Goal: Navigation & Orientation: Find specific page/section

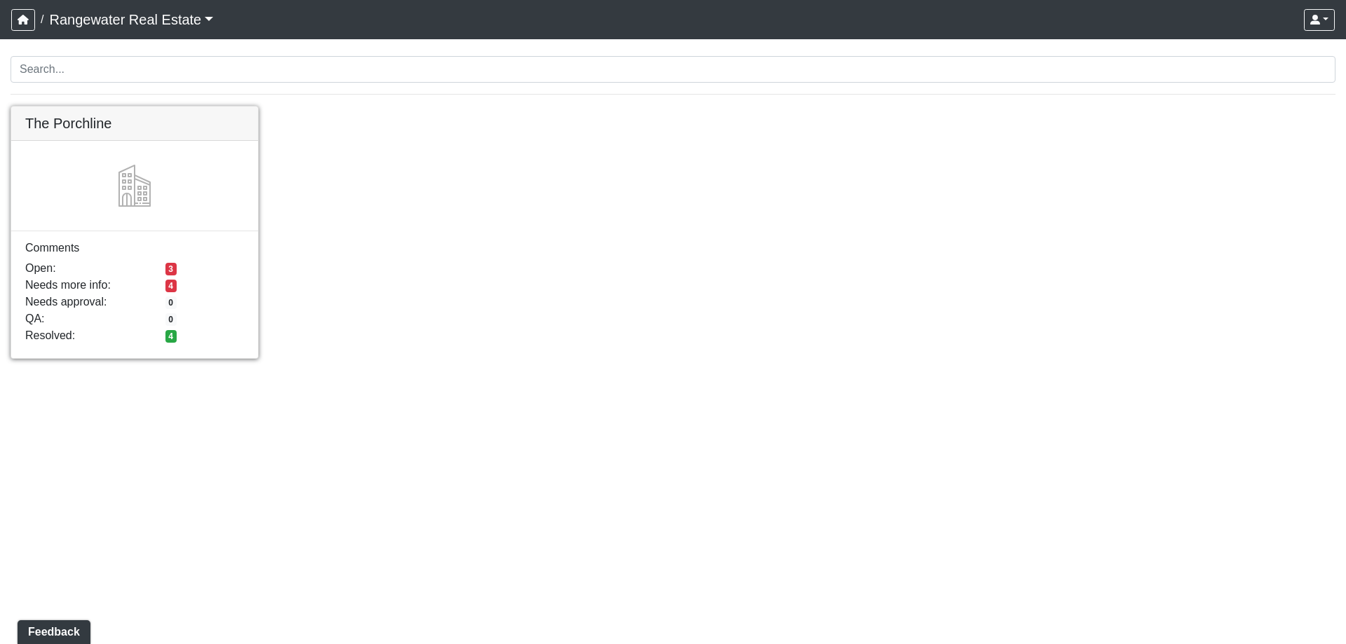
click at [168, 107] on link at bounding box center [134, 107] width 247 height 0
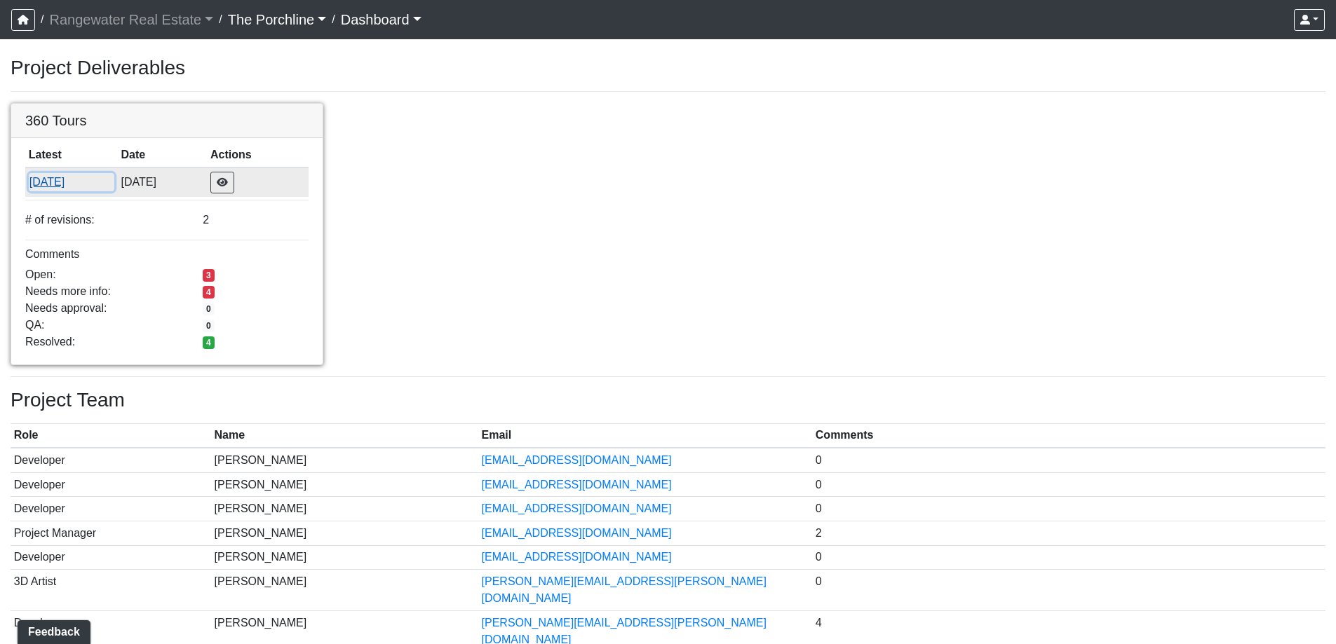
click at [68, 179] on button "[DATE]" at bounding box center [72, 182] width 86 height 18
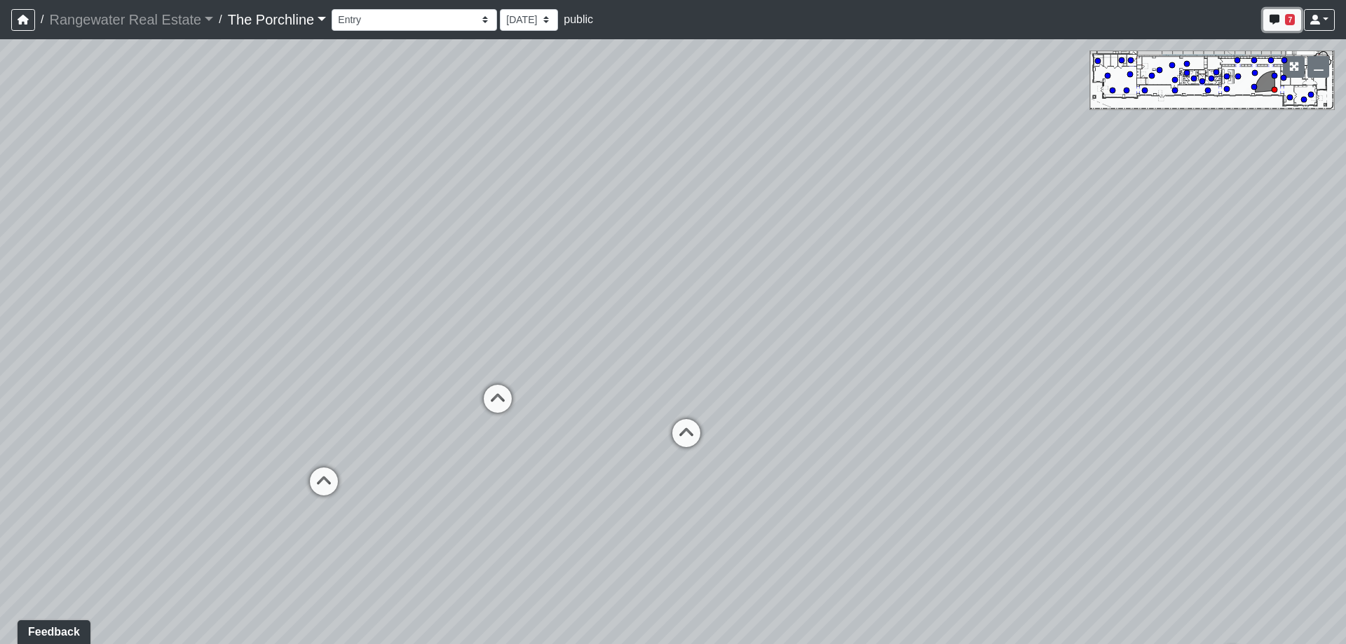
click at [1291, 21] on span "7" at bounding box center [1290, 19] width 10 height 11
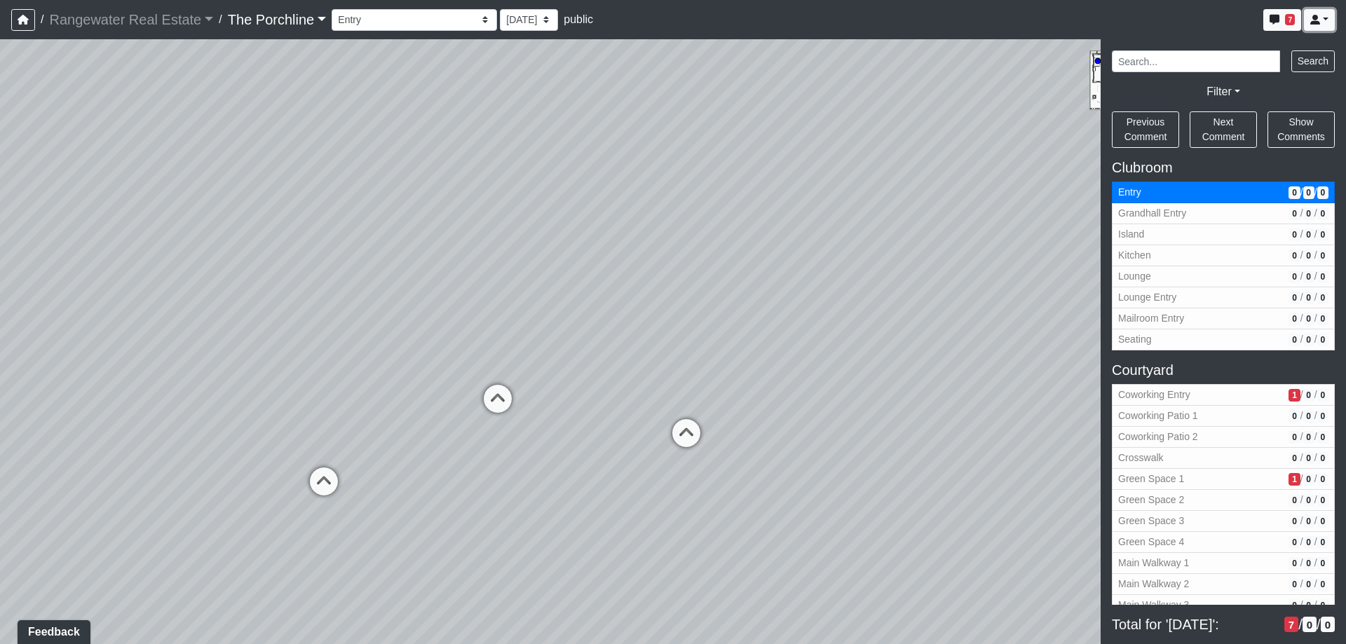
click at [1317, 15] on icon at bounding box center [1315, 20] width 10 height 10
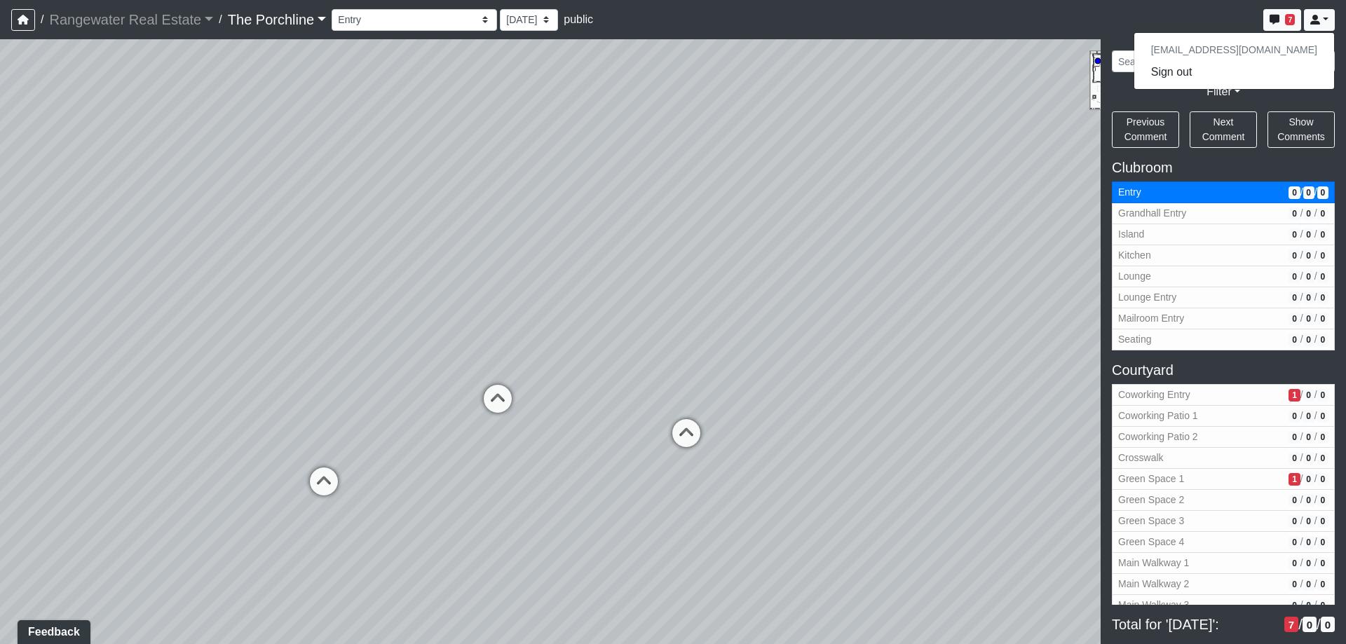
click at [1039, 133] on div "Loading... Seating Loading... Mailroom Entry Loading... Lounge Entry Loading...…" at bounding box center [673, 341] width 1346 height 605
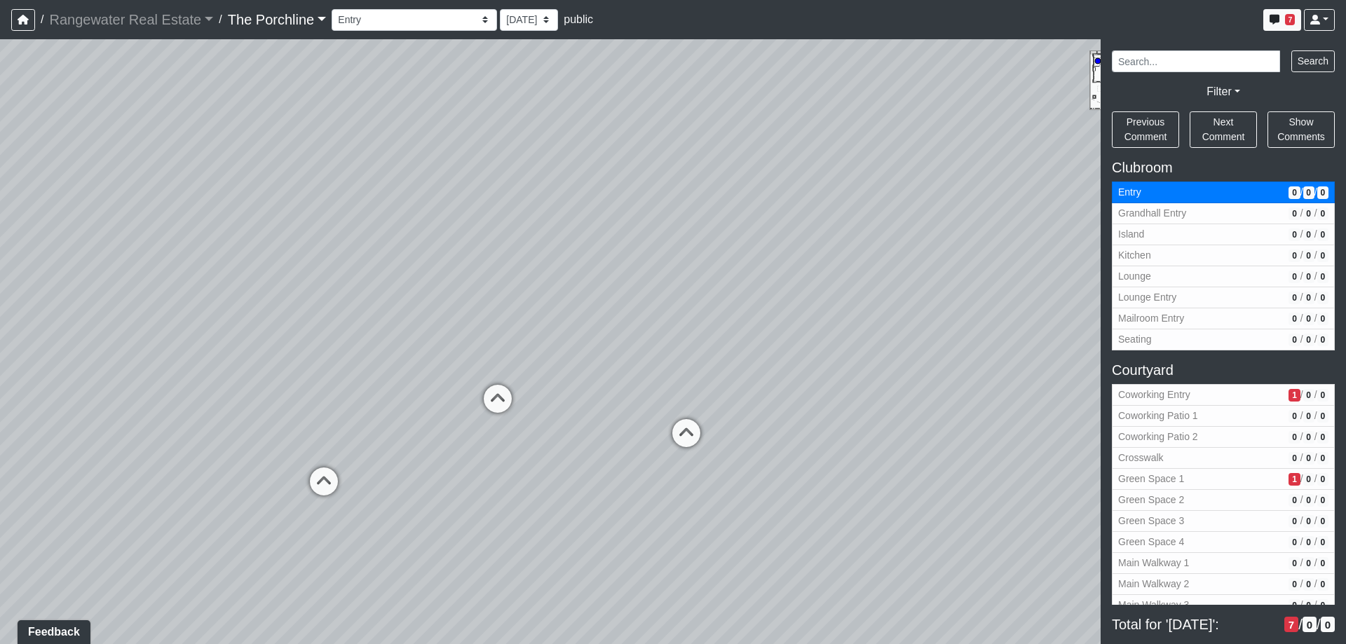
click at [844, 277] on div "Loading... Seating Loading... Mailroom Entry Loading... Lounge Entry Loading...…" at bounding box center [673, 341] width 1346 height 605
click at [1287, 20] on span "7" at bounding box center [1290, 19] width 10 height 11
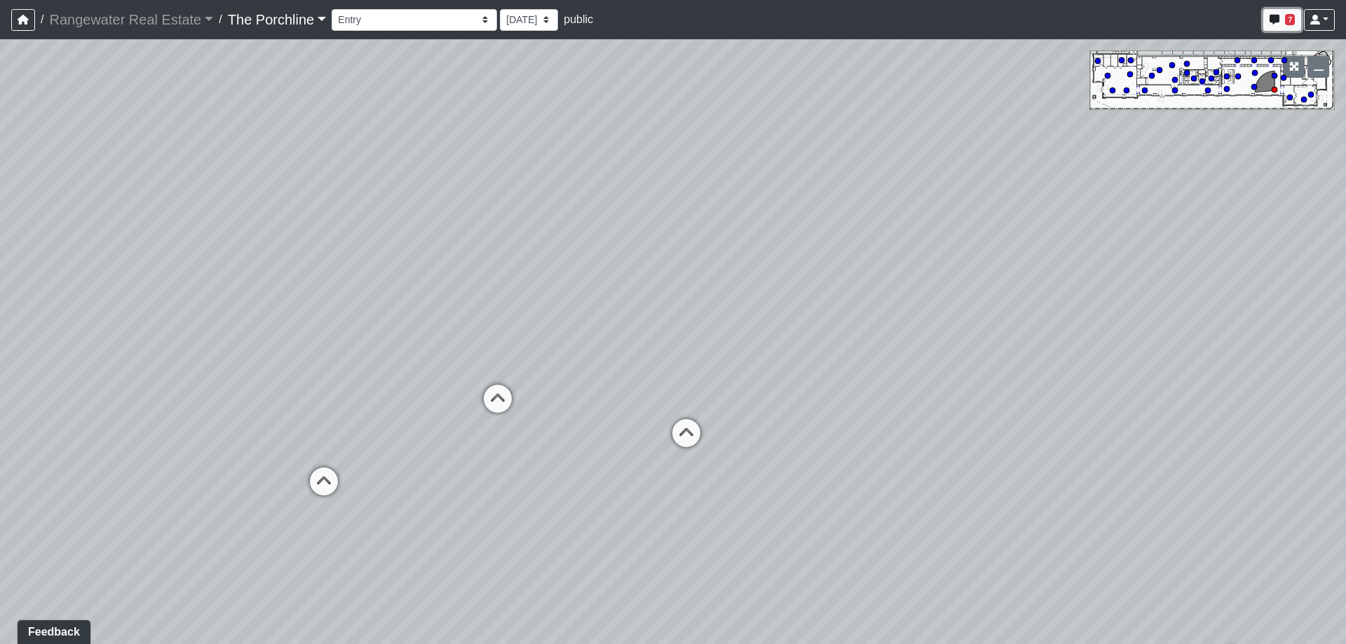
click at [1287, 20] on span "7" at bounding box center [1290, 19] width 10 height 11
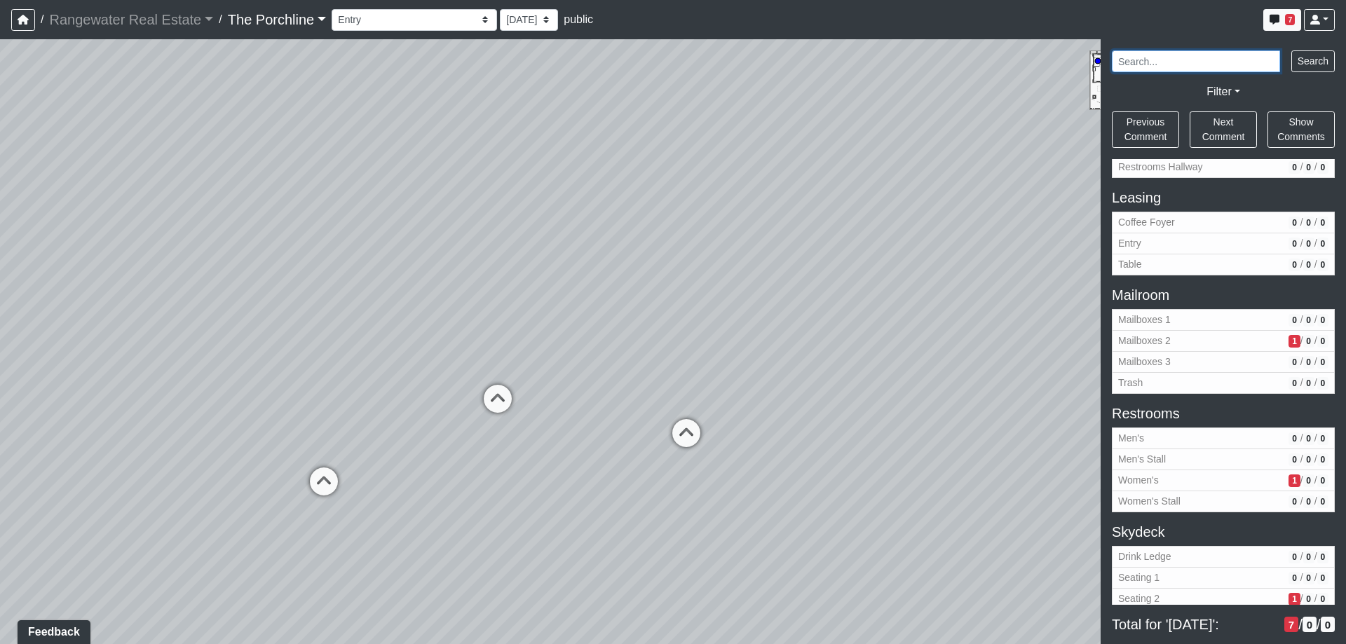
scroll to position [1307, 0]
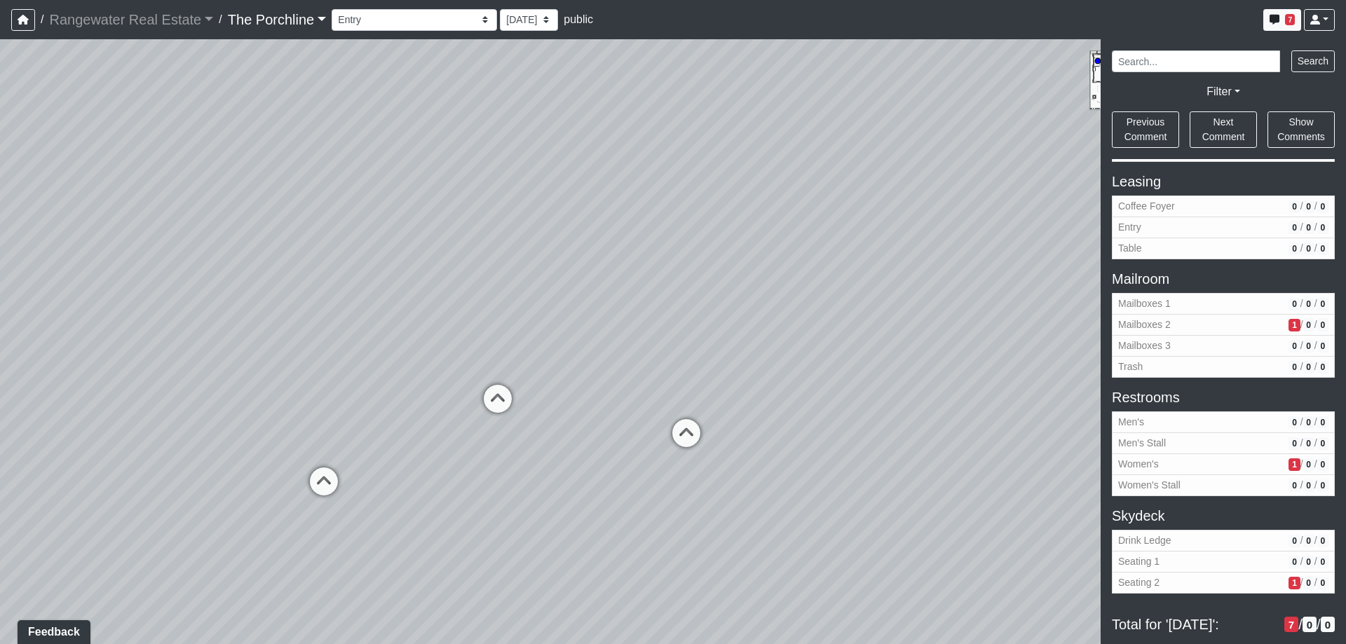
click at [1303, 625] on span "0" at bounding box center [1310, 625] width 14 height 16
click at [317, 21] on link "The Porchline" at bounding box center [277, 20] width 99 height 28
click at [564, 18] on span "public" at bounding box center [578, 19] width 29 height 12
click at [701, 181] on div "Loading... Seating Loading... Mailroom Entry Loading... Lounge Entry Loading...…" at bounding box center [673, 341] width 1346 height 605
click at [791, 318] on div "Loading... Seating Loading... Mailroom Entry Loading... Lounge Entry Loading...…" at bounding box center [673, 341] width 1346 height 605
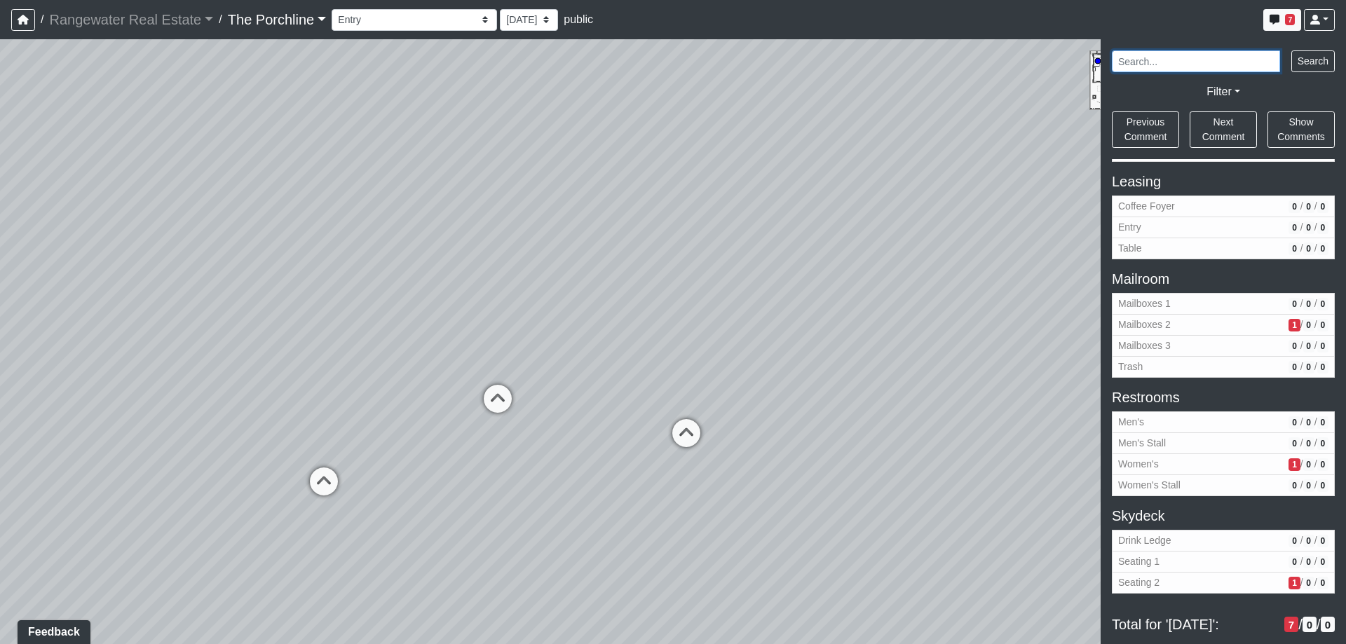
click at [1165, 63] on input "Search" at bounding box center [1196, 61] width 168 height 22
click at [1228, 90] on link "Filter" at bounding box center [1224, 92] width 34 height 12
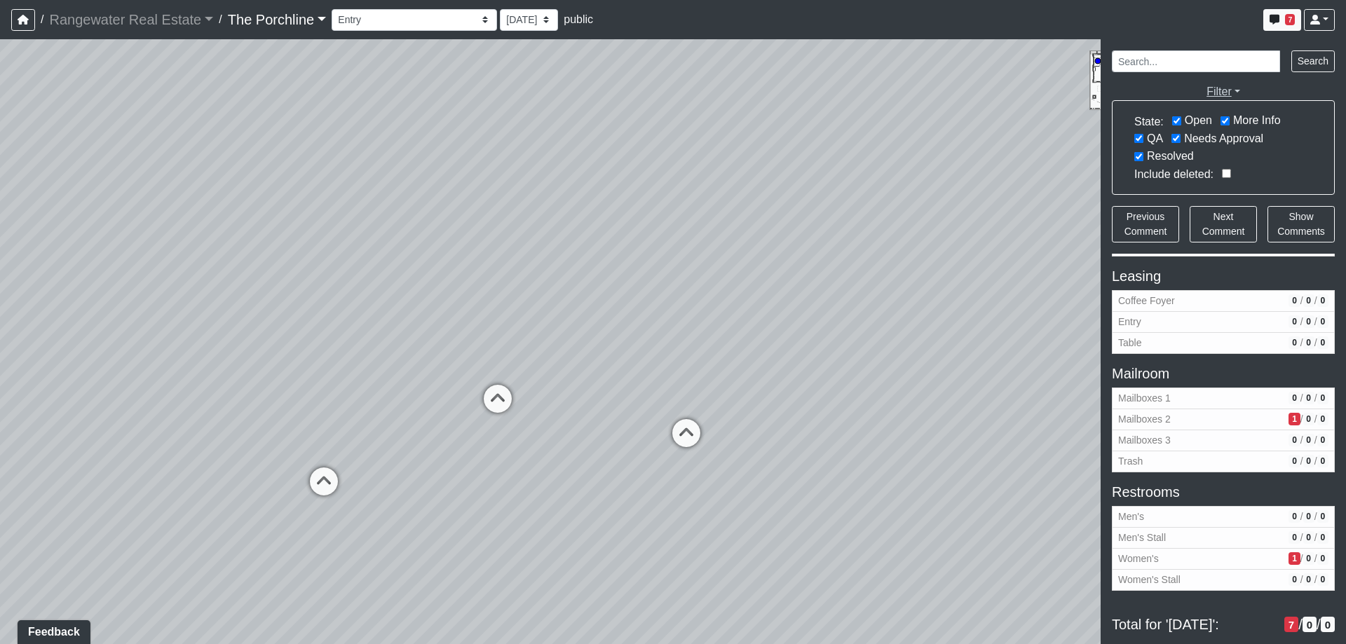
click at [1228, 90] on link "Filter" at bounding box center [1224, 92] width 34 height 12
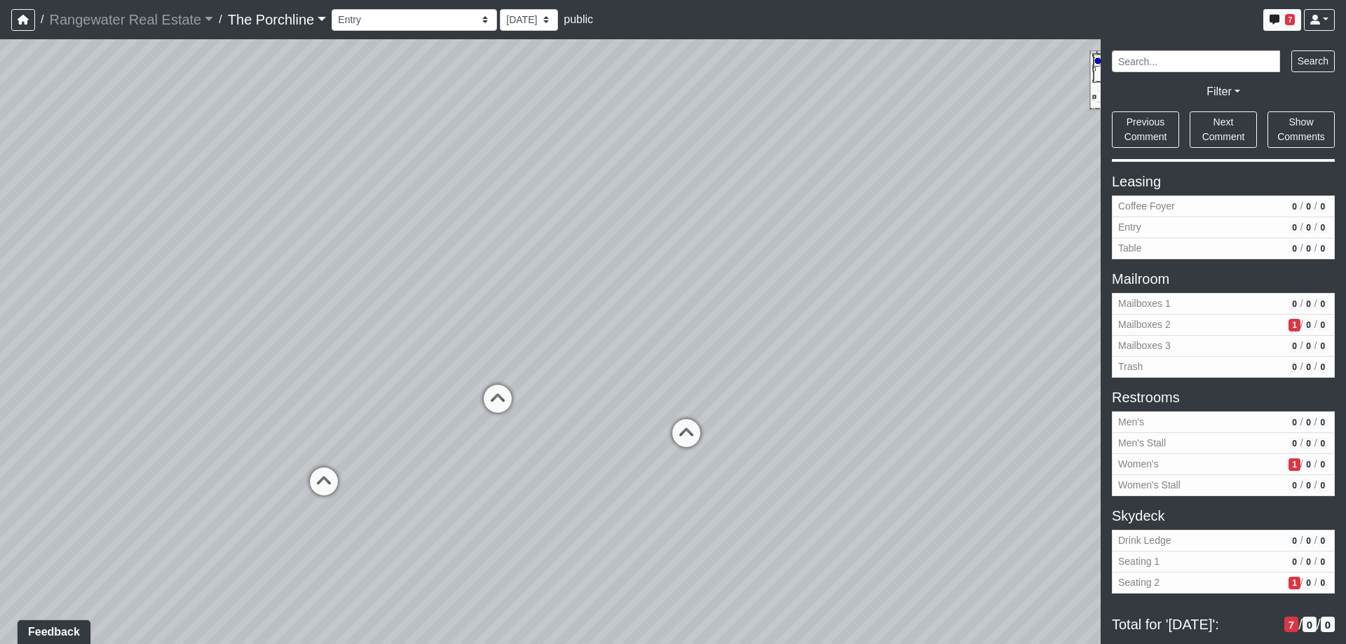
click at [973, 472] on div "Loading... Seating Loading... Mailroom Entry Loading... Lounge Entry Loading...…" at bounding box center [673, 341] width 1346 height 605
drag, startPoint x: 998, startPoint y: 571, endPoint x: 1078, endPoint y: 507, distance: 101.7
click at [1078, 507] on div "Loading... Seating Loading... Mailroom Entry Loading... Lounge Entry Loading...…" at bounding box center [673, 341] width 1346 height 605
click at [67, 628] on button "Feedback" at bounding box center [53, 632] width 76 height 25
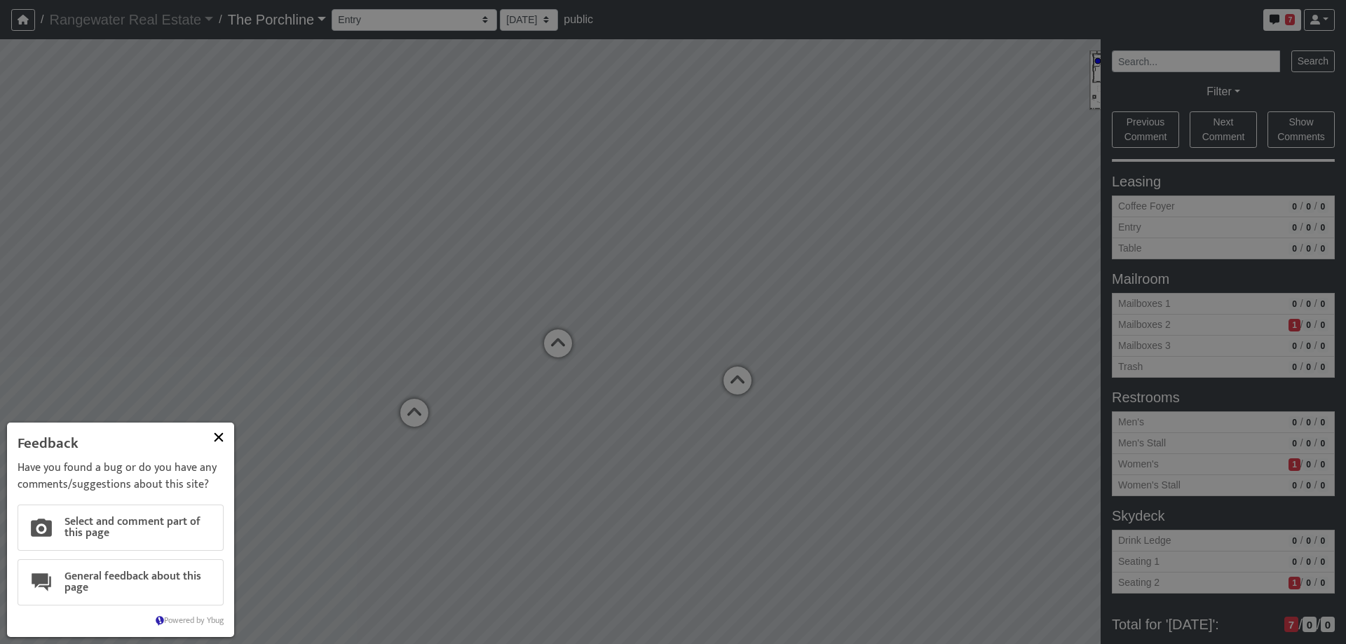
click at [213, 442] on button at bounding box center [219, 438] width 24 height 24
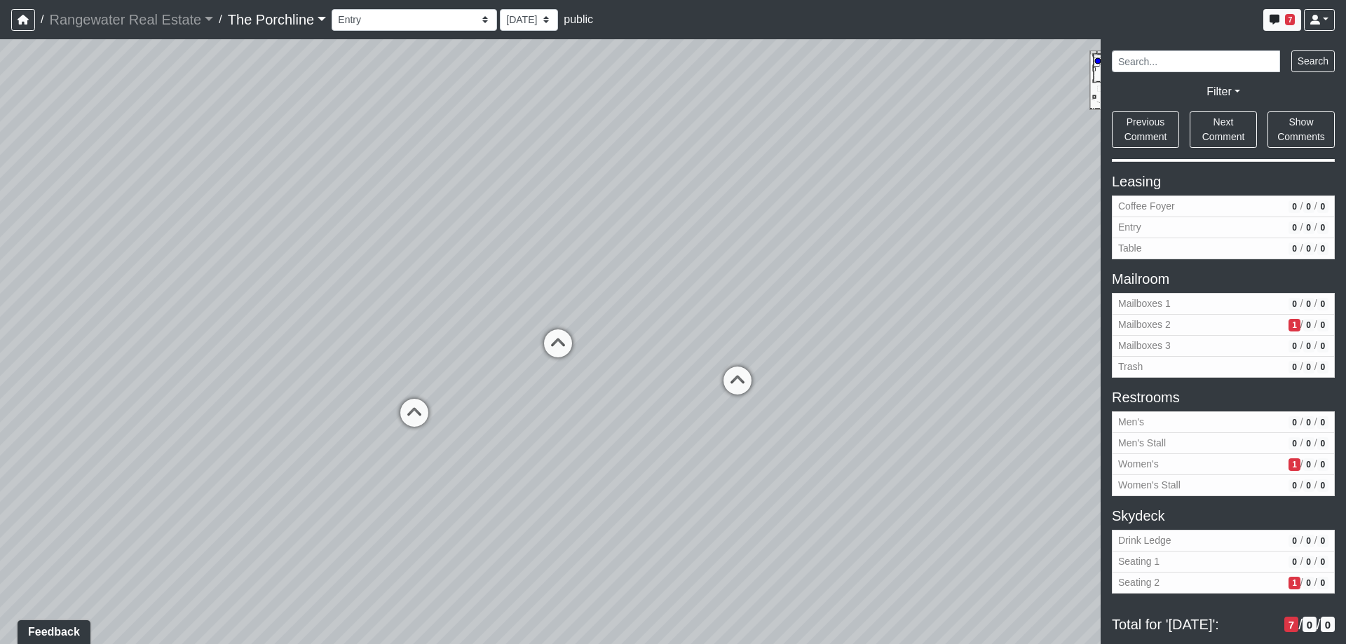
click at [479, 293] on div "Loading... Seating Loading... Mailroom Entry Loading... Lounge Entry Loading...…" at bounding box center [673, 341] width 1346 height 605
drag, startPoint x: 652, startPoint y: 459, endPoint x: 442, endPoint y: 467, distance: 209.8
click at [442, 467] on div "Loading... Seating Loading... Mailroom Entry Loading... Lounge Entry Loading...…" at bounding box center [673, 341] width 1346 height 605
drag, startPoint x: 428, startPoint y: 543, endPoint x: 110, endPoint y: 498, distance: 321.6
click at [110, 498] on div "Loading... Seating Loading... Mailroom Entry Loading... Lounge Entry Loading...…" at bounding box center [673, 341] width 1346 height 605
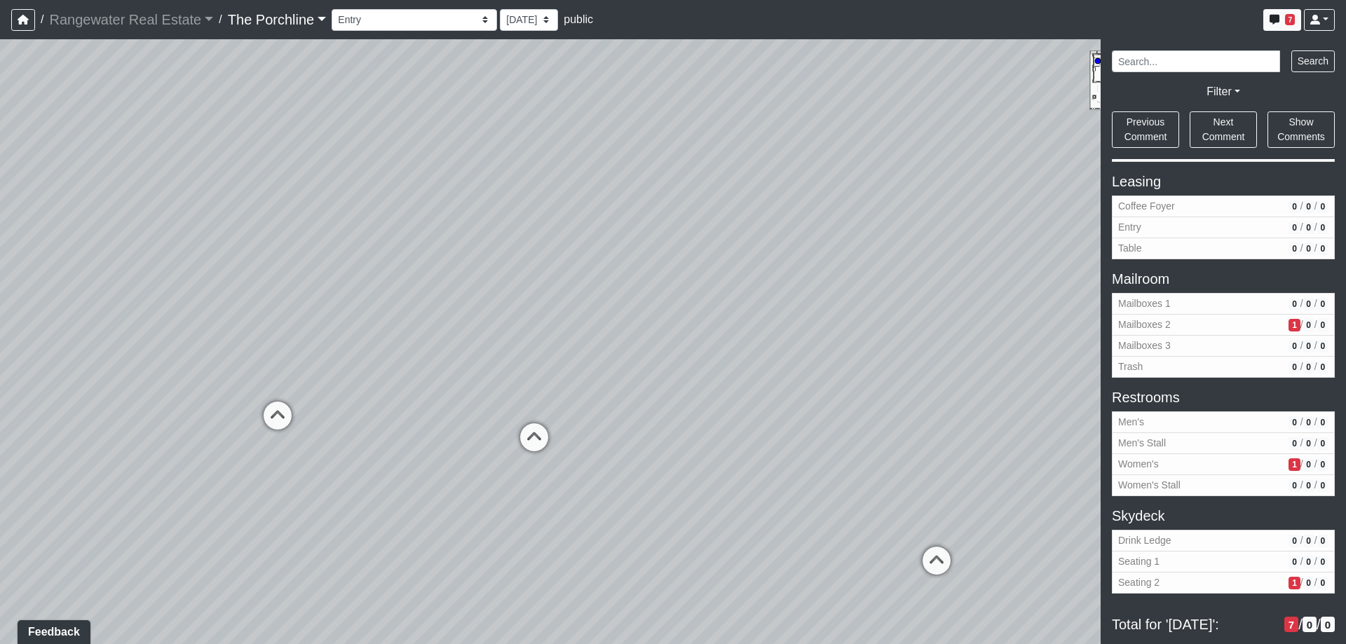
drag, startPoint x: 678, startPoint y: 344, endPoint x: 947, endPoint y: 435, distance: 284.3
click at [949, 435] on div "Loading... Seating Loading... Mailroom Entry Loading... Lounge Entry Loading...…" at bounding box center [673, 341] width 1346 height 605
drag, startPoint x: 423, startPoint y: 370, endPoint x: 792, endPoint y: 380, distance: 369.7
click at [792, 380] on div "Loading... Seating Loading... Mailroom Entry Loading... Lounge Entry Loading...…" at bounding box center [673, 341] width 1346 height 605
click at [1284, 13] on button "7" at bounding box center [1283, 20] width 38 height 22
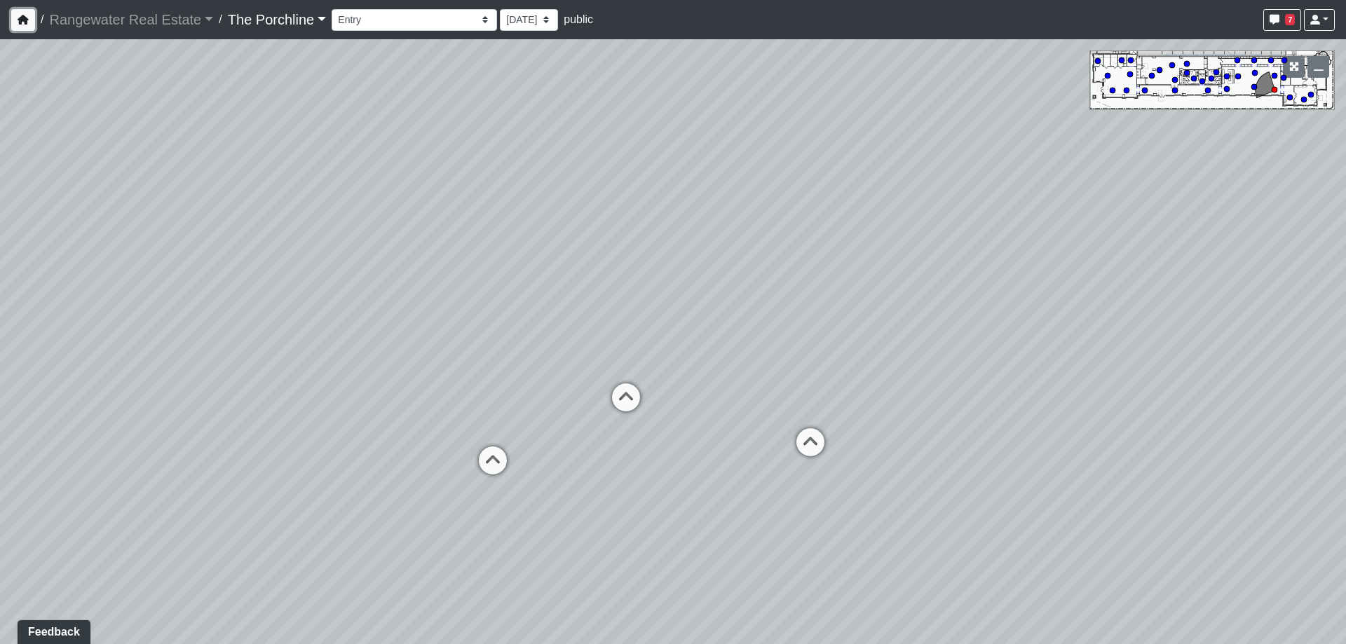
click at [24, 20] on icon "button" at bounding box center [23, 20] width 11 height 10
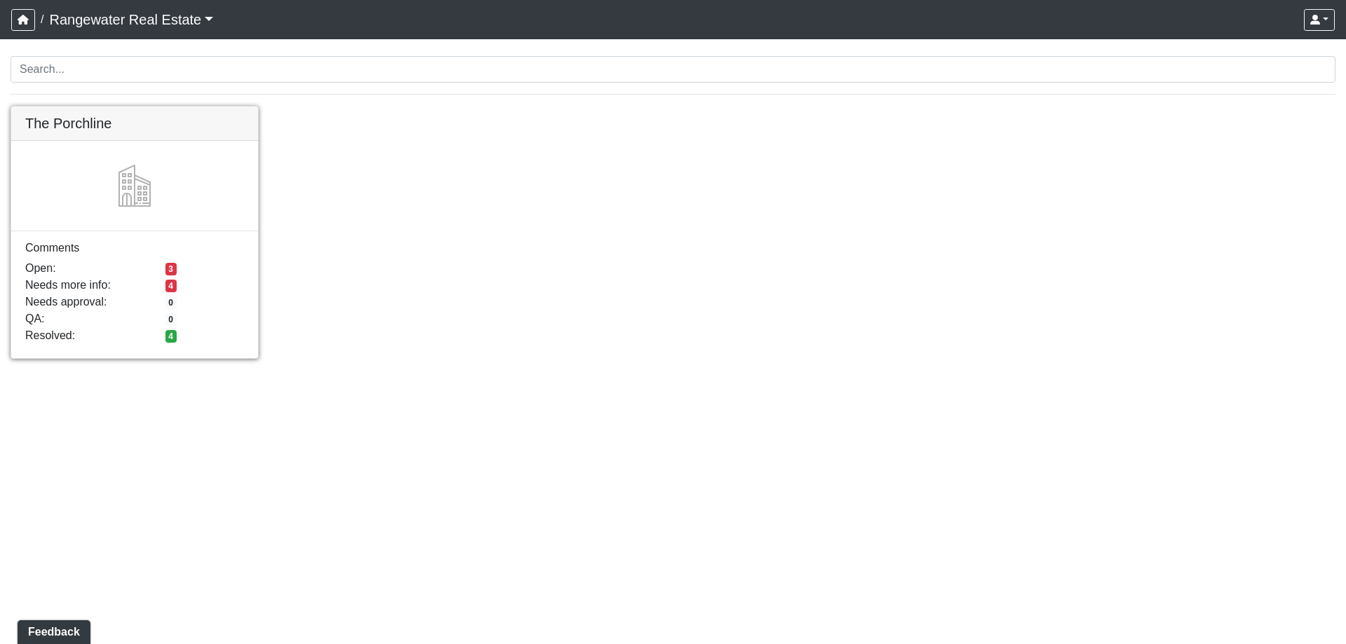
click at [124, 107] on link at bounding box center [134, 107] width 247 height 0
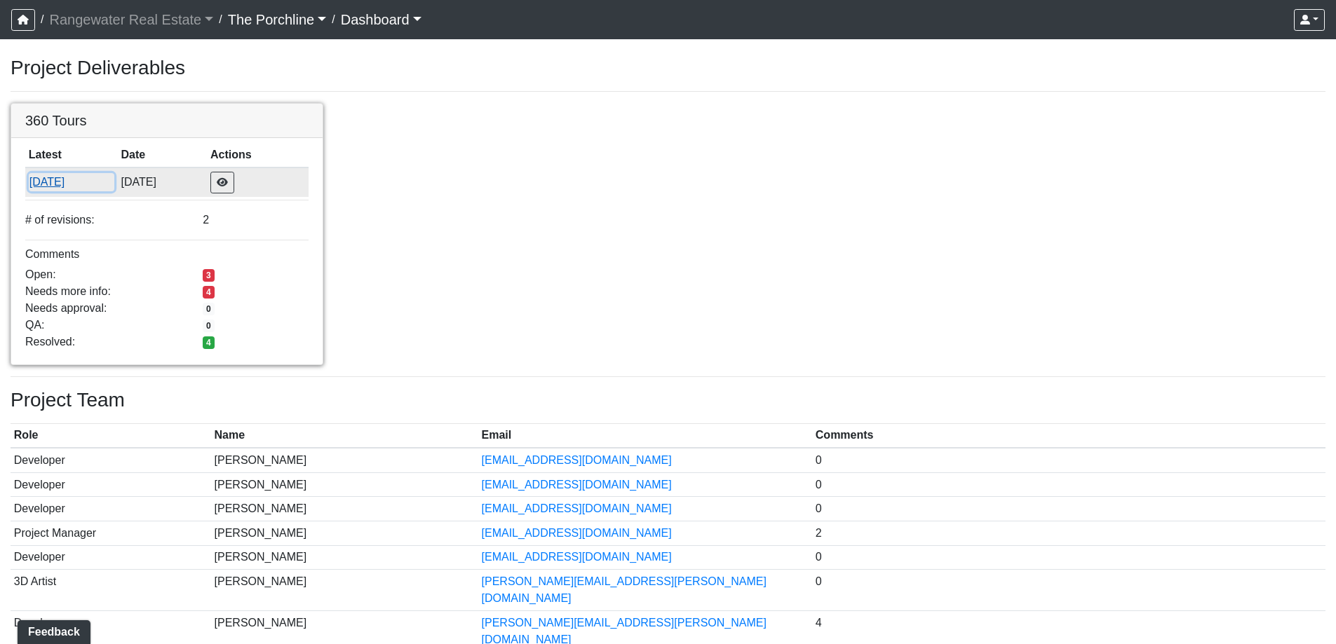
click at [55, 183] on button "8/15/2025" at bounding box center [72, 182] width 86 height 18
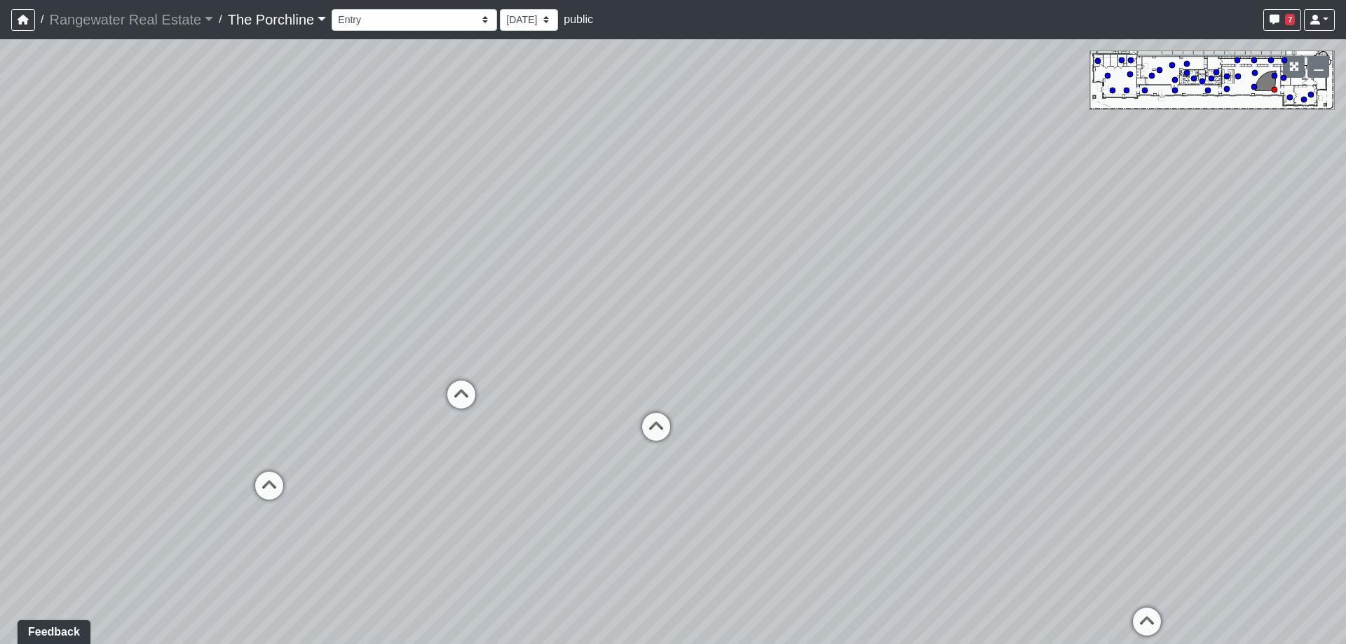
drag, startPoint x: 379, startPoint y: 397, endPoint x: 330, endPoint y: 386, distance: 50.3
click at [330, 386] on div "Loading... Seating Loading... Mailroom Entry Loading... Lounge Entry Loading...…" at bounding box center [673, 341] width 1346 height 605
drag, startPoint x: 270, startPoint y: 380, endPoint x: 604, endPoint y: 384, distance: 334.5
click at [604, 384] on div "Loading... Seating Loading... Mailroom Entry Loading... Lounge Entry Loading...…" at bounding box center [673, 341] width 1346 height 605
drag, startPoint x: 217, startPoint y: 282, endPoint x: 698, endPoint y: 276, distance: 480.3
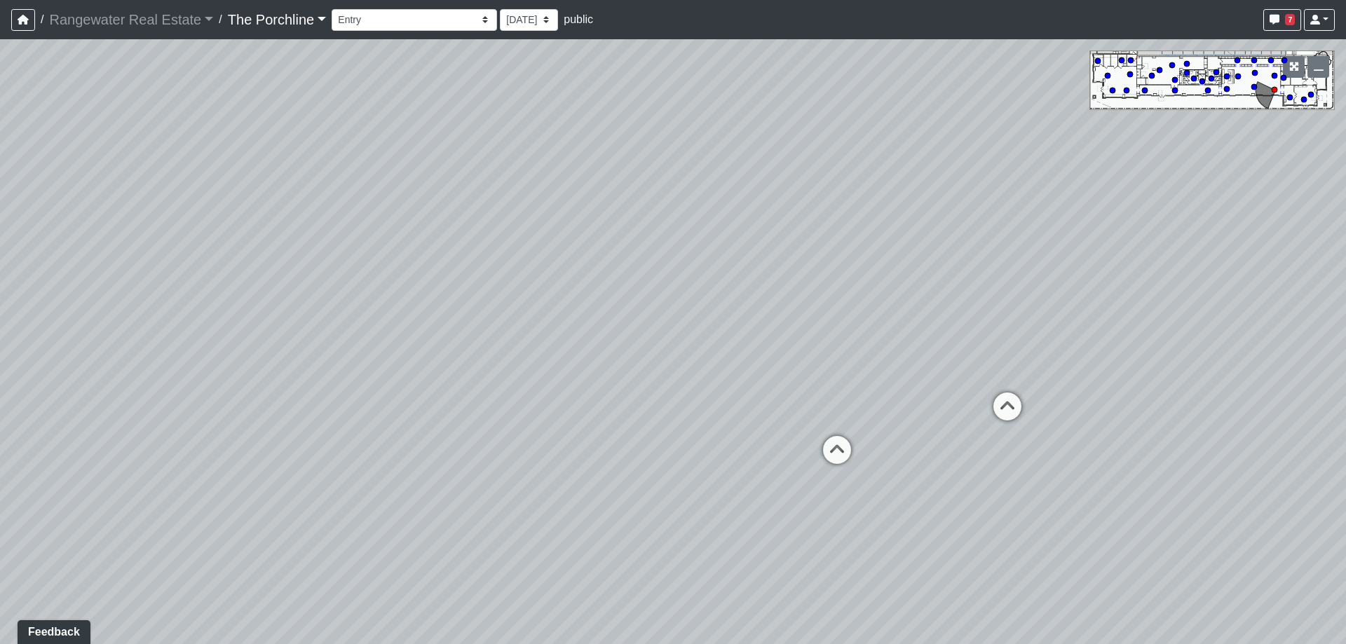
click at [698, 277] on div "Loading... Seating Loading... Mailroom Entry Loading... Lounge Entry Loading...…" at bounding box center [673, 341] width 1346 height 605
drag, startPoint x: 314, startPoint y: 302, endPoint x: 673, endPoint y: 275, distance: 360.0
click at [673, 275] on div "Loading... Seating Loading... Mailroom Entry Loading... Lounge Entry Loading...…" at bounding box center [673, 341] width 1346 height 605
drag, startPoint x: 163, startPoint y: 311, endPoint x: 758, endPoint y: 297, distance: 594.8
click at [758, 297] on div "Loading... Seating Loading... Mailroom Entry Loading... Lounge Entry Loading...…" at bounding box center [673, 341] width 1346 height 605
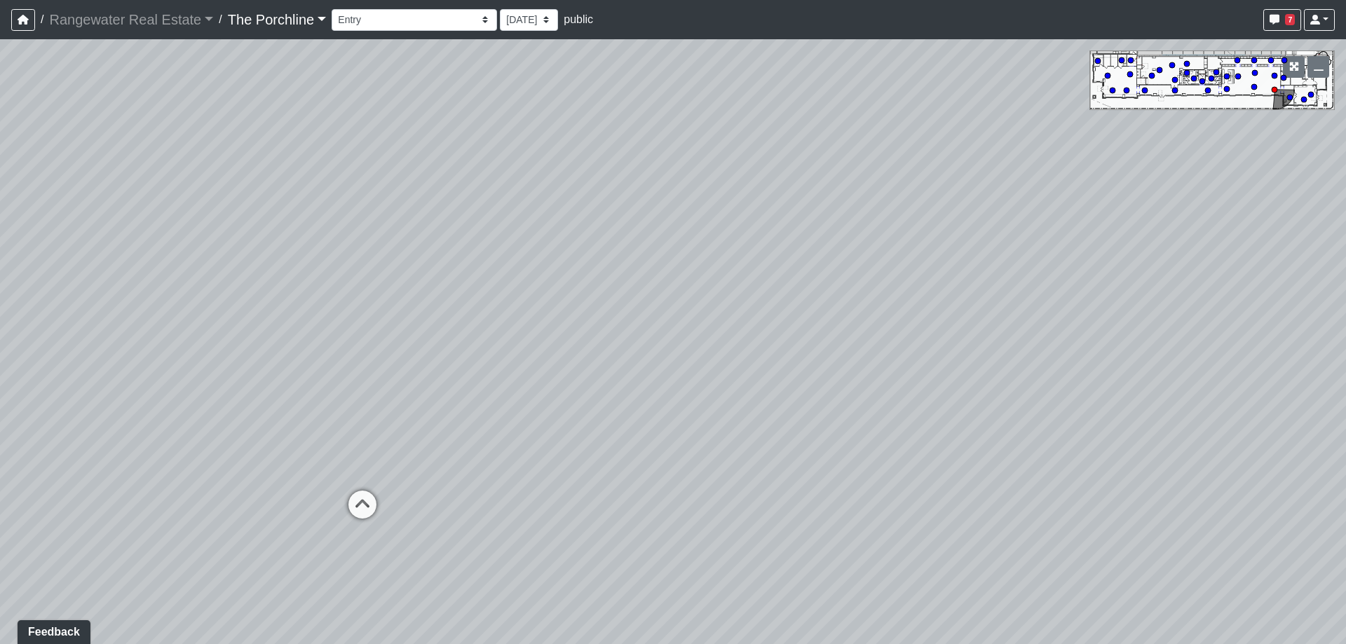
drag, startPoint x: 293, startPoint y: 291, endPoint x: 564, endPoint y: 304, distance: 271.7
click at [564, 304] on div "Loading... Seating Loading... Mailroom Entry Loading... Lounge Entry Loading...…" at bounding box center [673, 341] width 1346 height 605
click at [358, 504] on icon at bounding box center [362, 512] width 42 height 42
drag, startPoint x: 306, startPoint y: 419, endPoint x: 493, endPoint y: 395, distance: 188.7
click at [493, 395] on div "Loading... Seating Loading... Mailroom Entry Loading... Lounge Entry Loading...…" at bounding box center [673, 341] width 1346 height 605
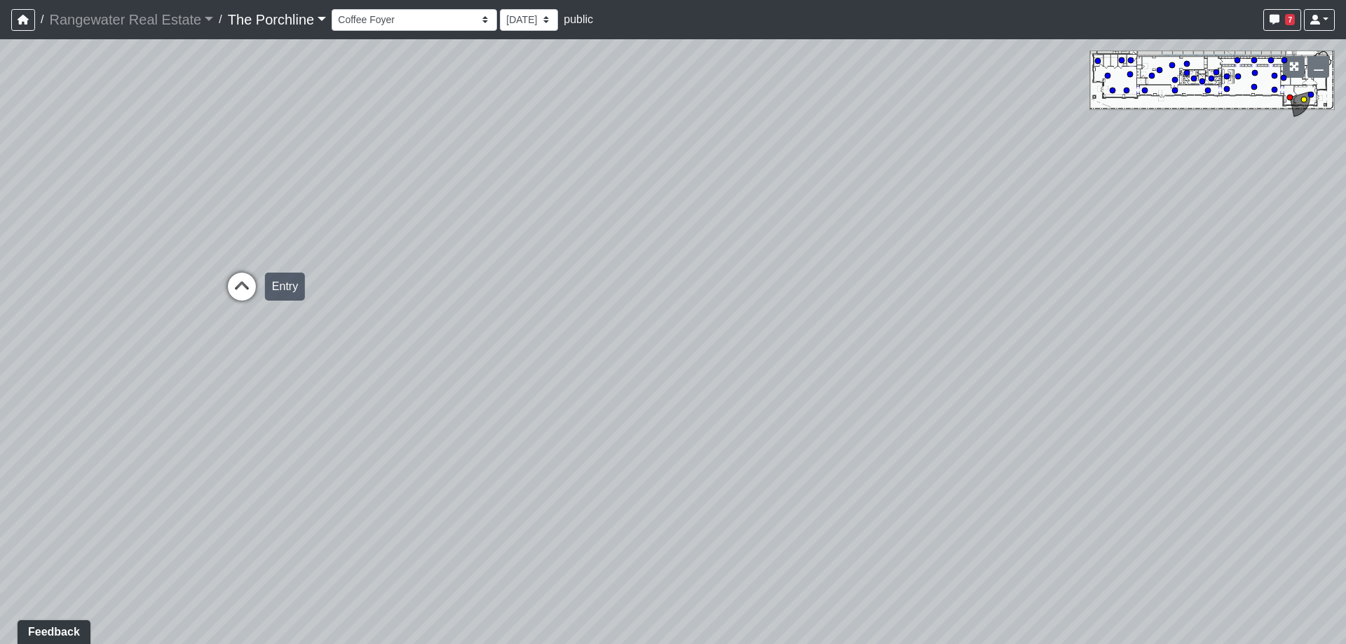
click at [238, 278] on icon at bounding box center [242, 294] width 42 height 42
drag, startPoint x: 574, startPoint y: 280, endPoint x: 597, endPoint y: 346, distance: 69.4
click at [597, 346] on div "Loading... Seating Loading... Mailroom Entry Loading... Lounge Entry Loading...…" at bounding box center [673, 341] width 1346 height 605
drag, startPoint x: 588, startPoint y: 201, endPoint x: 626, endPoint y: 585, distance: 385.5
click at [626, 585] on div "Loading... Seating Loading... Mailroom Entry Loading... Lounge Entry Loading...…" at bounding box center [673, 341] width 1346 height 605
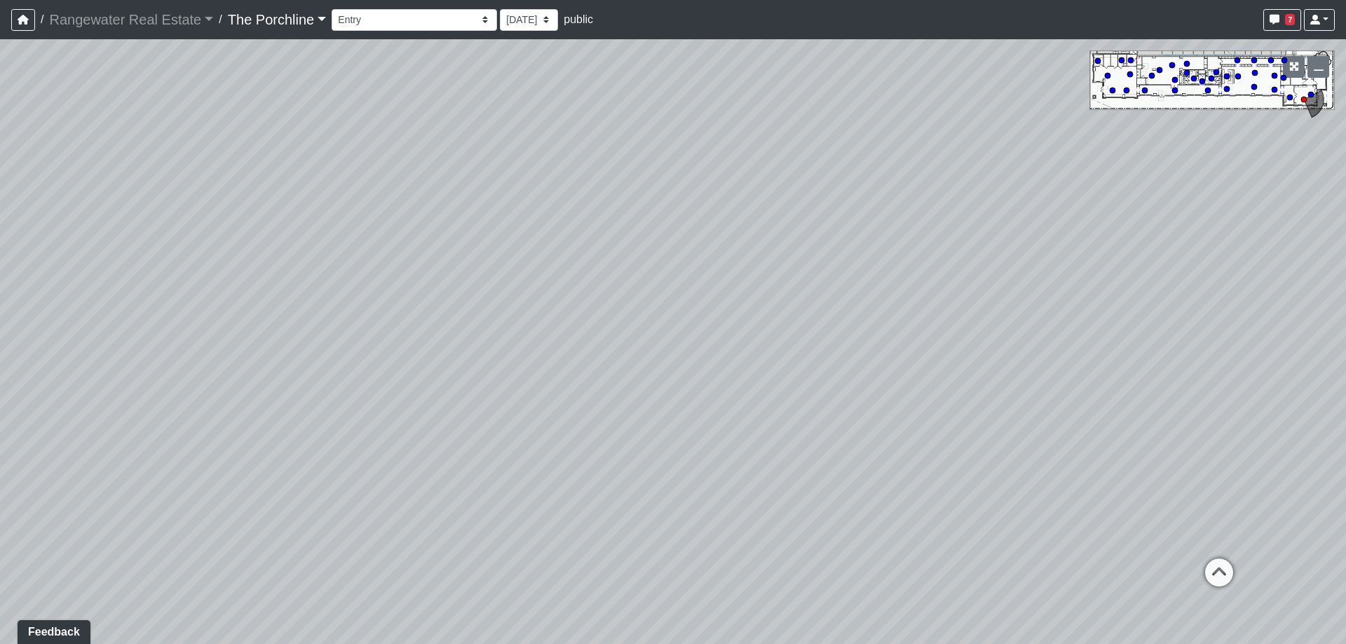
drag, startPoint x: 574, startPoint y: 212, endPoint x: 642, endPoint y: 40, distance: 185.7
click at [642, 40] on div "Loading... Seating Loading... Mailroom Entry Loading... Lounge Entry Loading...…" at bounding box center [673, 341] width 1346 height 605
drag, startPoint x: 511, startPoint y: 511, endPoint x: 508, endPoint y: 280, distance: 230.7
click at [508, 280] on div "Loading... Seating Loading... Mailroom Entry Loading... Lounge Entry Loading...…" at bounding box center [673, 341] width 1346 height 605
drag, startPoint x: 336, startPoint y: 270, endPoint x: 758, endPoint y: 235, distance: 423.6
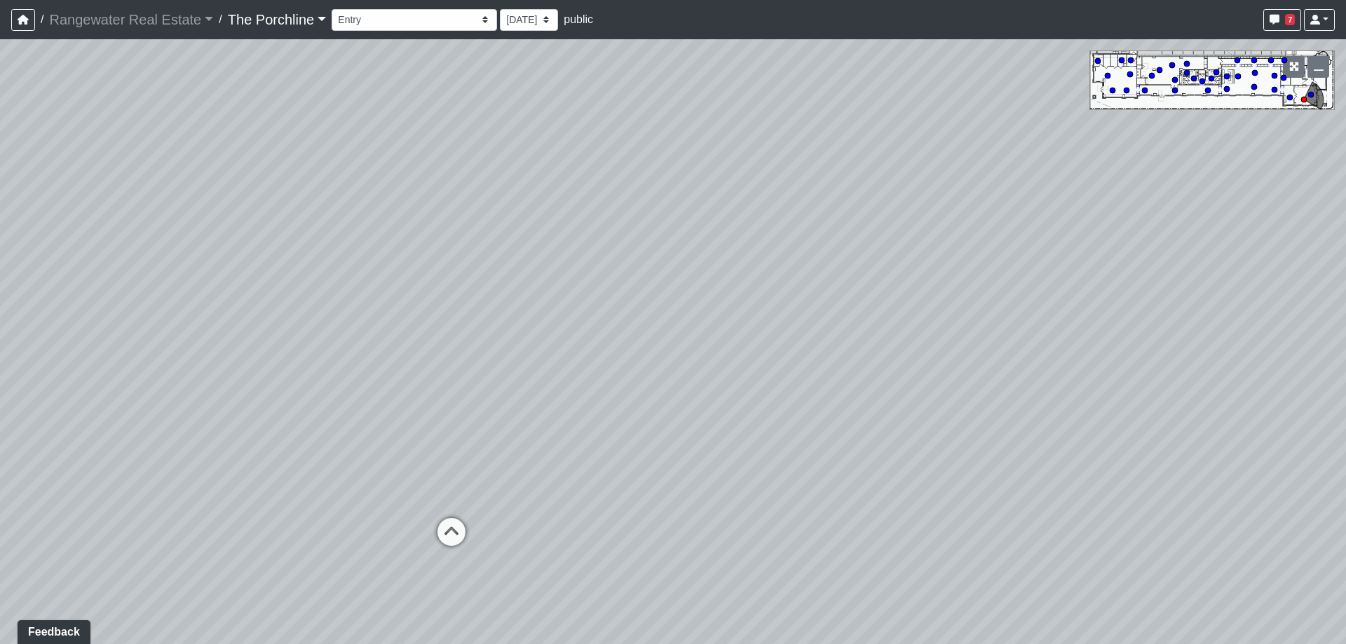
click at [758, 235] on div "Loading... Seating Loading... Mailroom Entry Loading... Lounge Entry Loading...…" at bounding box center [673, 341] width 1346 height 605
drag, startPoint x: 373, startPoint y: 299, endPoint x: 748, endPoint y: 305, distance: 375.2
click at [748, 305] on div "Loading... Seating Loading... Mailroom Entry Loading... Lounge Entry Loading...…" at bounding box center [673, 341] width 1346 height 605
drag, startPoint x: 384, startPoint y: 278, endPoint x: 811, endPoint y: 290, distance: 427.9
click at [811, 290] on div "Loading... Seating Loading... Mailroom Entry Loading... Lounge Entry Loading...…" at bounding box center [673, 341] width 1346 height 605
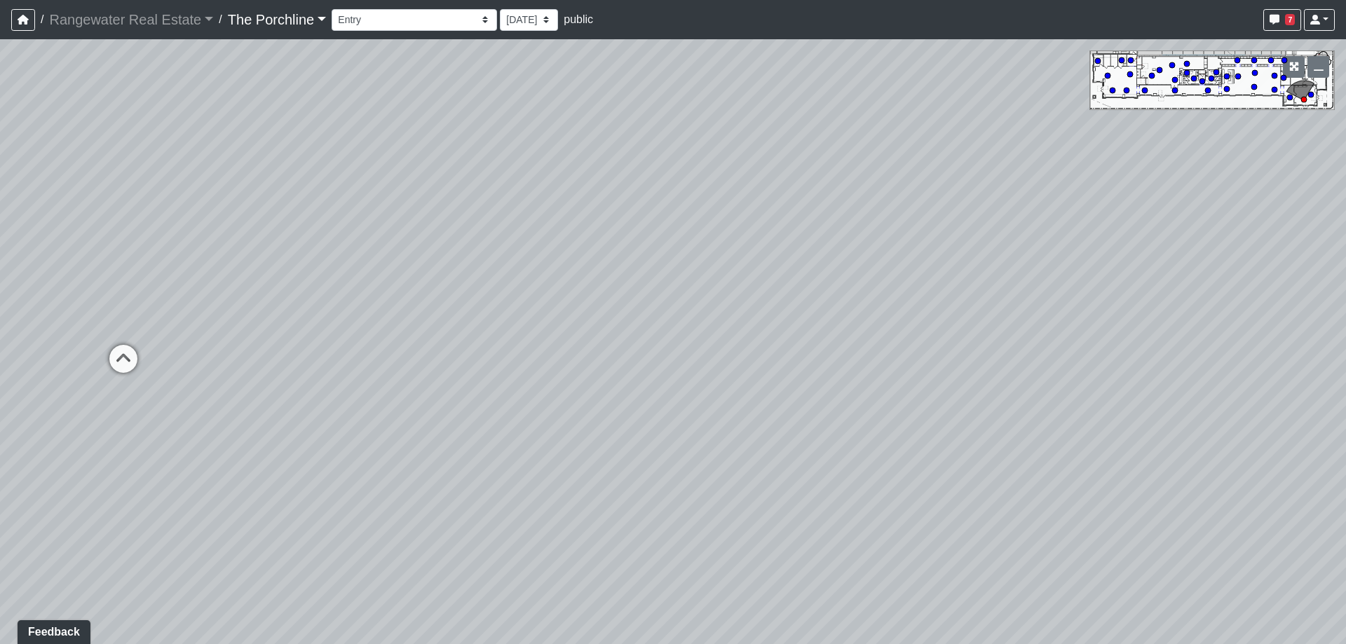
drag, startPoint x: 368, startPoint y: 291, endPoint x: 578, endPoint y: 316, distance: 211.9
click at [578, 316] on div "Loading... Seating Loading... Mailroom Entry Loading... Lounge Entry Loading...…" at bounding box center [673, 341] width 1346 height 605
drag, startPoint x: 406, startPoint y: 307, endPoint x: 714, endPoint y: 285, distance: 309.3
click at [714, 285] on div "Loading... Seating Loading... Mailroom Entry Loading... Lounge Entry Loading...…" at bounding box center [673, 341] width 1346 height 605
drag, startPoint x: 462, startPoint y: 219, endPoint x: 568, endPoint y: 185, distance: 111.3
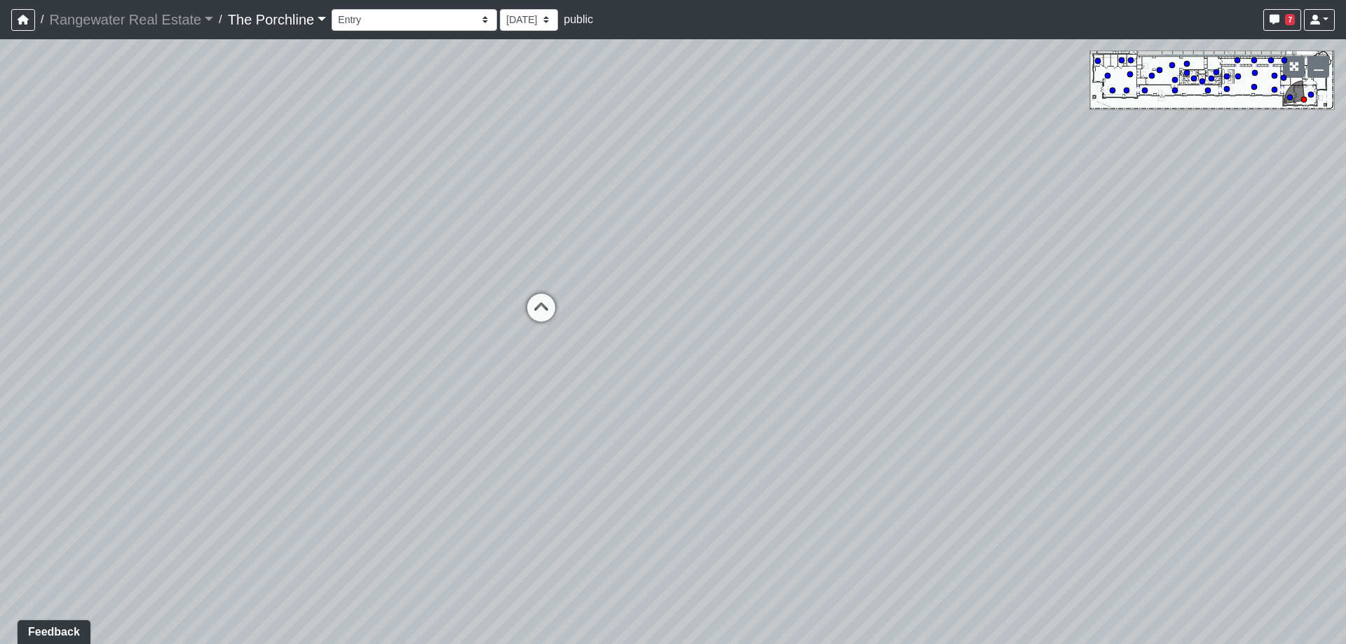
click at [568, 185] on div "Loading... Seating Loading... Mailroom Entry Loading... Lounge Entry Loading...…" at bounding box center [673, 341] width 1346 height 605
drag, startPoint x: 665, startPoint y: 424, endPoint x: 623, endPoint y: 513, distance: 97.9
click at [623, 513] on div "Loading... Seating Loading... Mailroom Entry Loading... Lounge Entry Loading...…" at bounding box center [673, 341] width 1346 height 605
click at [513, 360] on icon at bounding box center [509, 370] width 42 height 42
drag, startPoint x: 686, startPoint y: 320, endPoint x: 705, endPoint y: 199, distance: 122.8
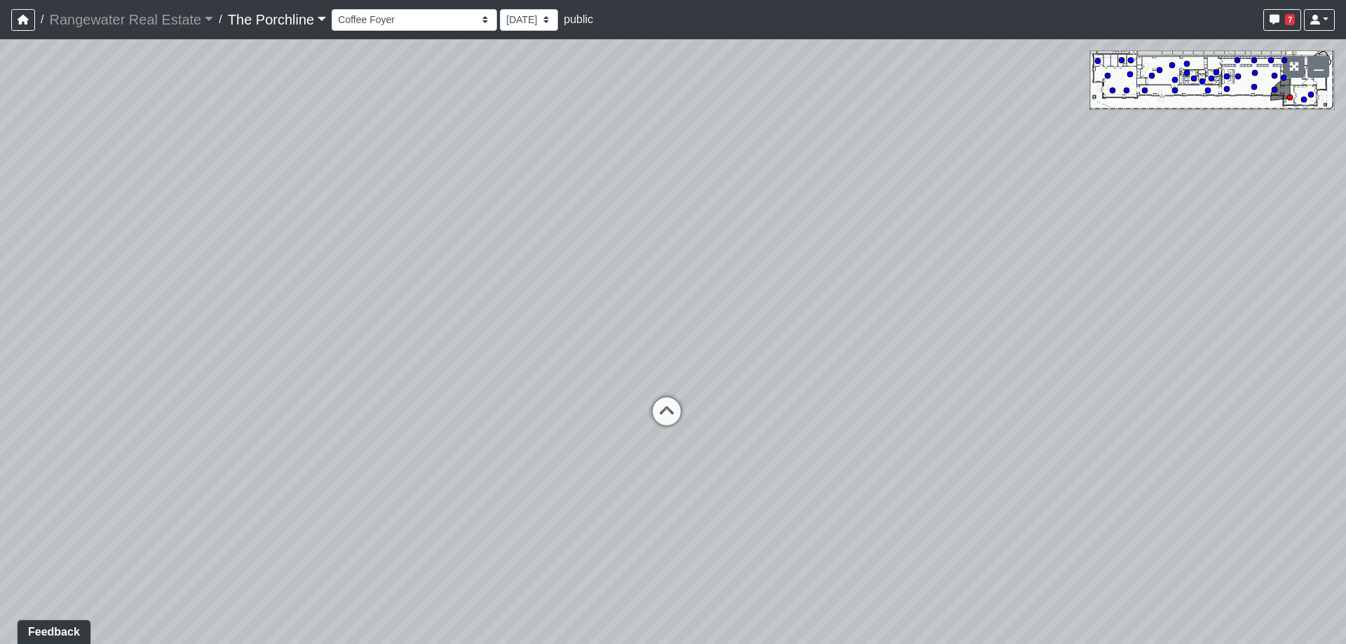
click at [705, 199] on div "Loading... Seating Loading... Mailroom Entry Loading... Lounge Entry Loading...…" at bounding box center [673, 341] width 1346 height 605
click at [658, 412] on icon at bounding box center [667, 414] width 42 height 42
click at [436, 20] on select "Entry Grandhall Entry Island Kitchen Lounge Lounge Entry Mailroom Entry Seating…" at bounding box center [414, 20] width 165 height 22
click at [332, 9] on select "Entry Grandhall Entry Island Kitchen Lounge Lounge Entry Mailroom Entry Seating…" at bounding box center [414, 20] width 165 height 22
drag, startPoint x: 415, startPoint y: 343, endPoint x: 405, endPoint y: 252, distance: 91.7
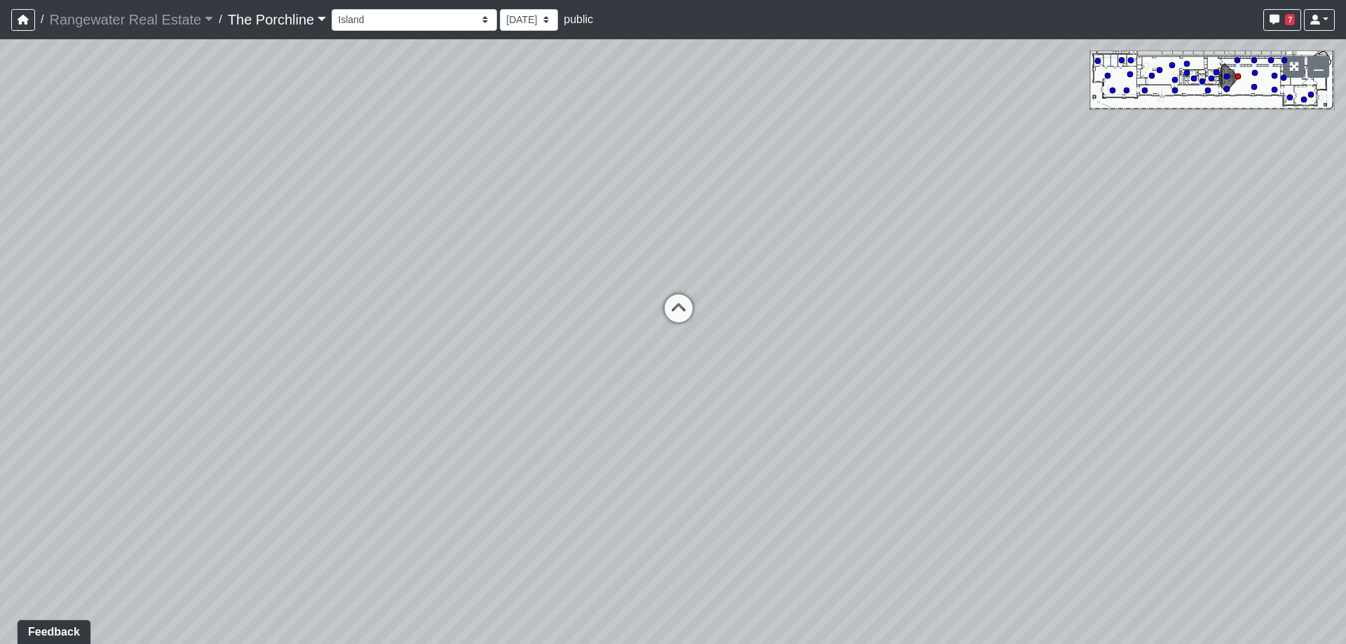
click at [405, 252] on div "Loading... Seating Loading... Mailroom Entry Loading... Lounge Entry Loading...…" at bounding box center [673, 341] width 1346 height 605
click at [670, 306] on icon at bounding box center [679, 315] width 42 height 42
drag, startPoint x: 443, startPoint y: 202, endPoint x: 583, endPoint y: 287, distance: 163.9
click at [809, 281] on div "Loading... Seating Loading... Mailroom Entry Loading... Lounge Entry Loading...…" at bounding box center [673, 341] width 1346 height 605
drag, startPoint x: 295, startPoint y: 268, endPoint x: 414, endPoint y: 277, distance: 119.5
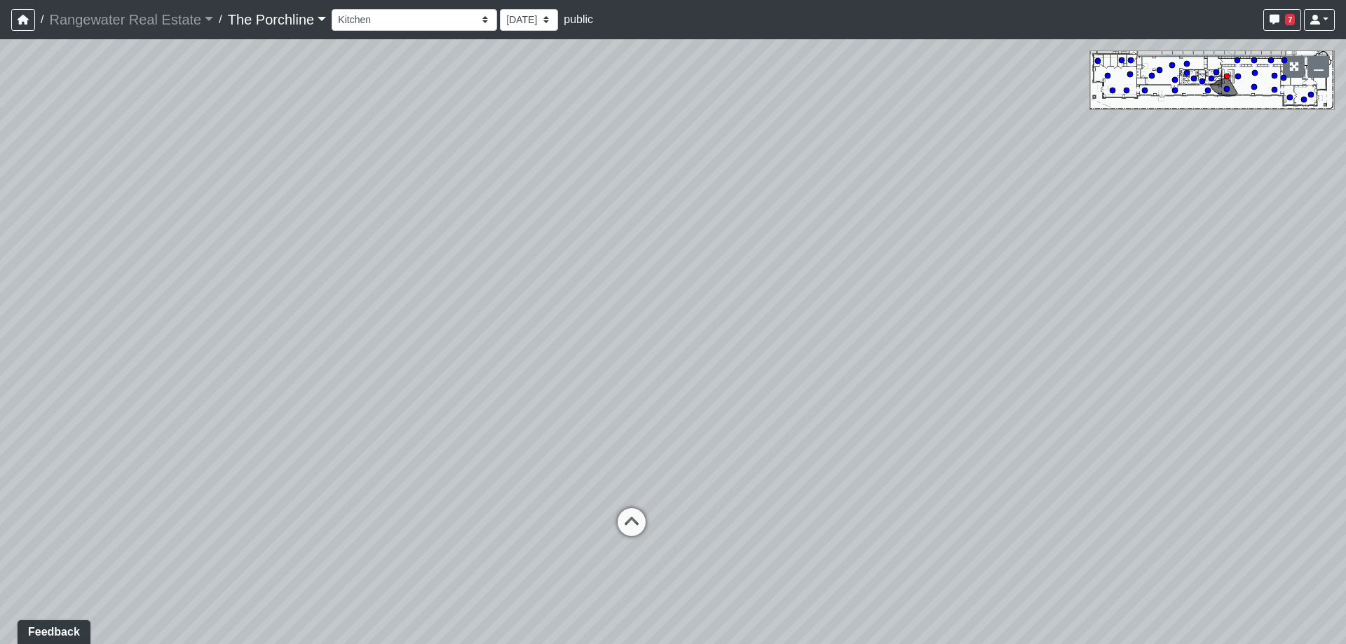
click at [736, 271] on div "Loading... Seating Loading... Mailroom Entry Loading... Lounge Entry Loading...…" at bounding box center [673, 341] width 1346 height 605
drag, startPoint x: 327, startPoint y: 279, endPoint x: 768, endPoint y: 254, distance: 442.5
click at [768, 254] on div "Loading... Seating Loading... Mailroom Entry Loading... Lounge Entry Loading...…" at bounding box center [673, 341] width 1346 height 605
drag, startPoint x: 252, startPoint y: 309, endPoint x: 706, endPoint y: 231, distance: 460.4
click at [706, 231] on div "Loading... Seating Loading... Mailroom Entry Loading... Lounge Entry Loading...…" at bounding box center [673, 341] width 1346 height 605
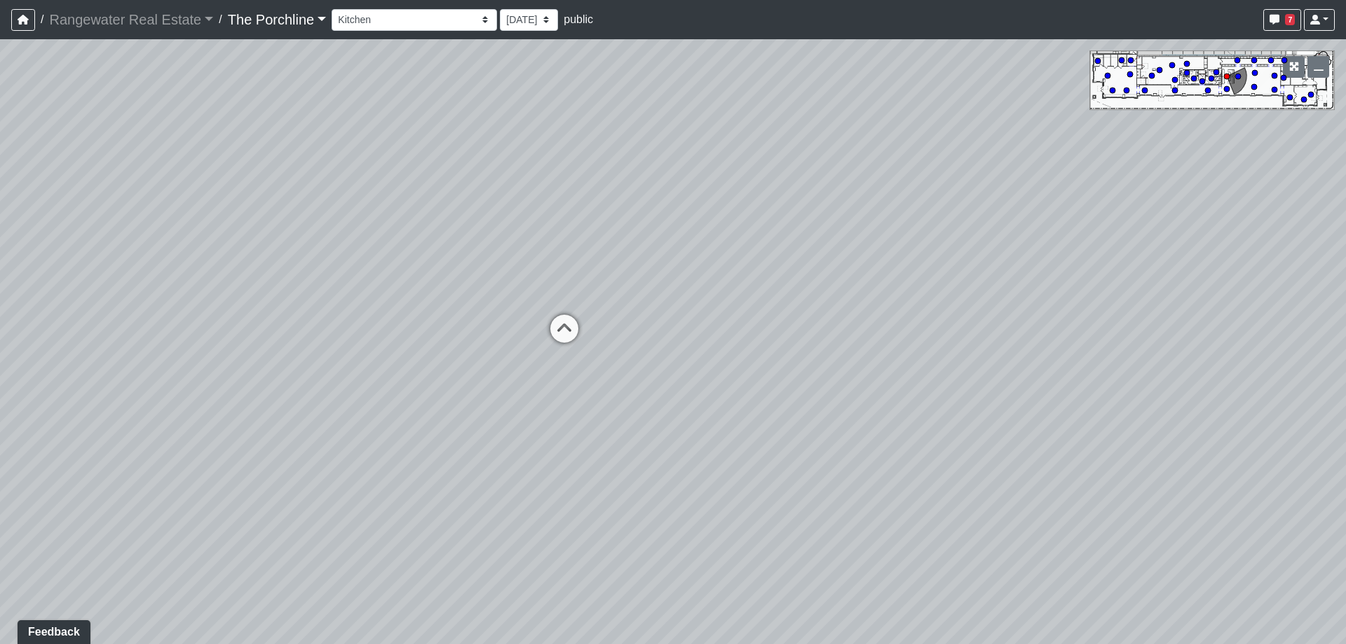
drag, startPoint x: 462, startPoint y: 263, endPoint x: 517, endPoint y: 263, distance: 54.7
click at [517, 263] on div "Loading... Seating Loading... Mailroom Entry Loading... Lounge Entry Loading...…" at bounding box center [673, 341] width 1346 height 605
drag, startPoint x: 372, startPoint y: 262, endPoint x: 587, endPoint y: 300, distance: 218.0
click at [587, 300] on div "Loading... Seating Loading... Mailroom Entry Loading... Lounge Entry Loading...…" at bounding box center [673, 341] width 1346 height 605
click at [425, 21] on select "Entry Grandhall Entry Island Kitchen Lounge Lounge Entry Mailroom Entry Seating…" at bounding box center [414, 20] width 165 height 22
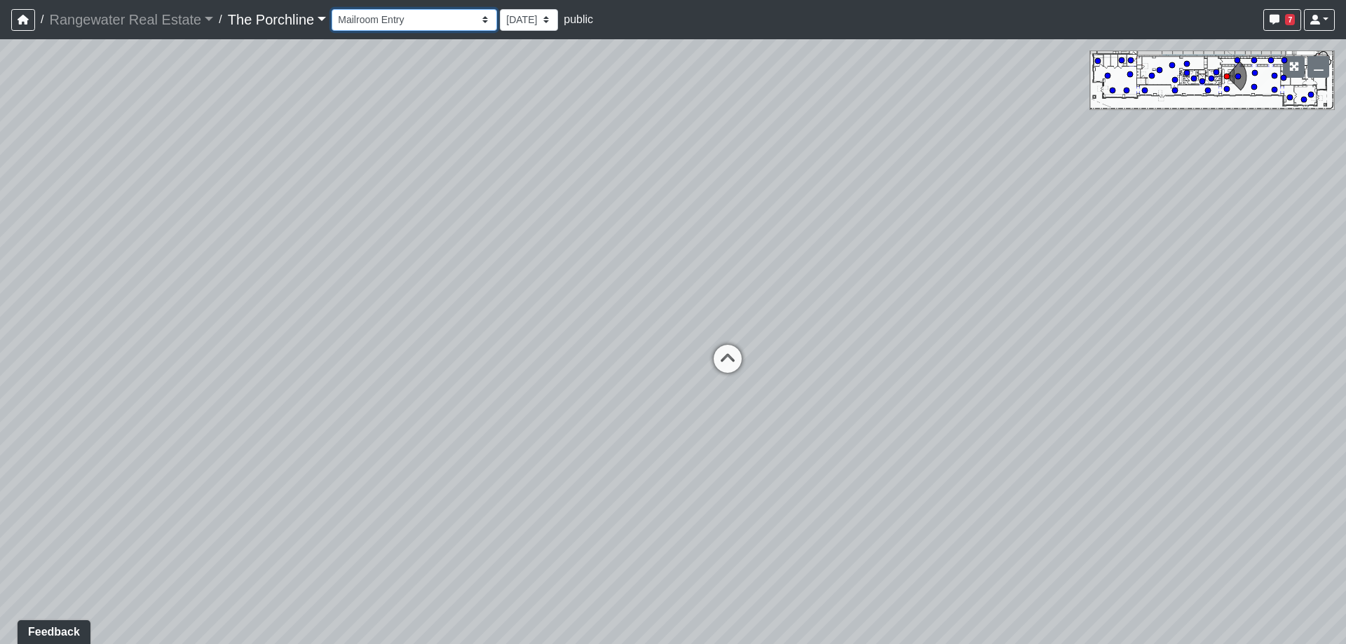
click at [332, 9] on select "Entry Grandhall Entry Island Kitchen Lounge Lounge Entry Mailroom Entry Seating…" at bounding box center [414, 20] width 165 height 22
click at [613, 306] on icon at bounding box center [621, 317] width 42 height 42
drag, startPoint x: 502, startPoint y: 247, endPoint x: 773, endPoint y: 290, distance: 274.1
click at [773, 290] on div "Loading... Seating Loading... Mailroom Entry Loading... Lounge Entry Loading...…" at bounding box center [673, 341] width 1346 height 605
drag, startPoint x: 344, startPoint y: 222, endPoint x: 659, endPoint y: 231, distance: 315.0
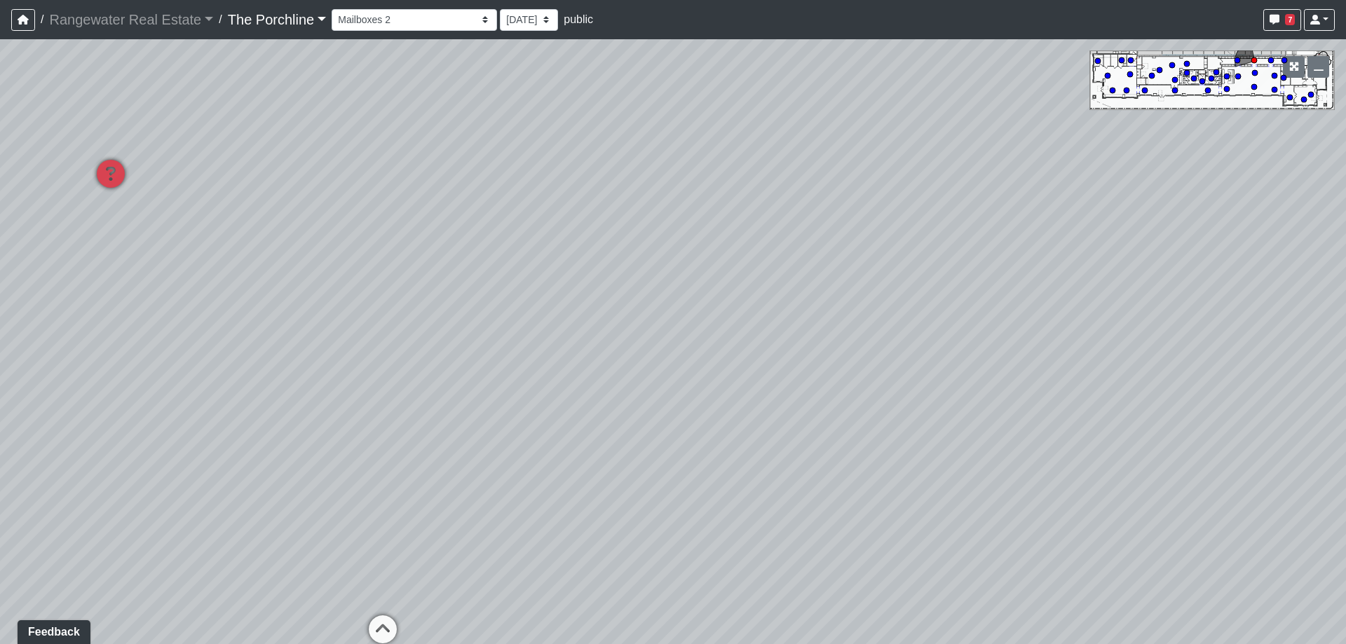
click at [659, 231] on div "Loading... Seating Loading... Mailroom Entry Loading... Lounge Entry Loading...…" at bounding box center [673, 341] width 1346 height 605
drag, startPoint x: 224, startPoint y: 313, endPoint x: 631, endPoint y: 213, distance: 418.9
click at [631, 213] on div "Loading... Seating Loading... Mailroom Entry Loading... Lounge Entry Loading...…" at bounding box center [673, 341] width 1346 height 605
drag, startPoint x: 317, startPoint y: 324, endPoint x: 557, endPoint y: 381, distance: 247.3
click at [557, 381] on div "Loading... Seating Loading... Mailroom Entry Loading... Lounge Entry Loading...…" at bounding box center [673, 341] width 1346 height 605
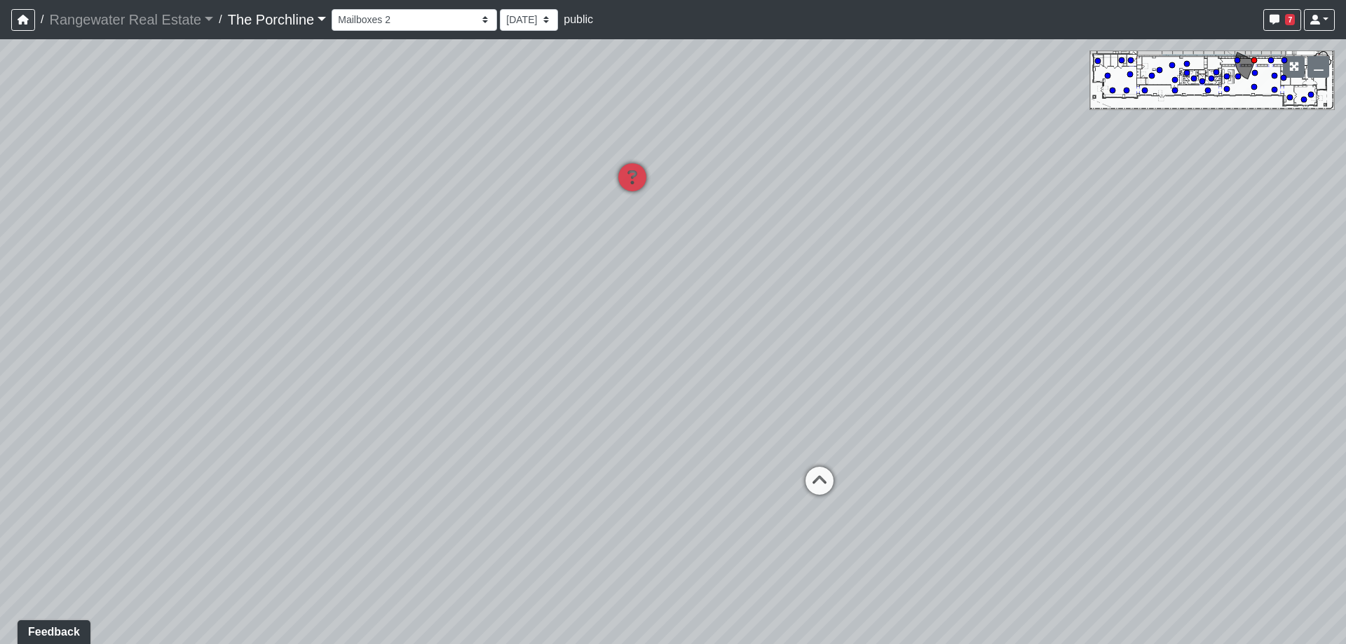
drag, startPoint x: 577, startPoint y: 346, endPoint x: 517, endPoint y: 310, distance: 70.1
click at [517, 310] on div "Loading... Seating Loading... Mailroom Entry Loading... Lounge Entry Loading...…" at bounding box center [673, 341] width 1346 height 605
drag, startPoint x: 487, startPoint y: 162, endPoint x: 472, endPoint y: 152, distance: 17.7
click at [472, 152] on div "Loading... Seating Loading... Mailroom Entry Loading... Lounge Entry Loading...…" at bounding box center [673, 341] width 1346 height 605
drag, startPoint x: 509, startPoint y: 250, endPoint x: 797, endPoint y: 179, distance: 296.2
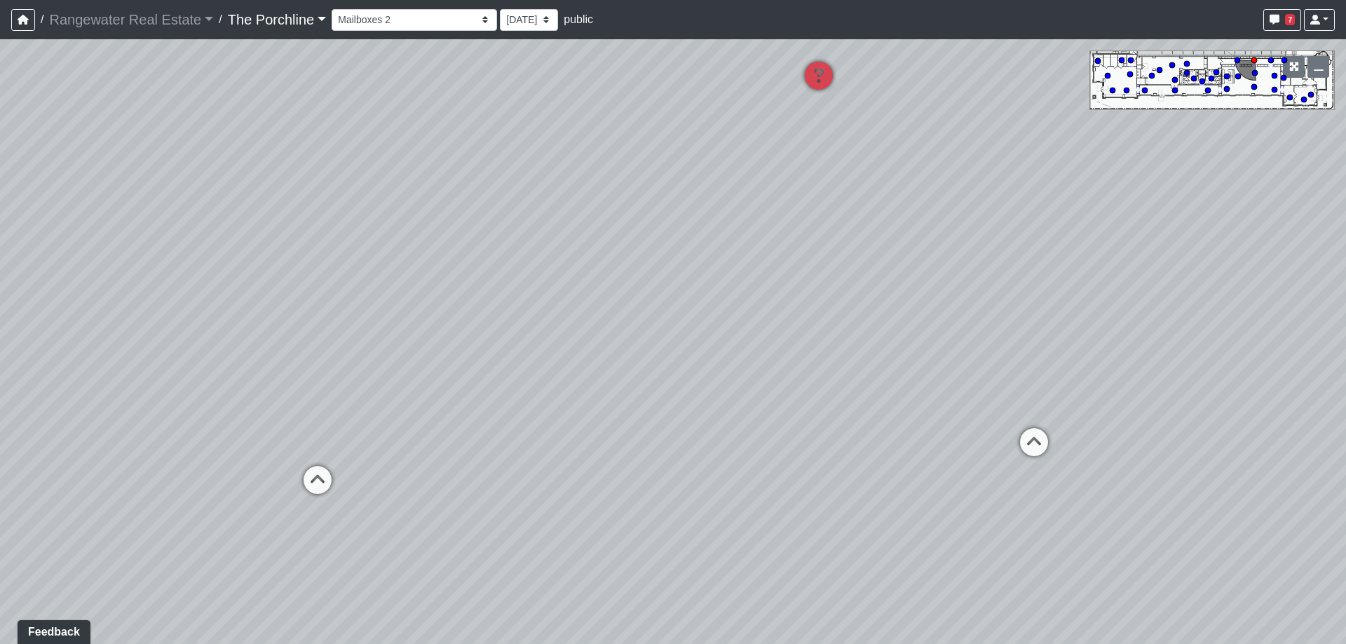
click at [797, 179] on div "Loading... Seating Loading... Mailroom Entry Loading... Lounge Entry Loading...…" at bounding box center [673, 341] width 1346 height 605
drag, startPoint x: 470, startPoint y: 283, endPoint x: 1072, endPoint y: 428, distance: 619.7
click at [1072, 428] on div "Loading... Seating Loading... Mailroom Entry Loading... Lounge Entry Loading...…" at bounding box center [673, 341] width 1346 height 605
drag, startPoint x: 302, startPoint y: 292, endPoint x: 109, endPoint y: 288, distance: 192.9
click at [107, 287] on div "Loading... Seating Loading... Mailroom Entry Loading... Lounge Entry Loading...…" at bounding box center [673, 341] width 1346 height 605
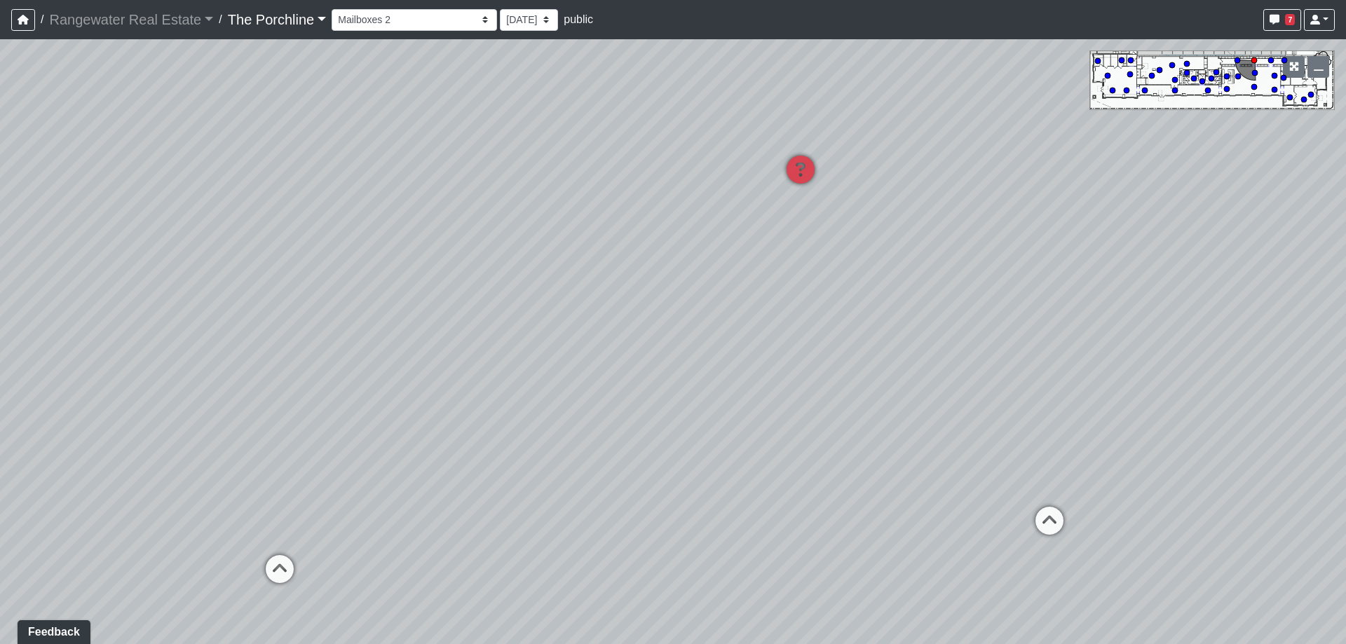
drag, startPoint x: 692, startPoint y: 273, endPoint x: 296, endPoint y: 221, distance: 399.5
click at [296, 221] on div "Loading... Seating Loading... Mailroom Entry Loading... Lounge Entry Loading...…" at bounding box center [673, 341] width 1346 height 605
click at [1208, 90] on circle at bounding box center [1208, 91] width 6 height 6
drag, startPoint x: 758, startPoint y: 200, endPoint x: 865, endPoint y: 161, distance: 113.6
click at [865, 161] on div "Loading... Seating Loading... Mailroom Entry Loading... Lounge Entry Loading...…" at bounding box center [673, 341] width 1346 height 605
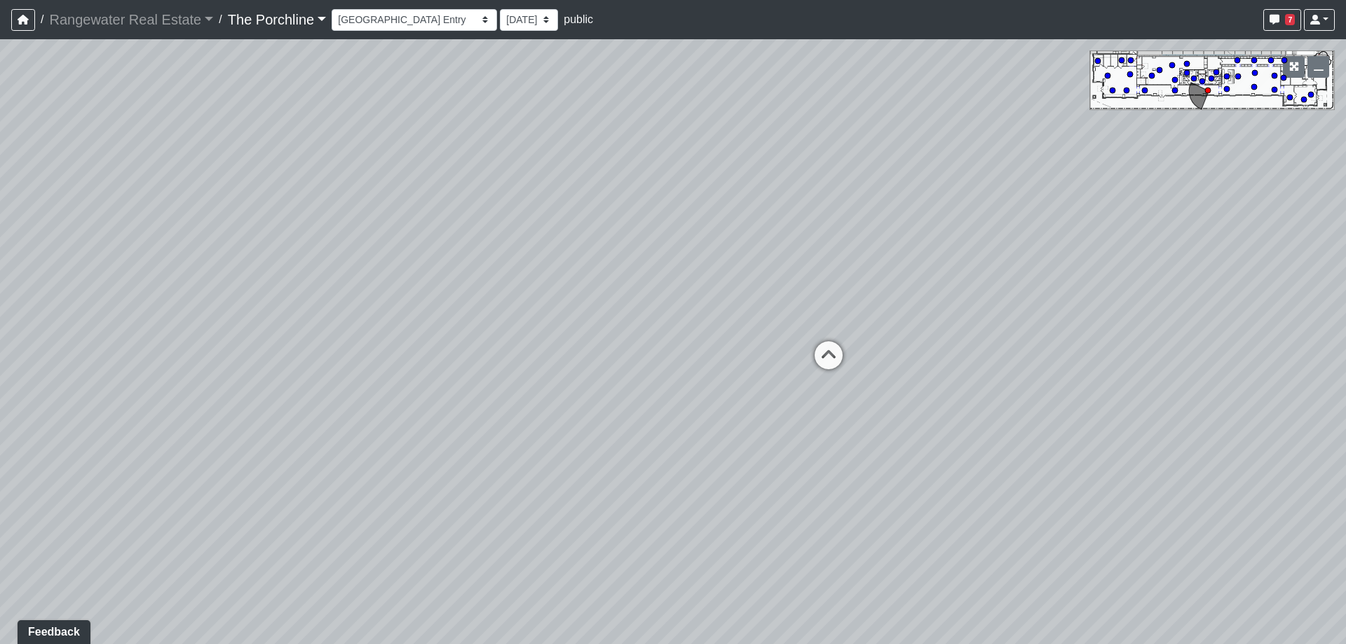
drag, startPoint x: 468, startPoint y: 233, endPoint x: 719, endPoint y: 232, distance: 251.7
click at [719, 232] on div "Loading... Seating Loading... Mailroom Entry Loading... Lounge Entry Loading...…" at bounding box center [673, 341] width 1346 height 605
drag, startPoint x: 373, startPoint y: 287, endPoint x: 355, endPoint y: 345, distance: 60.8
click at [354, 346] on div "Loading... Seating Loading... Mailroom Entry Loading... Lounge Entry Loading...…" at bounding box center [673, 341] width 1346 height 605
drag, startPoint x: 977, startPoint y: 284, endPoint x: 829, endPoint y: 287, distance: 147.3
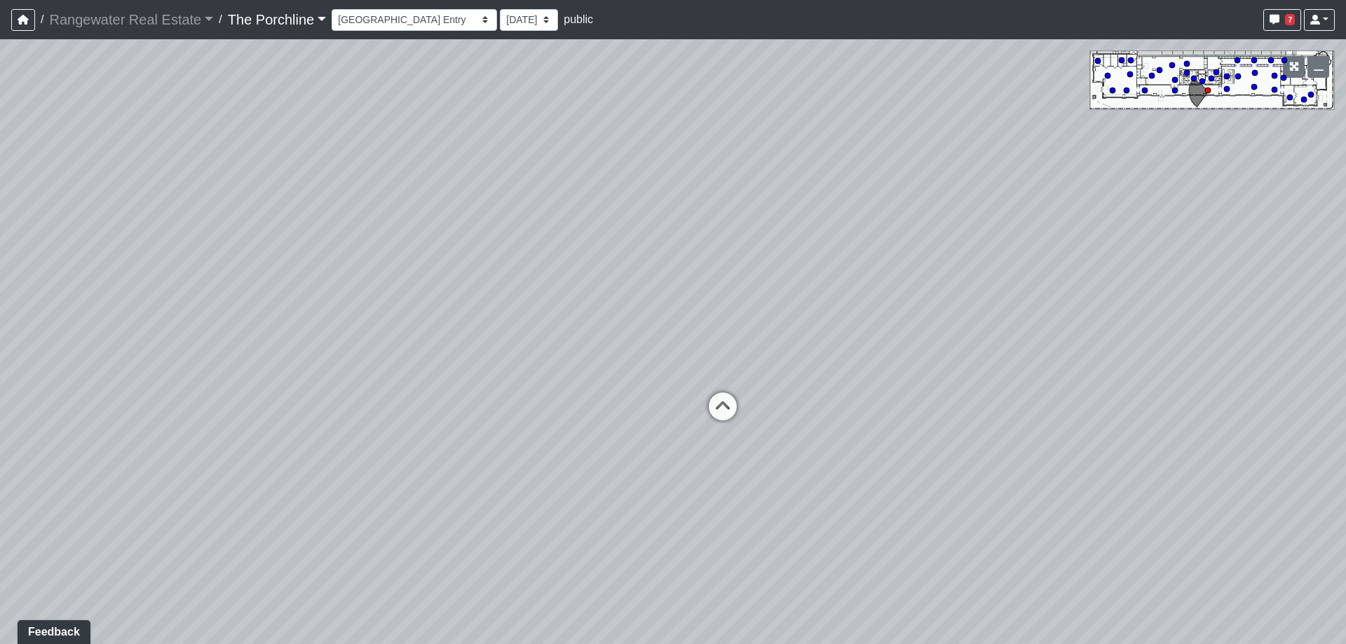
click at [829, 287] on div "Loading... Seating Loading... Mailroom Entry Loading... Lounge Entry Loading...…" at bounding box center [673, 341] width 1346 height 605
click at [385, 18] on select "Entry Grandhall Entry Island Kitchen Lounge Lounge Entry Mailroom Entry Seating…" at bounding box center [414, 20] width 165 height 22
click at [332, 9] on select "Entry Grandhall Entry Island Kitchen Lounge Lounge Entry Mailroom Entry Seating…" at bounding box center [414, 20] width 165 height 22
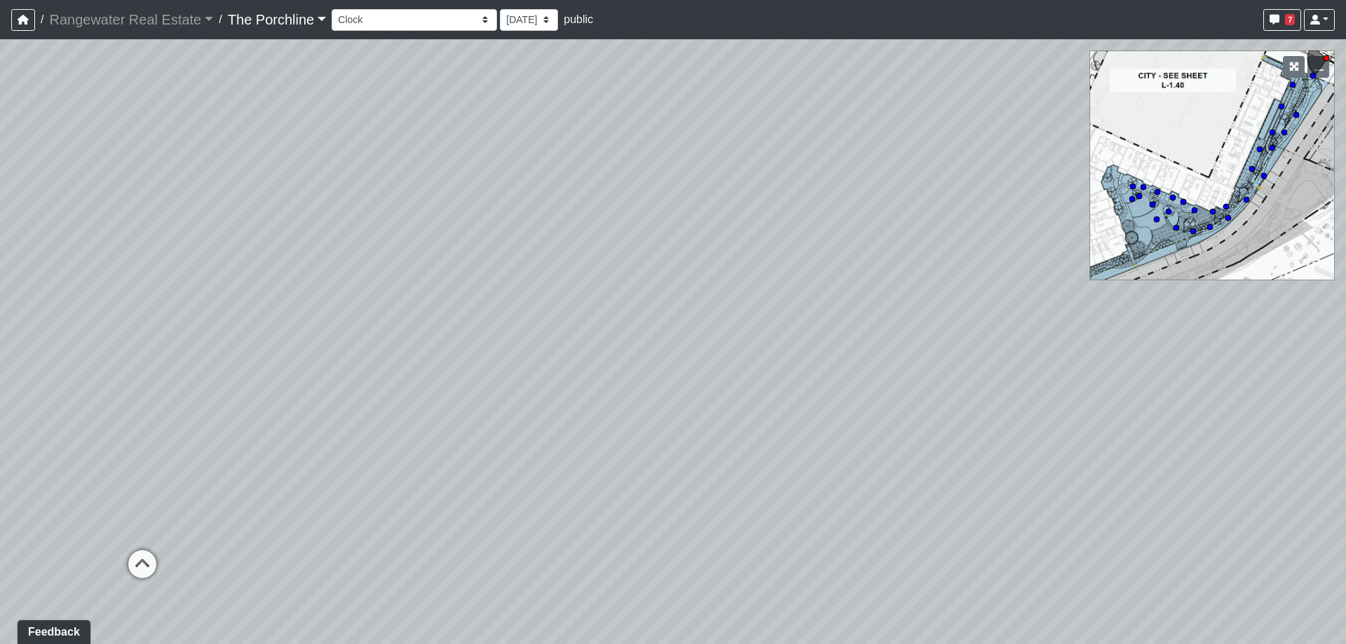
drag, startPoint x: 550, startPoint y: 189, endPoint x: 327, endPoint y: 381, distance: 294.3
click at [327, 381] on div "Loading... Seating Loading... Mailroom Entry Loading... Lounge Entry Loading...…" at bounding box center [673, 341] width 1346 height 605
drag, startPoint x: 434, startPoint y: 361, endPoint x: 492, endPoint y: 330, distance: 65.6
click at [492, 330] on div "Loading... Seating Loading... Mailroom Entry Loading... Lounge Entry Loading...…" at bounding box center [673, 341] width 1346 height 605
drag, startPoint x: 475, startPoint y: 262, endPoint x: 465, endPoint y: 325, distance: 64.0
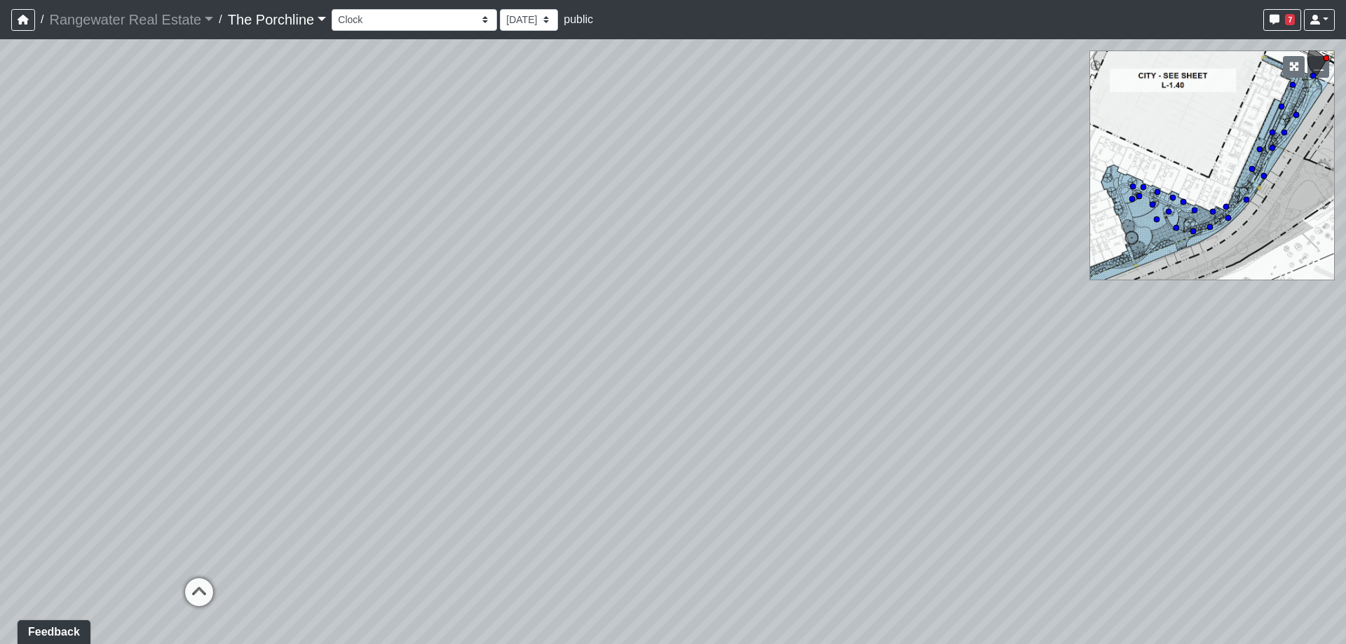
click at [465, 325] on div "Loading... Seating Loading... Mailroom Entry Loading... Lounge Entry Loading...…" at bounding box center [673, 341] width 1346 height 605
drag, startPoint x: 258, startPoint y: 423, endPoint x: 287, endPoint y: 321, distance: 105.7
click at [287, 321] on div "Loading... Seating Loading... Mailroom Entry Loading... Lounge Entry Loading...…" at bounding box center [673, 341] width 1346 height 605
click at [286, 456] on icon at bounding box center [297, 464] width 42 height 42
click at [252, 398] on icon at bounding box center [247, 403] width 42 height 42
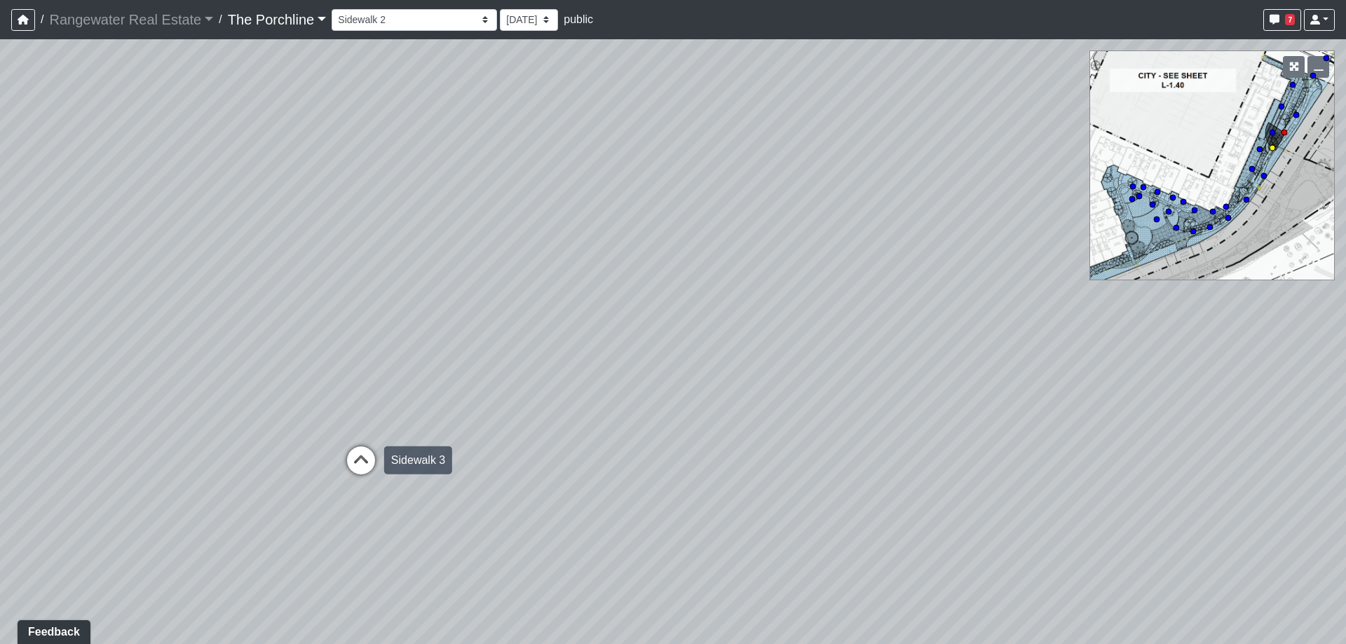
click at [356, 454] on icon at bounding box center [361, 468] width 42 height 42
drag, startPoint x: 343, startPoint y: 395, endPoint x: 408, endPoint y: 389, distance: 65.5
click at [408, 389] on div "Loading... Seating Loading... Mailroom Entry Loading... Lounge Entry Loading...…" at bounding box center [673, 341] width 1346 height 605
click at [190, 501] on icon at bounding box center [189, 501] width 42 height 42
click at [411, 454] on icon at bounding box center [420, 463] width 42 height 42
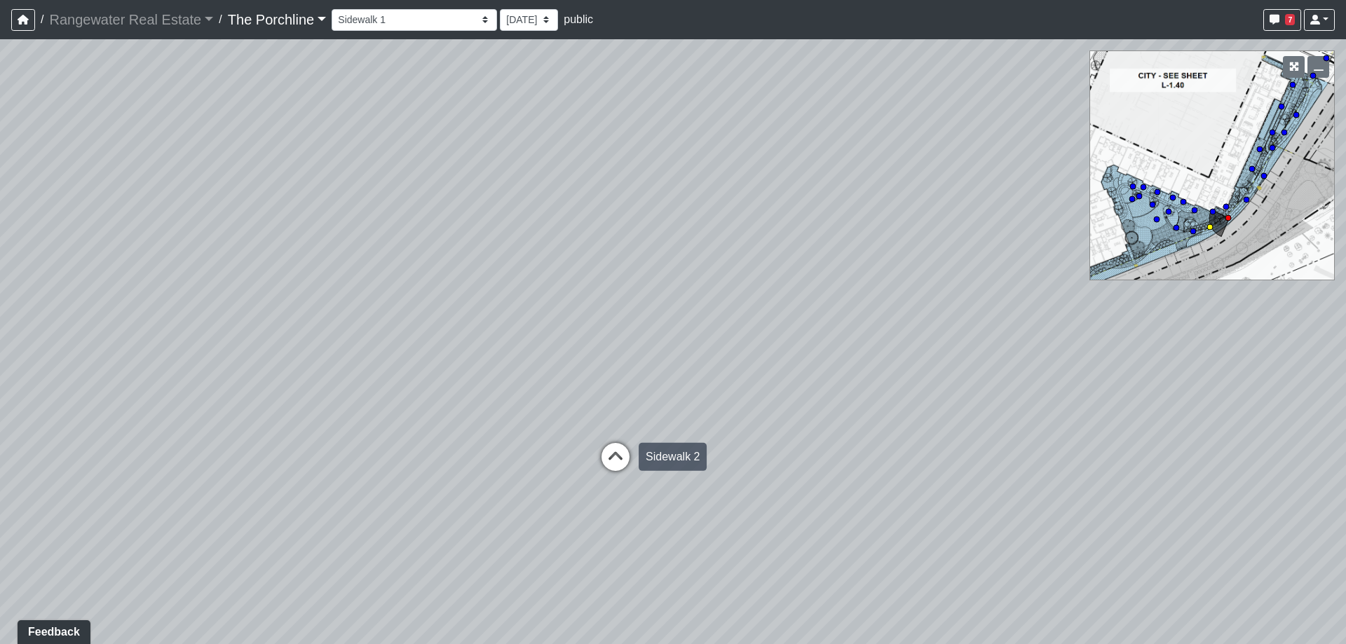
click at [615, 451] on icon at bounding box center [616, 464] width 42 height 42
click at [700, 427] on icon at bounding box center [708, 436] width 42 height 42
drag, startPoint x: 848, startPoint y: 281, endPoint x: 489, endPoint y: 330, distance: 362.3
click at [442, 306] on div "Loading... Seating Loading... Mailroom Entry Loading... Lounge Entry Loading...…" at bounding box center [673, 341] width 1346 height 605
drag, startPoint x: 715, startPoint y: 320, endPoint x: 604, endPoint y: 302, distance: 112.4
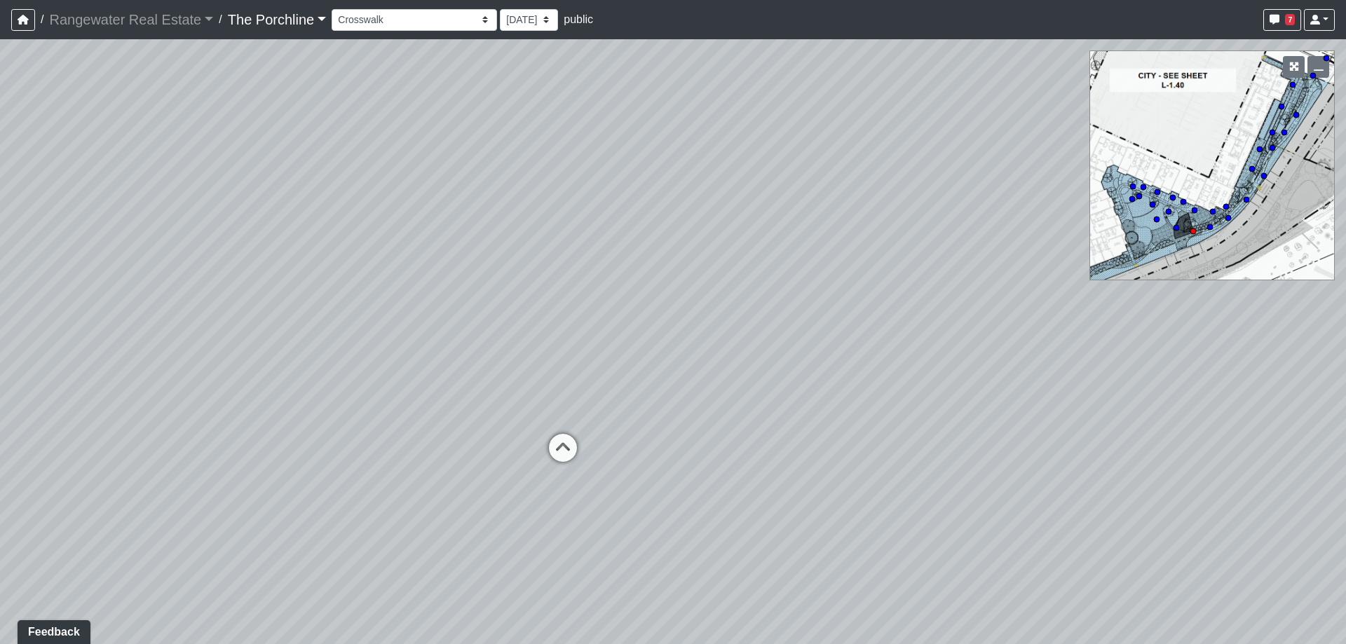
click at [604, 302] on div "Loading... Seating Loading... Mailroom Entry Loading... Lounge Entry Loading...…" at bounding box center [673, 341] width 1346 height 605
click at [560, 445] on icon at bounding box center [563, 455] width 42 height 42
click at [645, 449] on icon at bounding box center [639, 463] width 42 height 42
drag, startPoint x: 511, startPoint y: 503, endPoint x: 386, endPoint y: 380, distance: 176.0
click at [387, 379] on div "Loading... Seating Loading... Mailroom Entry Loading... Lounge Entry Loading...…" at bounding box center [673, 341] width 1346 height 605
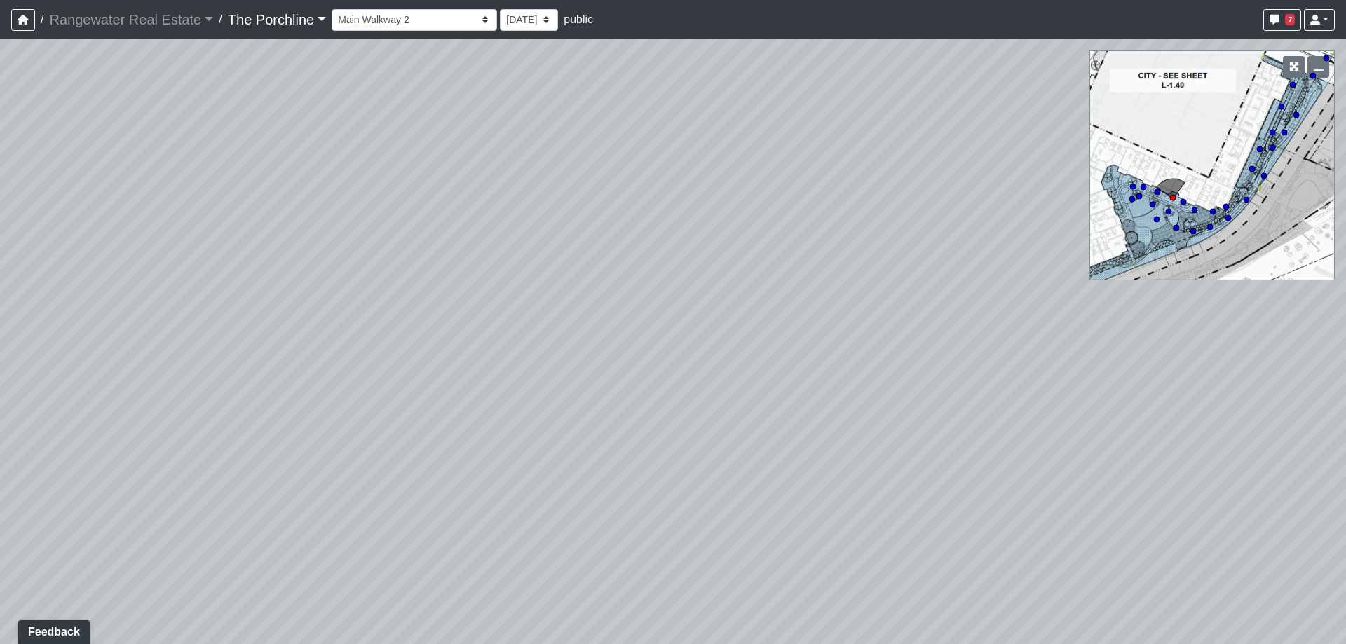
drag, startPoint x: 924, startPoint y: 333, endPoint x: 442, endPoint y: 454, distance: 496.6
click at [442, 454] on div "Loading... Seating Loading... Mailroom Entry Loading... Lounge Entry Loading...…" at bounding box center [673, 341] width 1346 height 605
click at [1153, 203] on circle at bounding box center [1153, 205] width 6 height 6
drag, startPoint x: 920, startPoint y: 224, endPoint x: 549, endPoint y: 244, distance: 371.5
click at [549, 244] on div "Loading... Seating Loading... Mailroom Entry Loading... Lounge Entry Loading...…" at bounding box center [673, 341] width 1346 height 605
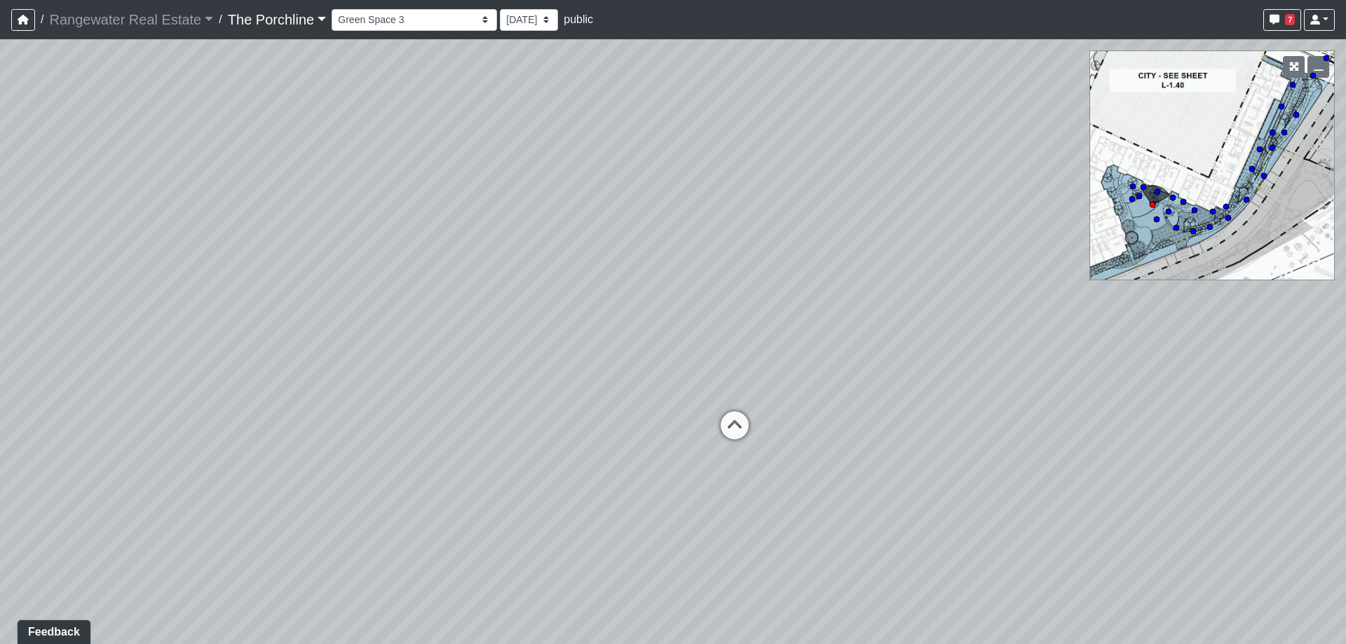
drag, startPoint x: 949, startPoint y: 226, endPoint x: 882, endPoint y: 200, distance: 72.1
click at [882, 200] on div "Loading... Seating Loading... Mailroom Entry Loading... Lounge Entry Loading...…" at bounding box center [673, 341] width 1346 height 605
drag, startPoint x: 909, startPoint y: 261, endPoint x: 670, endPoint y: 344, distance: 253.9
click at [670, 344] on div "Loading... Seating Loading... Mailroom Entry Loading... Lounge Entry Loading...…" at bounding box center [673, 341] width 1346 height 605
drag, startPoint x: 926, startPoint y: 344, endPoint x: 935, endPoint y: 283, distance: 62.4
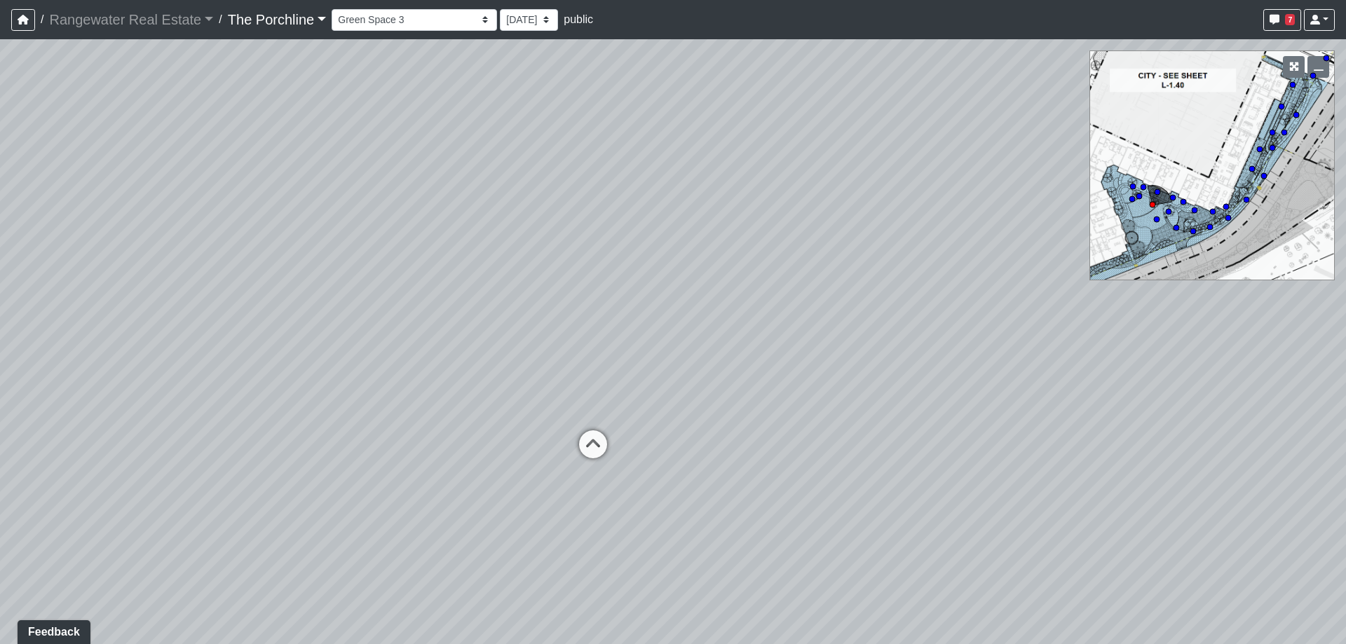
click at [935, 283] on div "Loading... Seating Loading... Mailroom Entry Loading... Lounge Entry Loading...…" at bounding box center [673, 341] width 1346 height 605
drag, startPoint x: 459, startPoint y: 335, endPoint x: 959, endPoint y: 324, distance: 500.1
click at [959, 324] on div "Loading... Seating Loading... Mailroom Entry Loading... Lounge Entry Loading...…" at bounding box center [673, 341] width 1346 height 605
drag, startPoint x: 487, startPoint y: 338, endPoint x: 909, endPoint y: 356, distance: 423.2
click at [961, 341] on div "Loading... Seating Loading... Mailroom Entry Loading... Lounge Entry Loading...…" at bounding box center [673, 341] width 1346 height 605
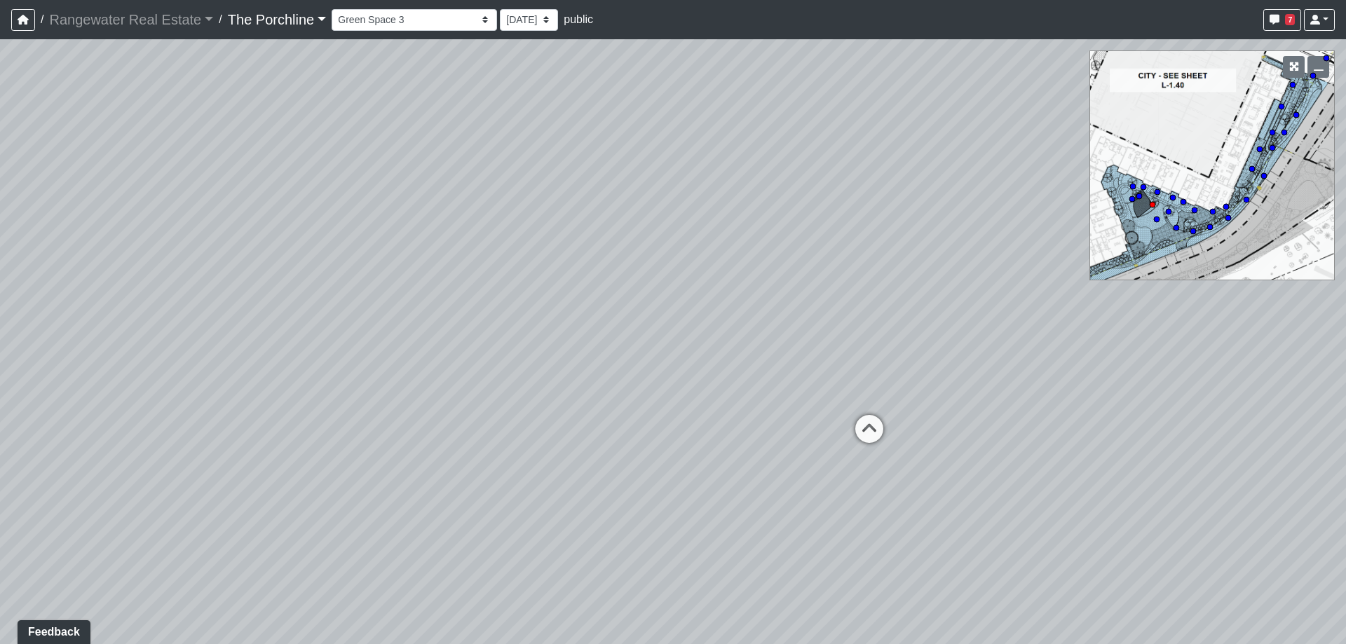
drag, startPoint x: 426, startPoint y: 395, endPoint x: 757, endPoint y: 392, distance: 330.3
click at [757, 392] on div "Loading... Seating Loading... Mailroom Entry Loading... Lounge Entry Loading...…" at bounding box center [673, 341] width 1346 height 605
drag, startPoint x: 584, startPoint y: 341, endPoint x: 751, endPoint y: 347, distance: 167.0
click at [750, 344] on div "Loading... Seating Loading... Mailroom Entry Loading... Lounge Entry Loading...…" at bounding box center [673, 341] width 1346 height 605
click at [441, 20] on select "Entry Grandhall Entry Island Kitchen Lounge Lounge Entry Mailroom Entry Seating…" at bounding box center [414, 20] width 165 height 22
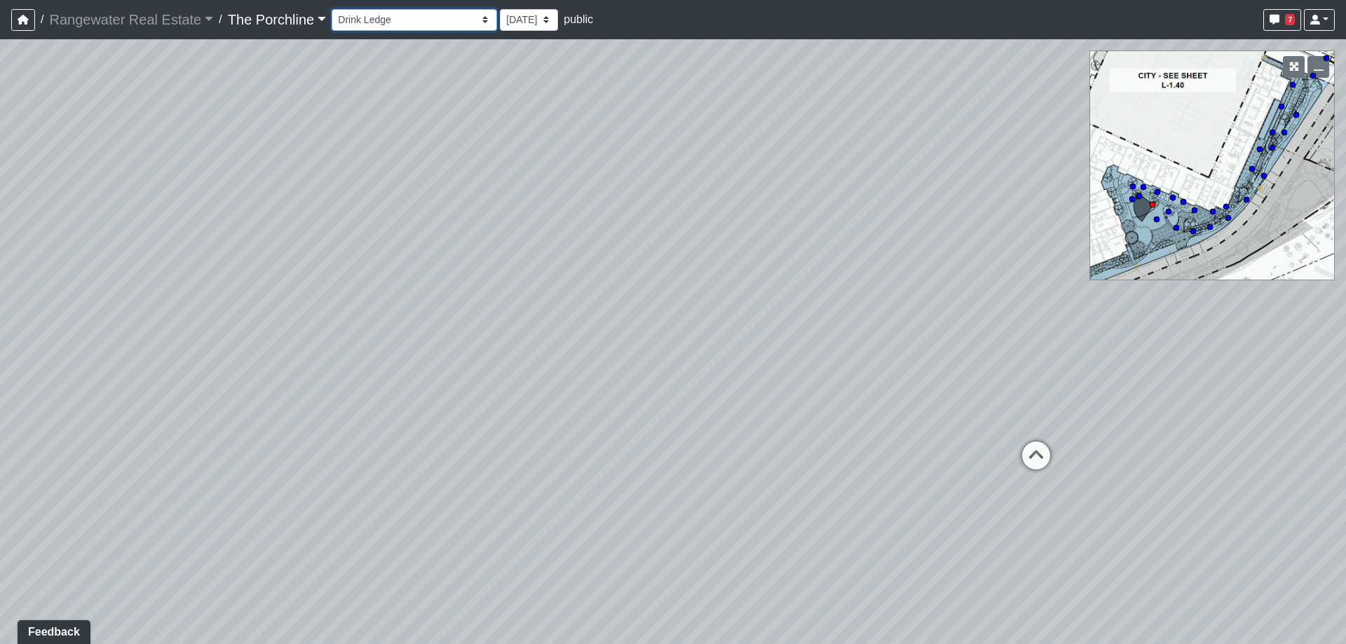
click at [332, 9] on select "Entry Grandhall Entry Island Kitchen Lounge Lounge Entry Mailroom Entry Seating…" at bounding box center [414, 20] width 165 height 22
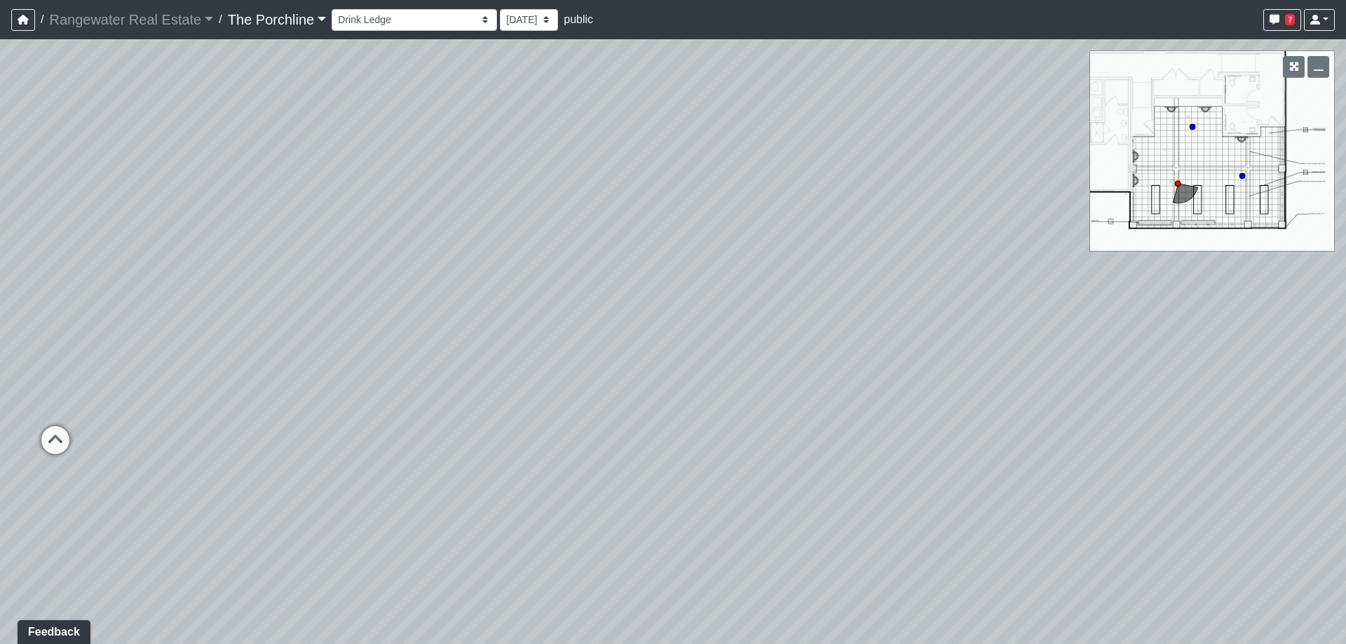
drag, startPoint x: 452, startPoint y: 362, endPoint x: 509, endPoint y: 290, distance: 91.8
click at [509, 290] on div "Loading... Seating Loading... Mailroom Entry Loading... Lounge Entry Loading...…" at bounding box center [673, 341] width 1346 height 605
drag, startPoint x: 431, startPoint y: 355, endPoint x: 658, endPoint y: 337, distance: 227.3
click at [658, 337] on div "Loading... Seating Loading... Mailroom Entry Loading... Lounge Entry Loading...…" at bounding box center [673, 341] width 1346 height 605
drag, startPoint x: 368, startPoint y: 247, endPoint x: 595, endPoint y: 196, distance: 232.9
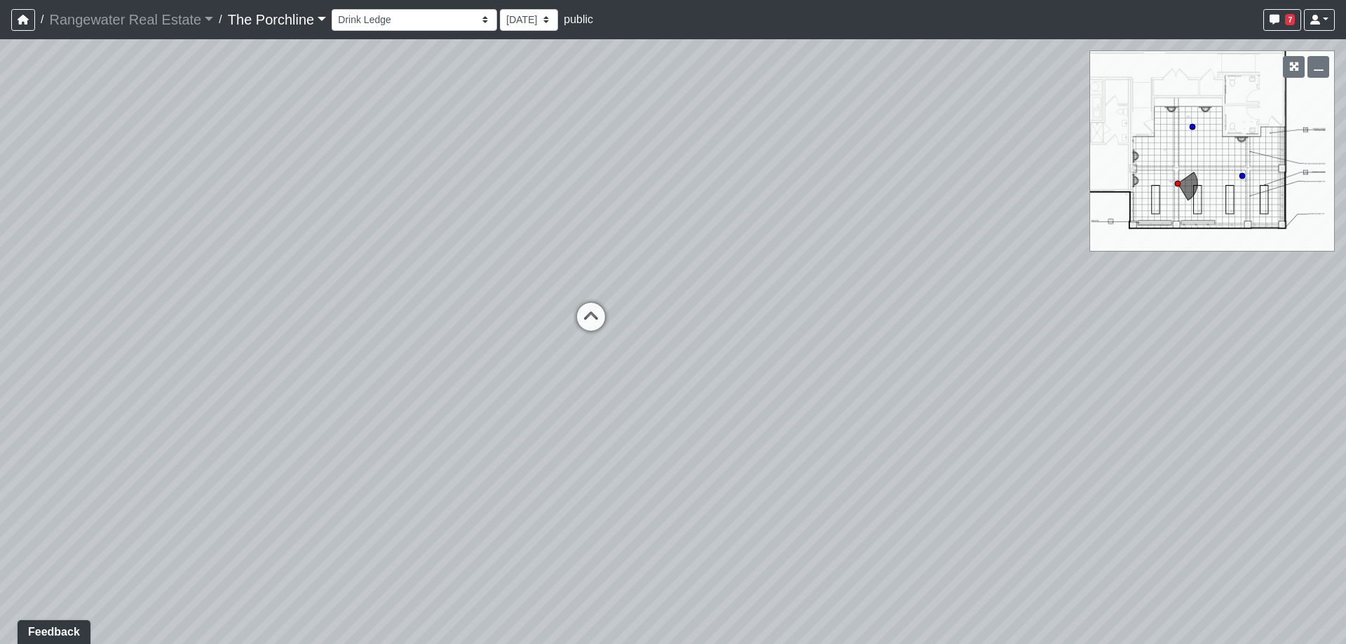
click at [600, 195] on div "Loading... Seating Loading... Mailroom Entry Loading... Lounge Entry Loading...…" at bounding box center [673, 341] width 1346 height 605
click at [595, 308] on icon at bounding box center [590, 311] width 42 height 42
drag, startPoint x: 754, startPoint y: 232, endPoint x: 262, endPoint y: 275, distance: 494.1
click at [262, 275] on div "Loading... Seating Loading... Mailroom Entry Loading... Lounge Entry Loading...…" at bounding box center [673, 341] width 1346 height 605
drag, startPoint x: 693, startPoint y: 234, endPoint x: 219, endPoint y: 226, distance: 474.8
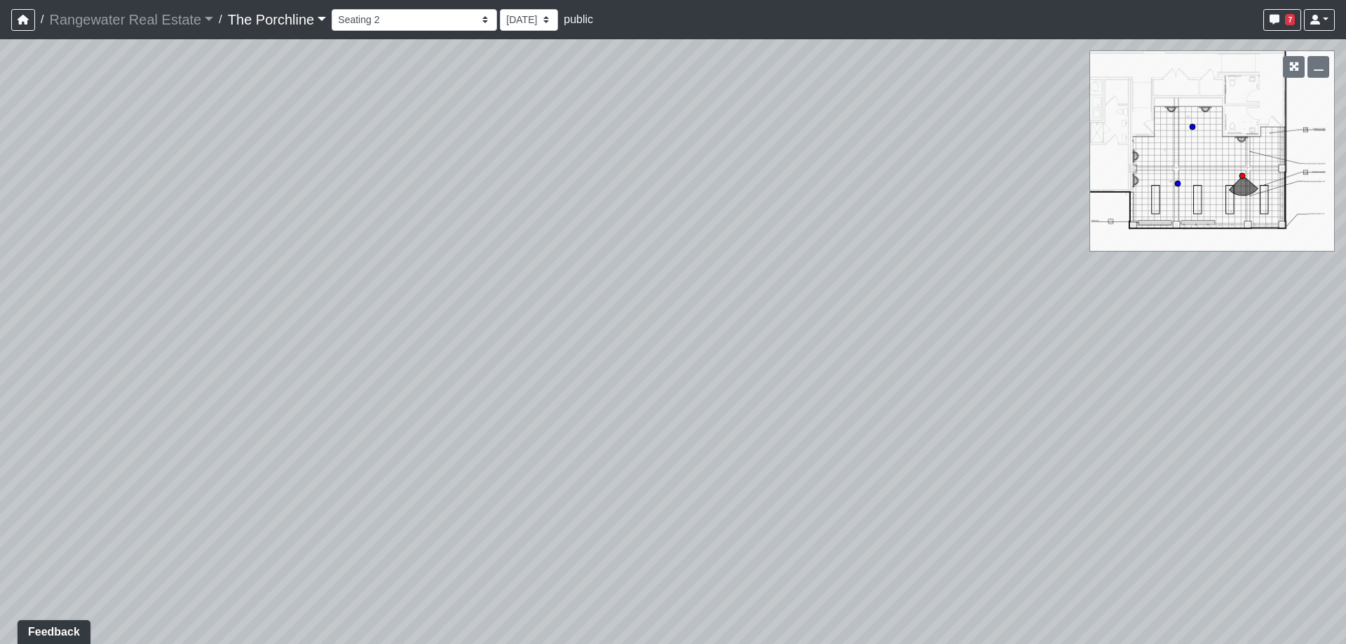
click at [219, 226] on div "Loading... Seating Loading... Mailroom Entry Loading... Lounge Entry Loading...…" at bounding box center [673, 341] width 1346 height 605
drag, startPoint x: 750, startPoint y: 244, endPoint x: 262, endPoint y: 245, distance: 488.0
click at [262, 245] on div "Loading... Seating Loading... Mailroom Entry Loading... Lounge Entry Loading...…" at bounding box center [673, 341] width 1346 height 605
drag, startPoint x: 758, startPoint y: 191, endPoint x: 532, endPoint y: 388, distance: 300.1
click at [426, 419] on div "Loading... Seating Loading... Mailroom Entry Loading... Lounge Entry Loading...…" at bounding box center [673, 341] width 1346 height 605
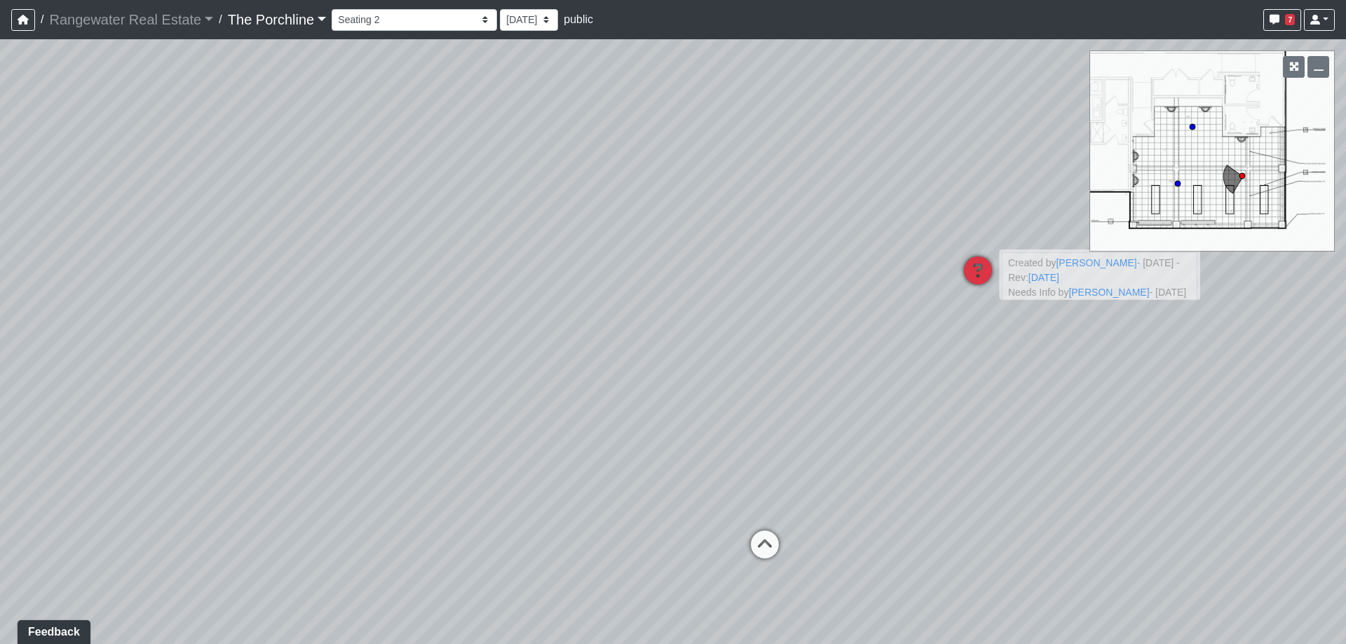
click at [979, 267] on icon at bounding box center [978, 278] width 42 height 42
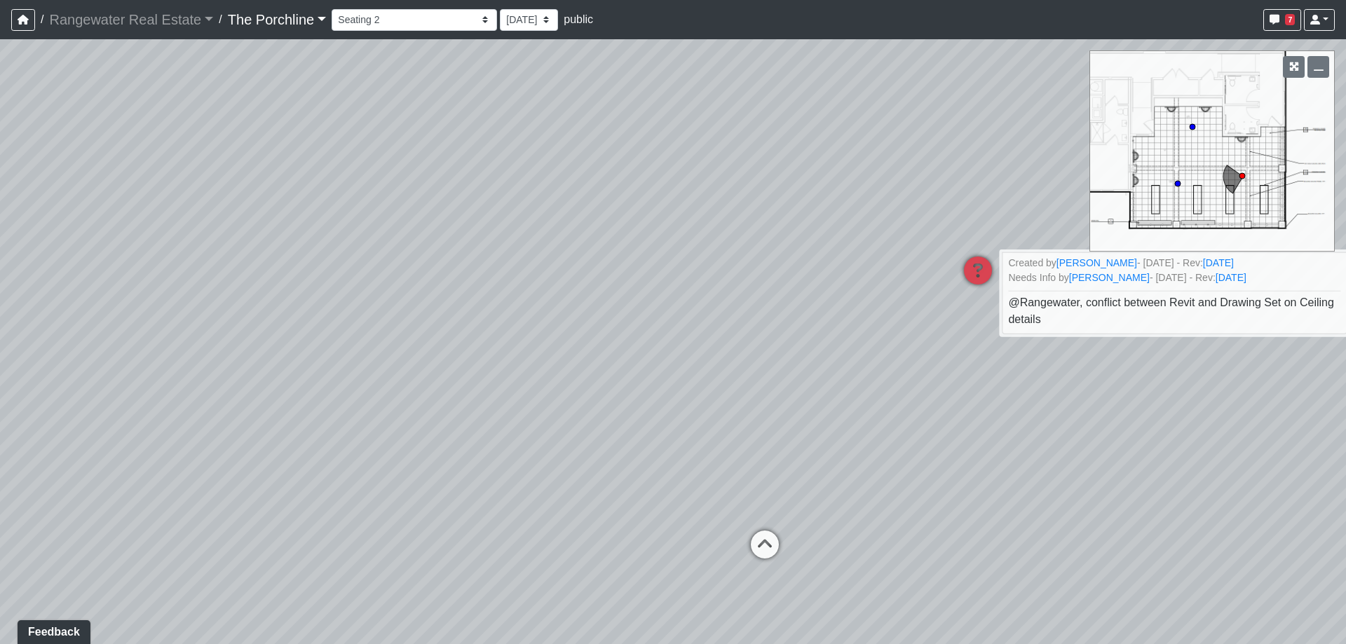
click at [858, 222] on div "Loading... Seating Loading... Mailroom Entry Loading... Lounge Entry Loading...…" at bounding box center [673, 341] width 1346 height 605
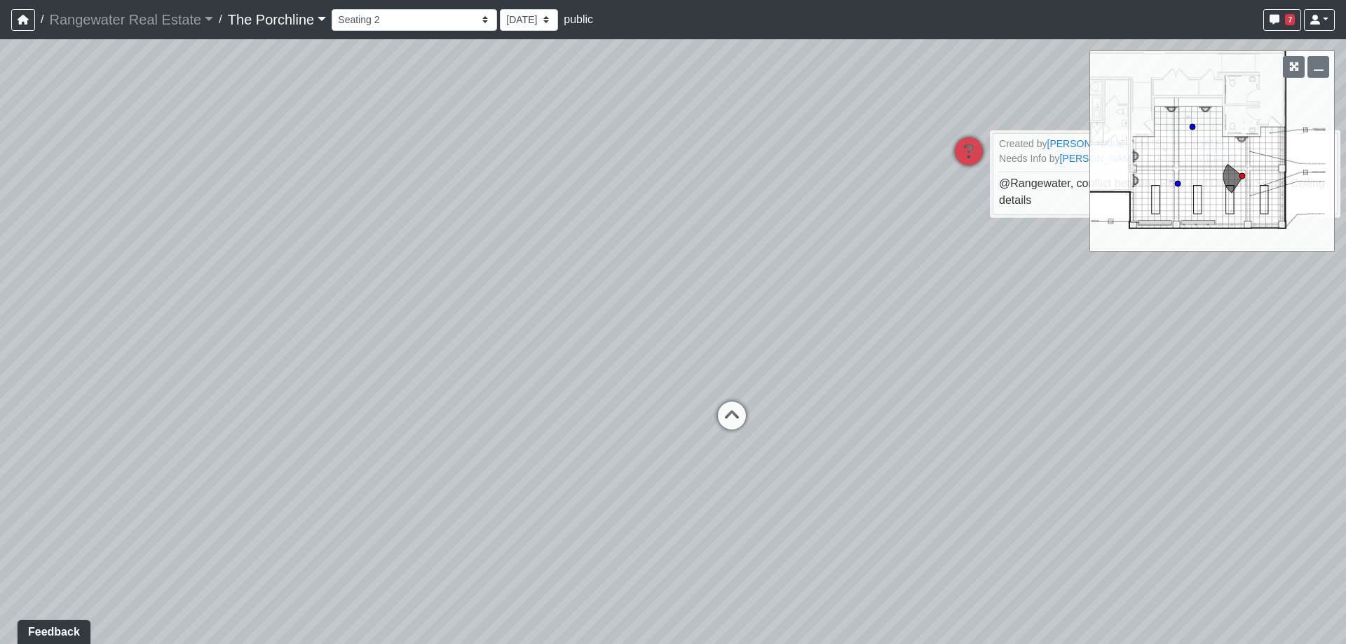
drag, startPoint x: 847, startPoint y: 269, endPoint x: 811, endPoint y: 139, distance: 134.7
click at [811, 139] on div "Loading... Seating Loading... Mailroom Entry Loading... Lounge Entry Loading...…" at bounding box center [673, 341] width 1346 height 605
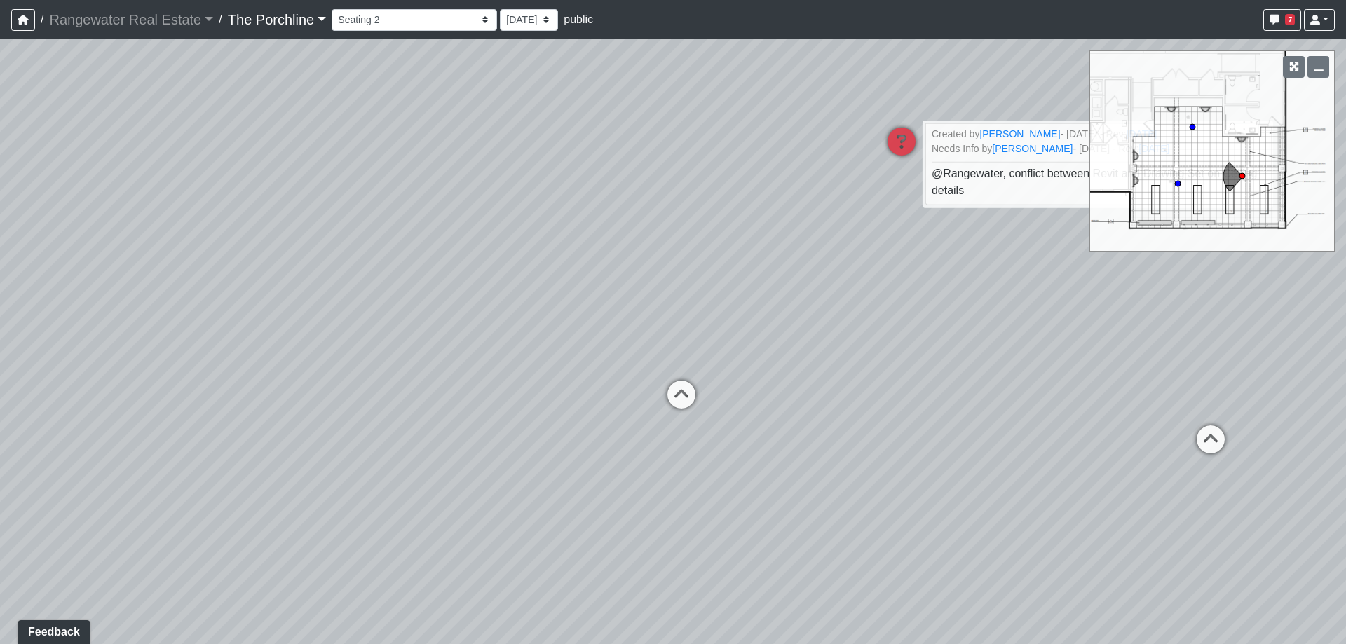
drag, startPoint x: 525, startPoint y: 369, endPoint x: 443, endPoint y: 347, distance: 84.9
click at [443, 347] on div "Loading... Seating Loading... Mailroom Entry Loading... Lounge Entry Loading...…" at bounding box center [673, 341] width 1346 height 605
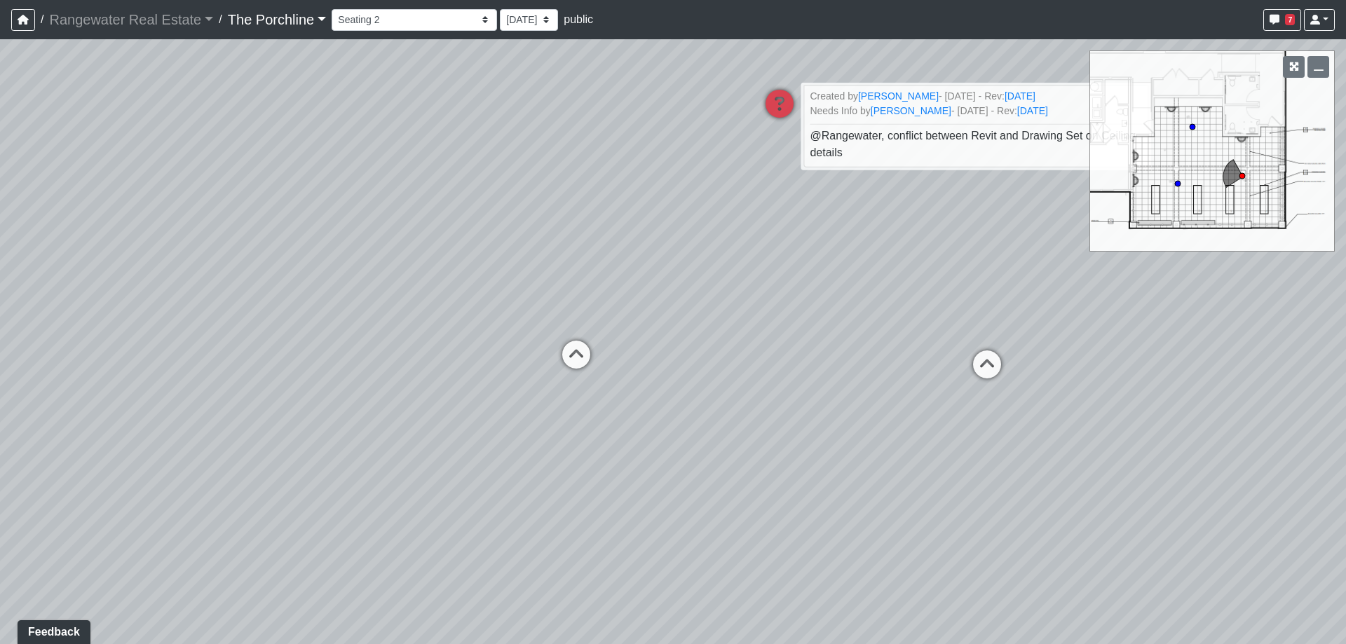
drag, startPoint x: 841, startPoint y: 360, endPoint x: 670, endPoint y: 310, distance: 178.9
click at [670, 310] on div "Loading... Seating Loading... Mailroom Entry Loading... Lounge Entry Loading...…" at bounding box center [673, 341] width 1346 height 605
drag, startPoint x: 769, startPoint y: 294, endPoint x: 756, endPoint y: 294, distance: 13.3
click at [756, 294] on div "Loading... Seating Loading... Mailroom Entry Loading... Lounge Entry Loading...…" at bounding box center [673, 341] width 1346 height 605
click at [1275, 22] on icon "button" at bounding box center [1275, 20] width 10 height 10
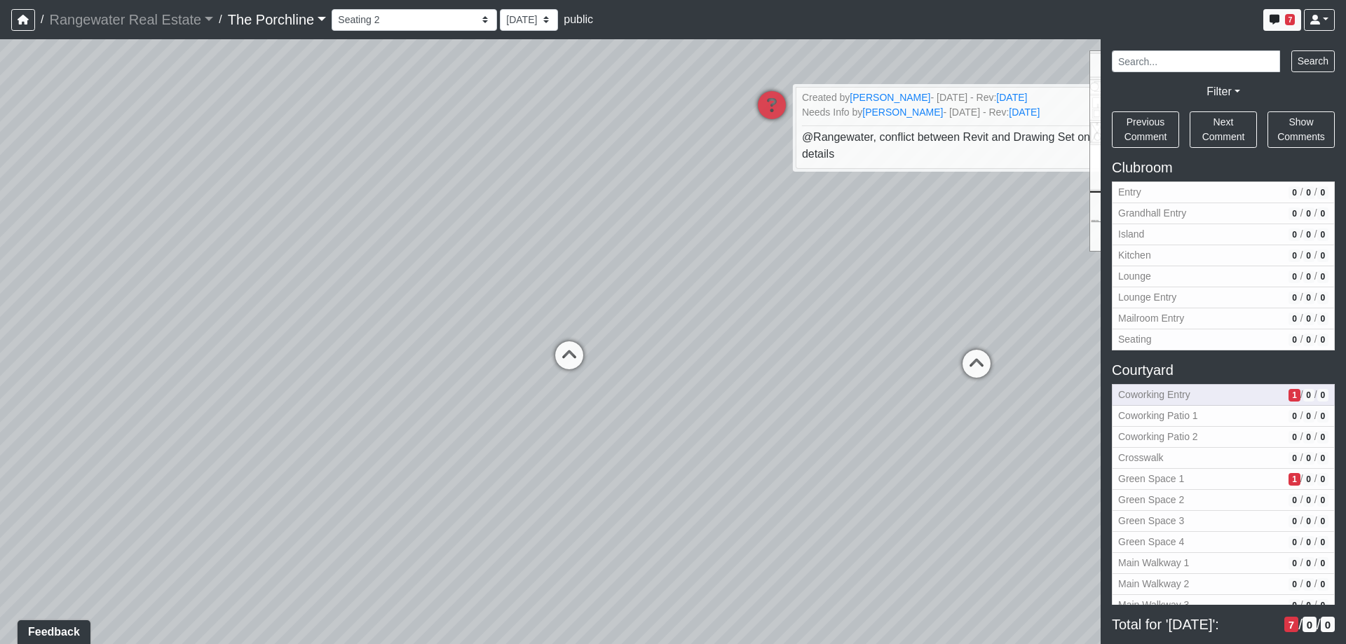
click at [1289, 399] on span "1" at bounding box center [1294, 395] width 11 height 13
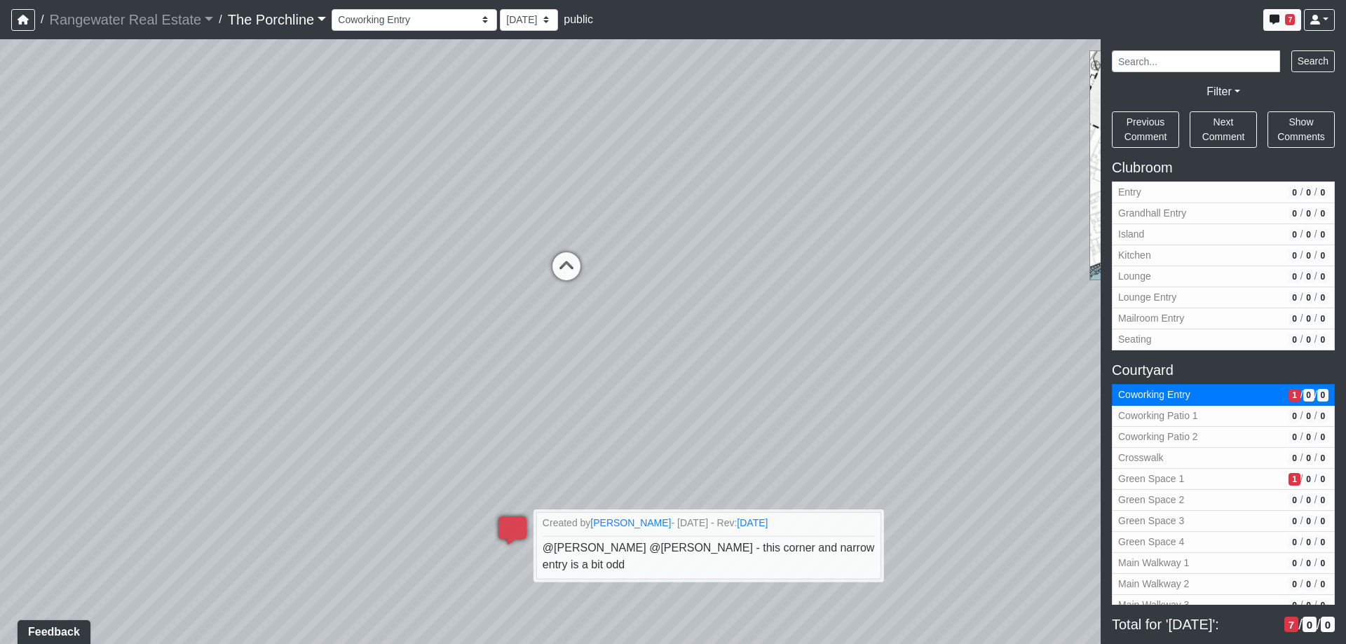
drag, startPoint x: 334, startPoint y: 327, endPoint x: 391, endPoint y: 647, distance: 324.9
click at [391, 644] on html "/ Rangewater Real Estate Rangewater Real Estate Loading... / The Porchline The …" at bounding box center [673, 322] width 1346 height 644
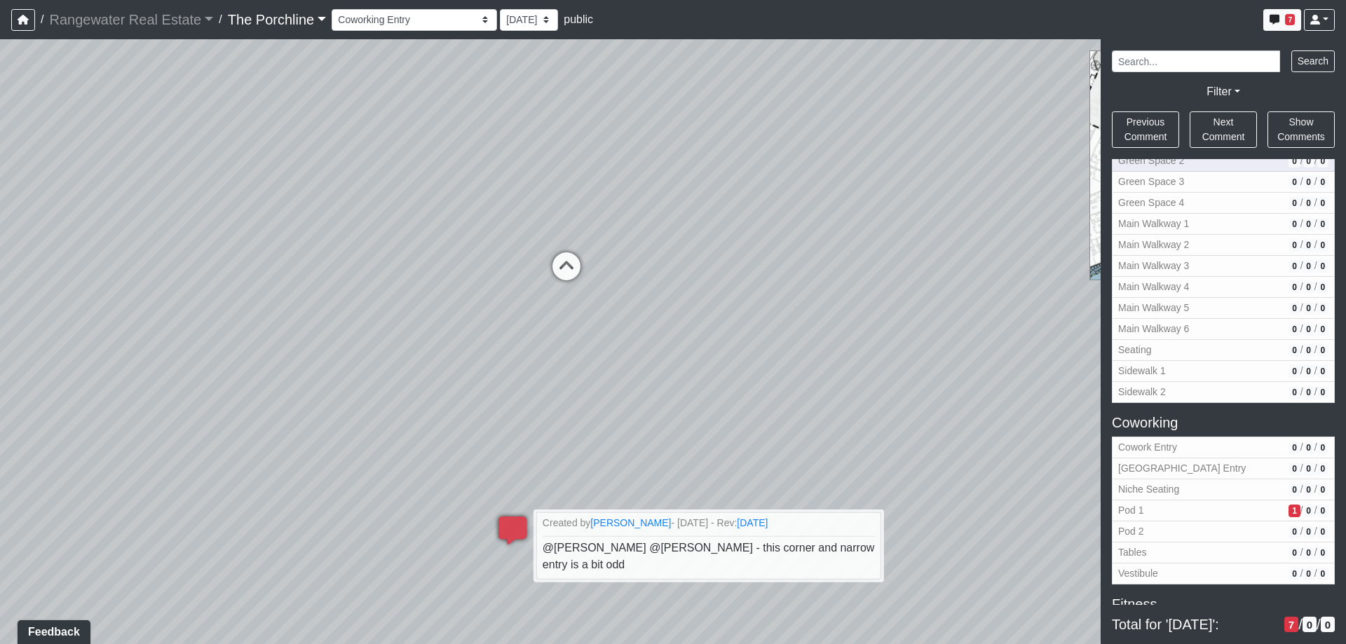
scroll to position [421, 0]
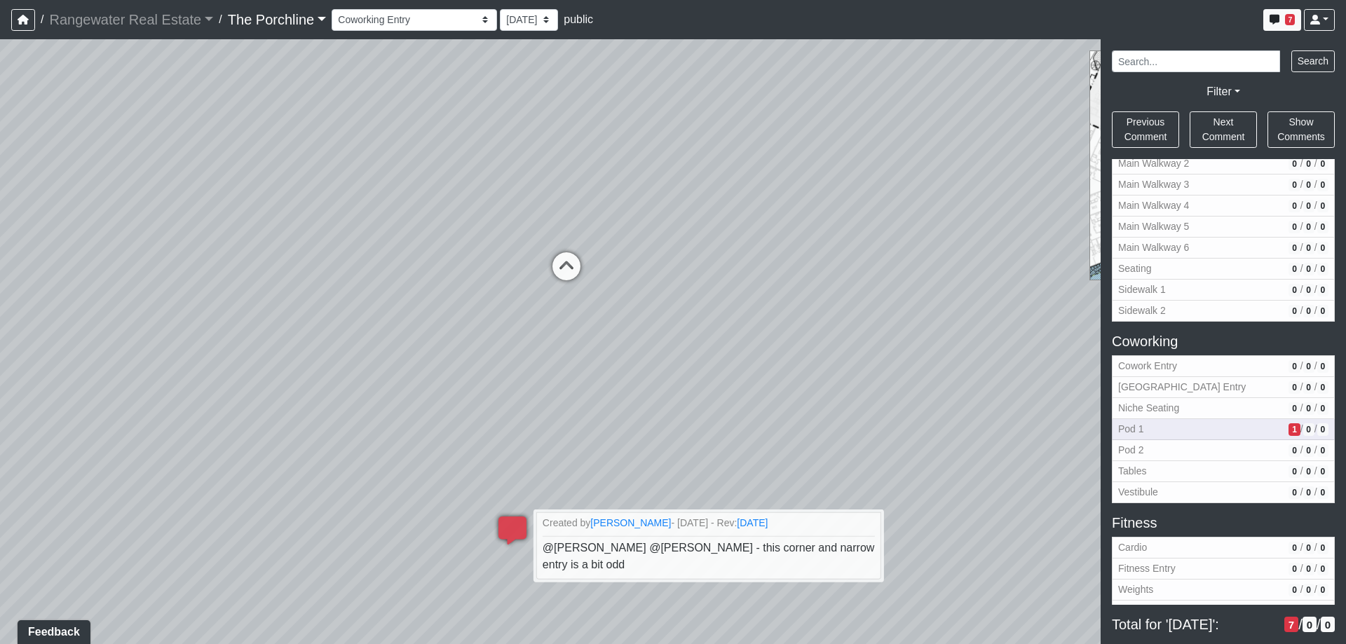
click at [1289, 430] on span "1" at bounding box center [1294, 430] width 11 height 13
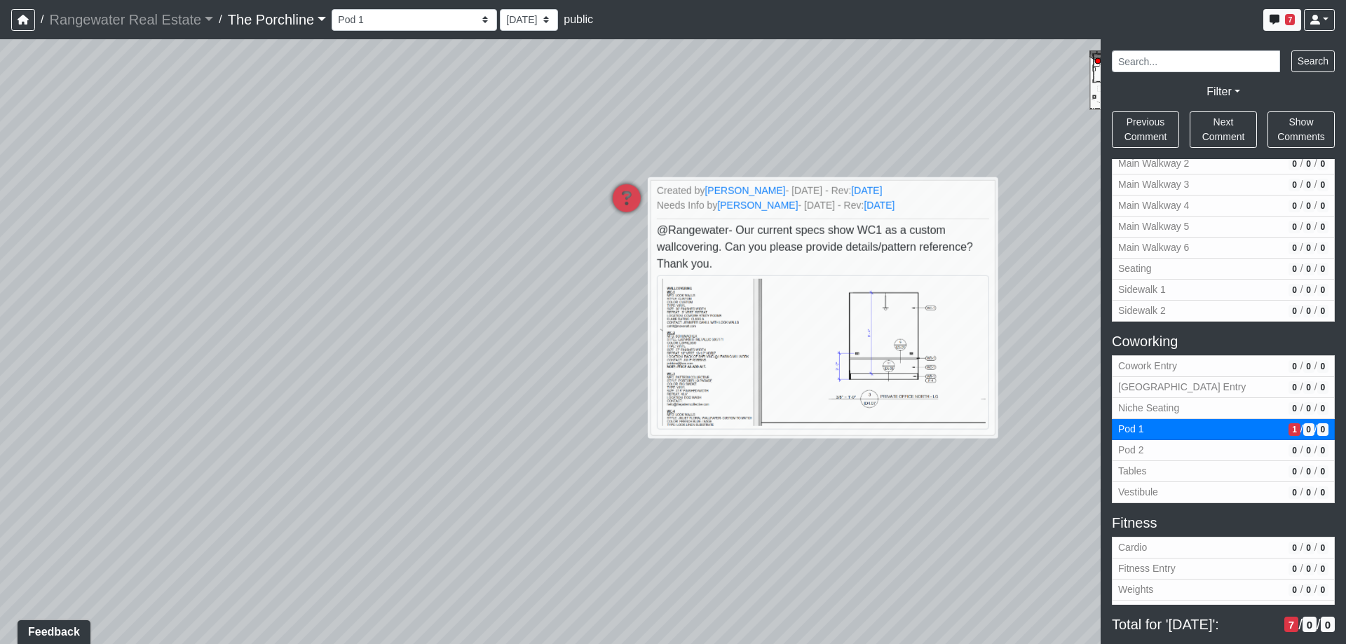
drag, startPoint x: 244, startPoint y: 271, endPoint x: 553, endPoint y: 252, distance: 309.1
click at [553, 252] on div "Loading... Seating Loading... Mailroom Entry Loading... Lounge Entry Loading...…" at bounding box center [673, 341] width 1346 height 605
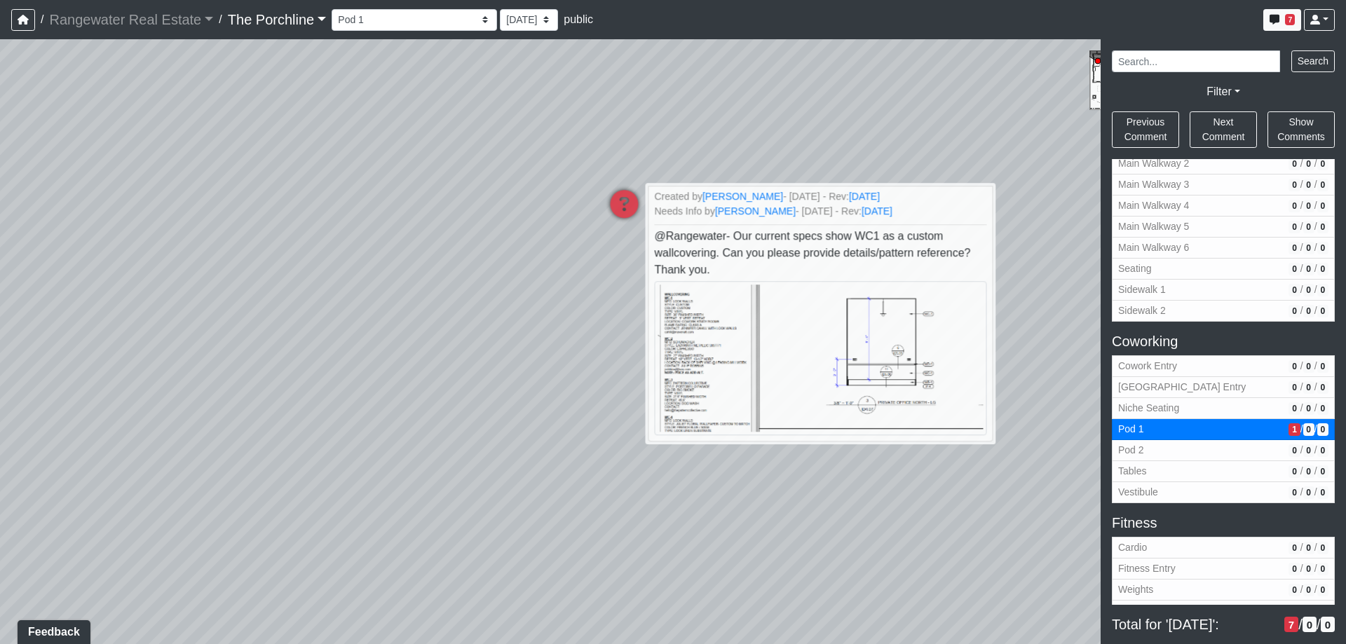
drag, startPoint x: 479, startPoint y: 160, endPoint x: 475, endPoint y: 166, distance: 7.2
click at [475, 166] on div "Loading... Seating Loading... Mailroom Entry Loading... Lounge Entry Loading...…" at bounding box center [673, 341] width 1346 height 605
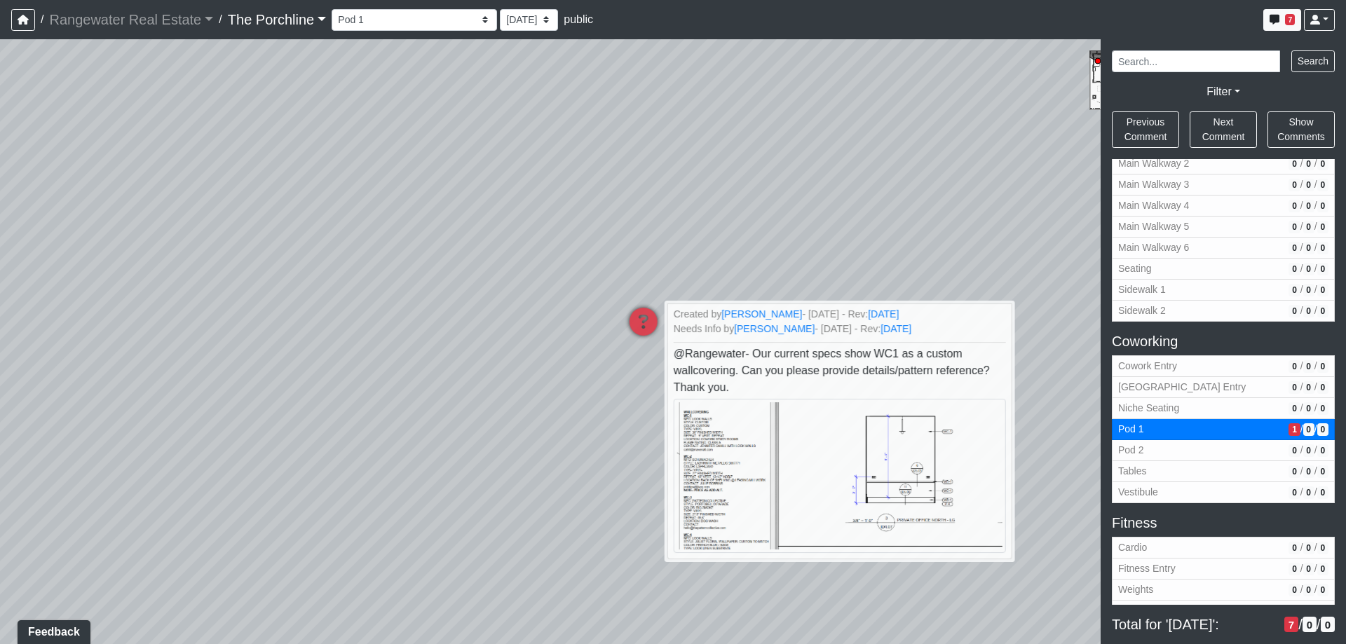
drag, startPoint x: 435, startPoint y: 292, endPoint x: 466, endPoint y: 424, distance: 134.9
click at [466, 424] on div "Loading... Seating Loading... Mailroom Entry Loading... Lounge Entry Loading...…" at bounding box center [673, 341] width 1346 height 605
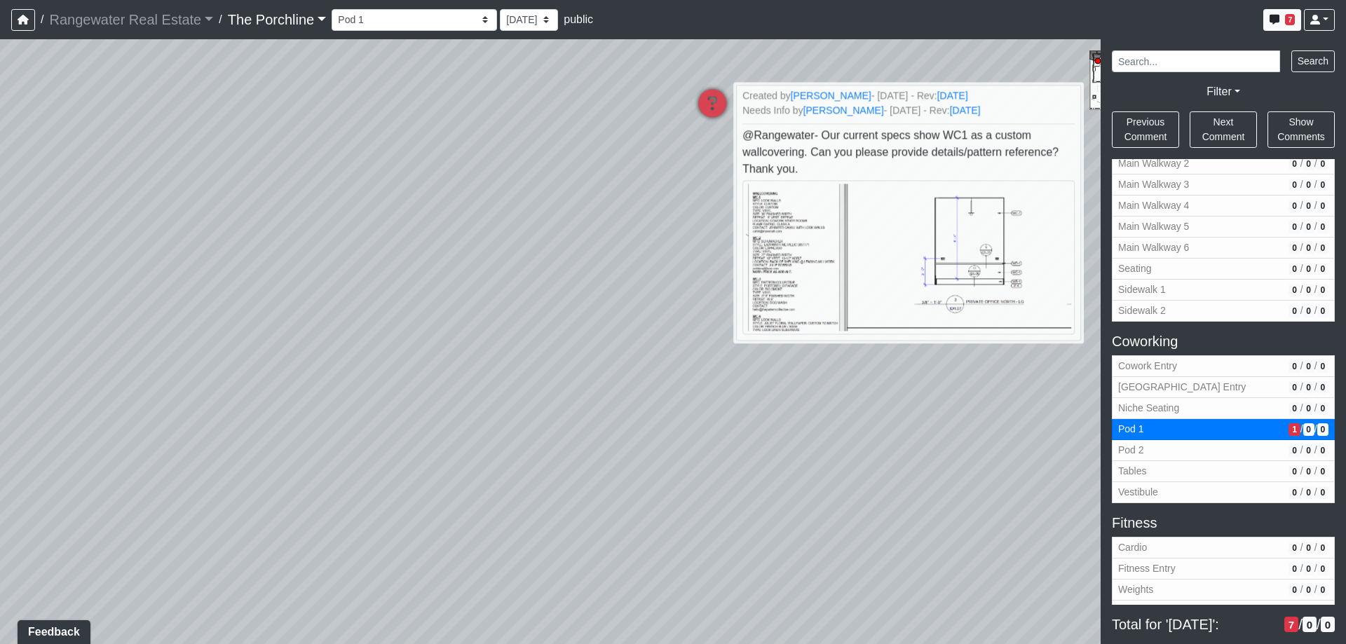
drag, startPoint x: 457, startPoint y: 458, endPoint x: 569, endPoint y: 230, distance: 254.0
click at [569, 230] on div "Loading... Seating Loading... Mailroom Entry Loading... Lounge Entry Loading...…" at bounding box center [673, 341] width 1346 height 605
click at [1090, 98] on div "Loading... Seating Loading... Mailroom Entry Loading... Lounge Entry Loading...…" at bounding box center [673, 341] width 1346 height 605
click at [1093, 98] on div "Loading... Seating Loading... Mailroom Entry Loading... Lounge Entry Loading...…" at bounding box center [673, 341] width 1346 height 605
click at [1287, 26] on button "7" at bounding box center [1283, 20] width 38 height 22
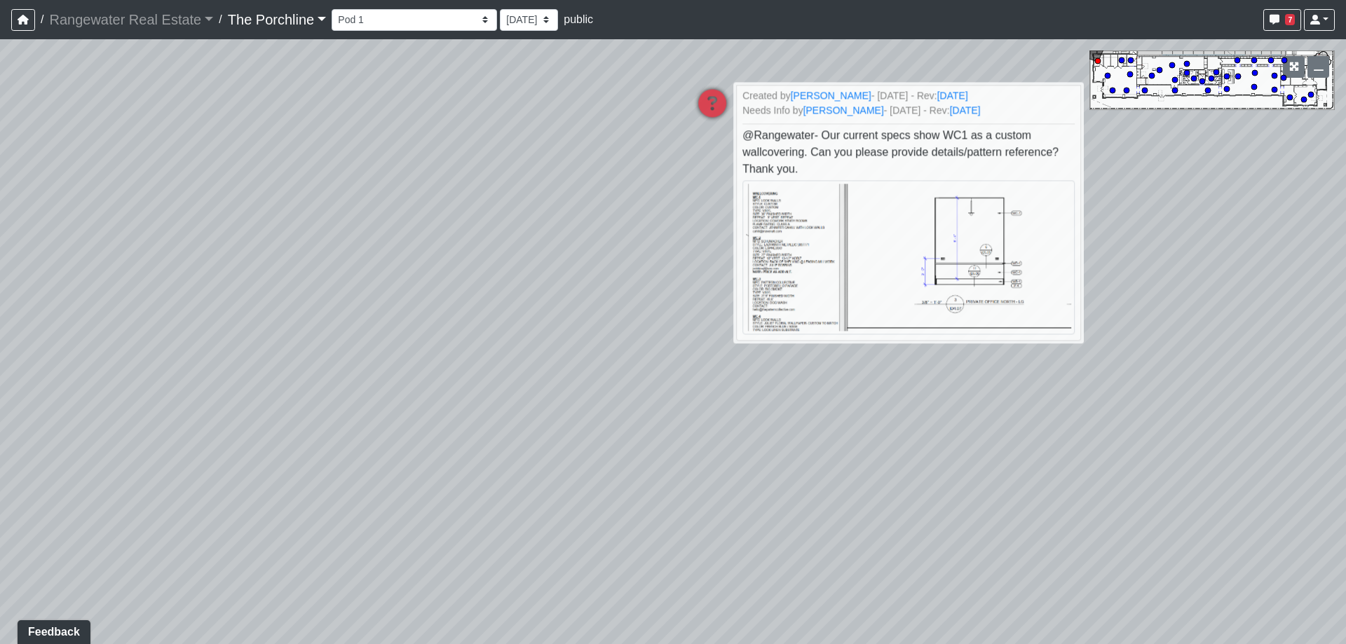
click at [1104, 79] on icon at bounding box center [1107, 75] width 7 height 7
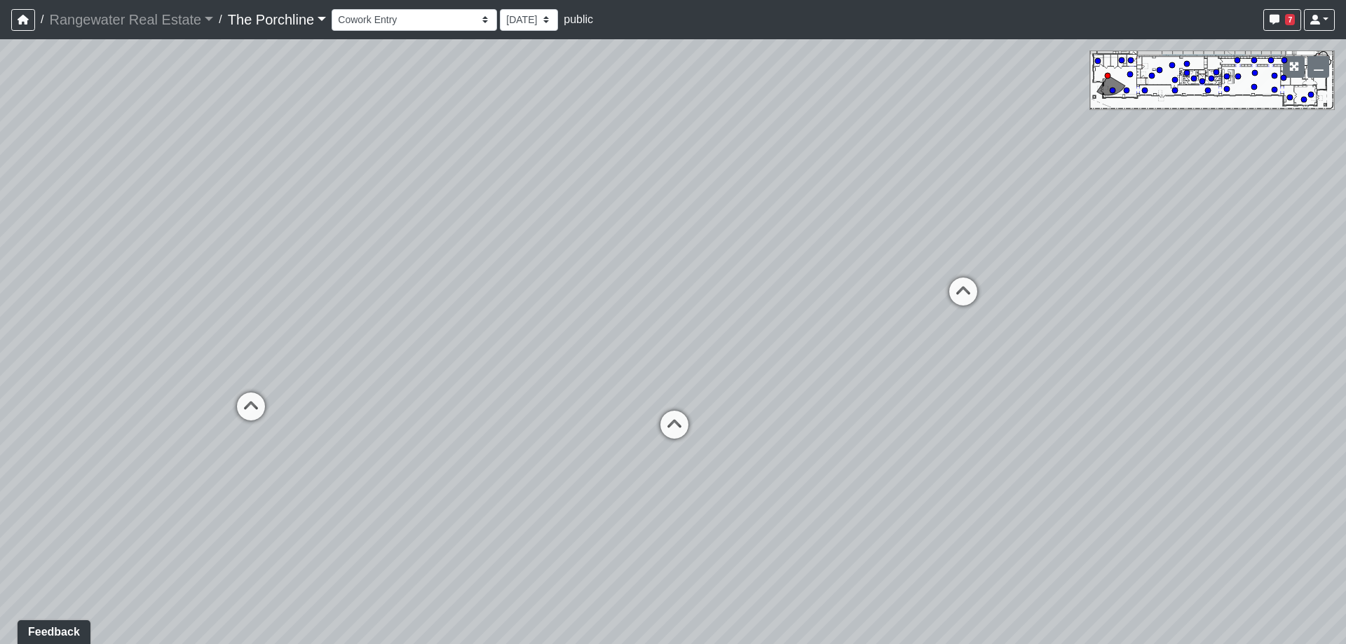
drag, startPoint x: 577, startPoint y: 279, endPoint x: 844, endPoint y: 222, distance: 273.3
click at [844, 222] on div "Loading... Seating Loading... Mailroom Entry Loading... Lounge Entry Loading...…" at bounding box center [673, 341] width 1346 height 605
drag, startPoint x: 452, startPoint y: 226, endPoint x: 953, endPoint y: 210, distance: 500.9
click at [952, 212] on div "Loading... Seating Loading... Mailroom Entry Loading... Lounge Entry Loading...…" at bounding box center [673, 341] width 1346 height 605
drag, startPoint x: 372, startPoint y: 245, endPoint x: 925, endPoint y: 219, distance: 553.1
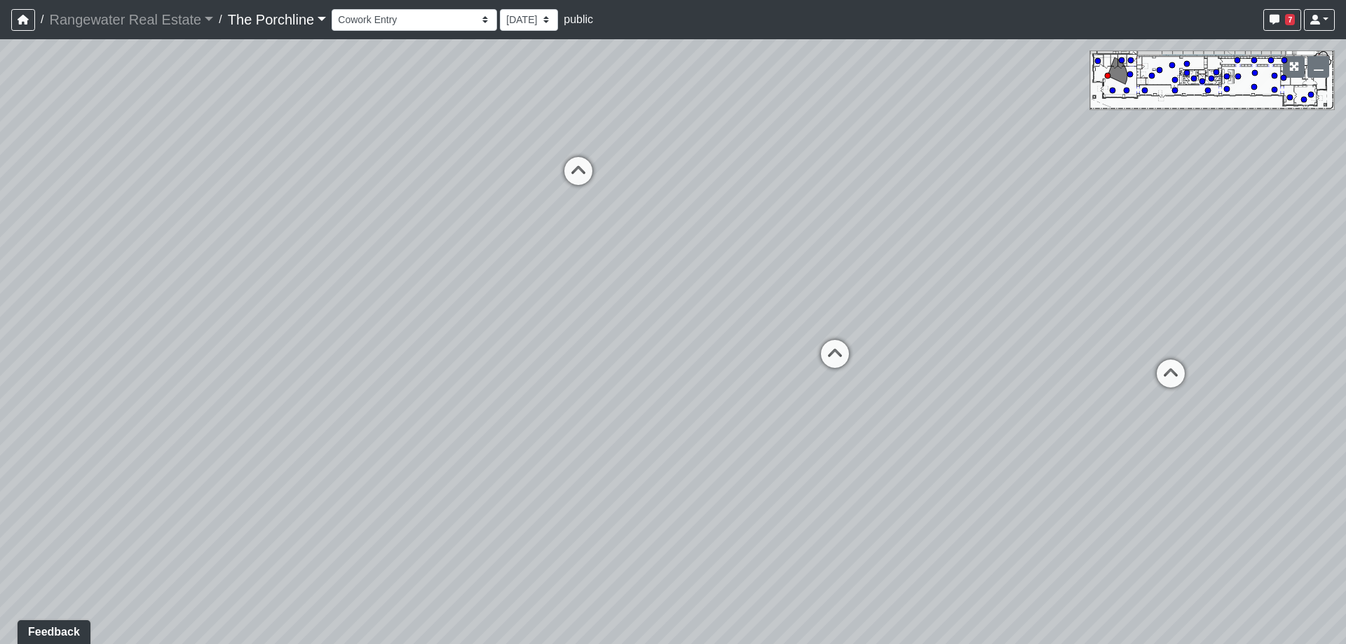
click at [925, 219] on div "Loading... Seating Loading... Mailroom Entry Loading... Lounge Entry Loading...…" at bounding box center [673, 341] width 1346 height 605
drag, startPoint x: 578, startPoint y: 261, endPoint x: 1079, endPoint y: 262, distance: 501.3
click at [1079, 262] on div "Loading... Seating Loading... Mailroom Entry Loading... Lounge Entry Loading...…" at bounding box center [673, 341] width 1346 height 605
drag, startPoint x: 560, startPoint y: 313, endPoint x: 877, endPoint y: 405, distance: 330.6
click at [877, 405] on div "Loading... Seating Loading... Mailroom Entry Loading... Lounge Entry Loading...…" at bounding box center [673, 341] width 1346 height 605
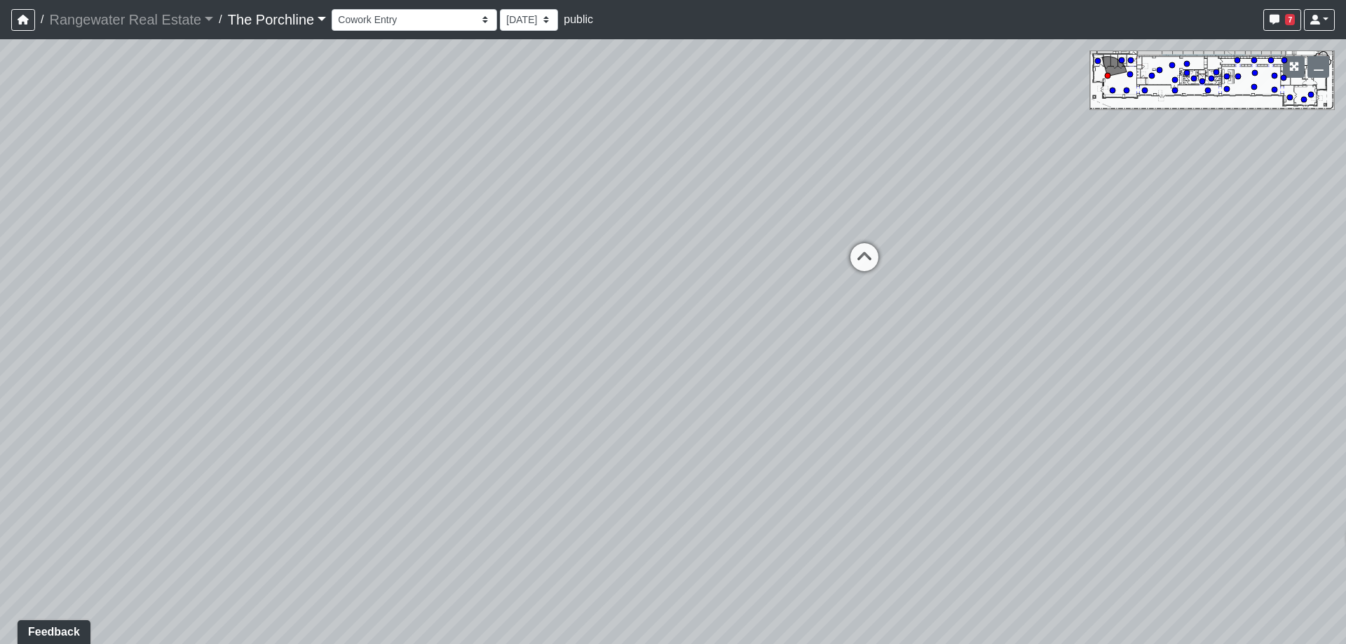
drag, startPoint x: 833, startPoint y: 348, endPoint x: 470, endPoint y: 344, distance: 363.2
click at [423, 348] on div "Loading... Seating Loading... Mailroom Entry Loading... Lounge Entry Loading...…" at bounding box center [673, 341] width 1346 height 605
drag, startPoint x: 1001, startPoint y: 344, endPoint x: 401, endPoint y: 311, distance: 601.1
click at [401, 311] on div "Loading... Seating Loading... Mailroom Entry Loading... Lounge Entry Loading...…" at bounding box center [673, 341] width 1346 height 605
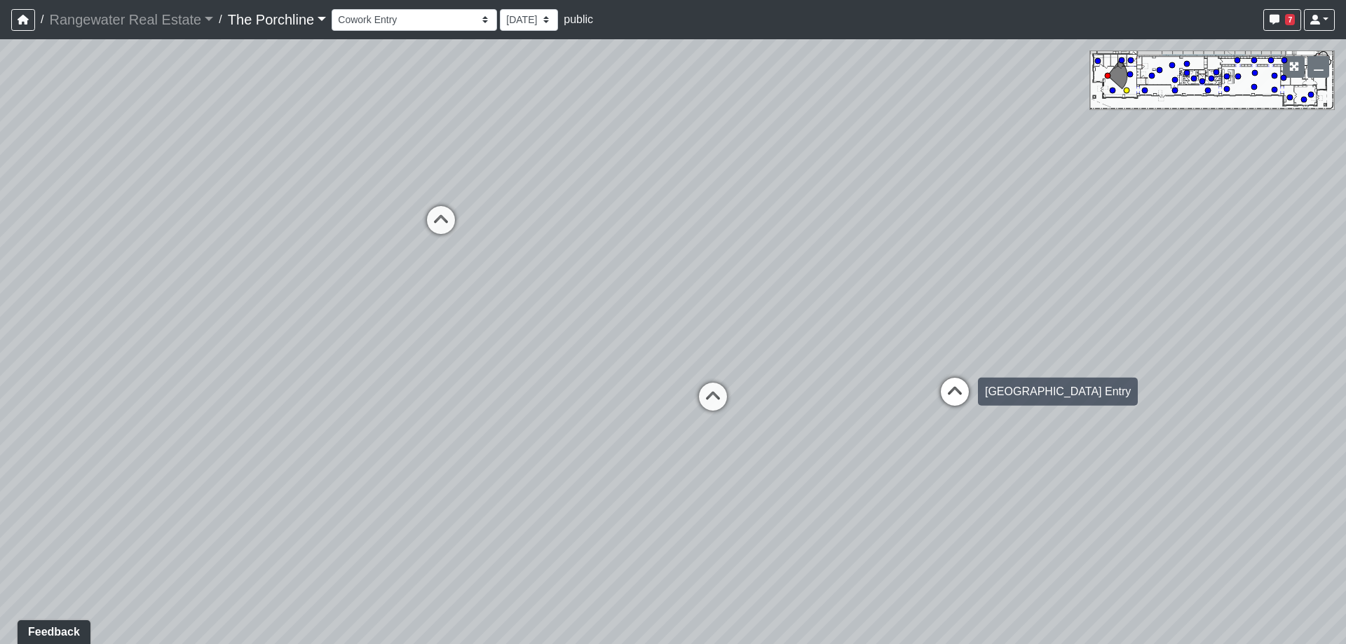
click at [951, 391] on icon at bounding box center [955, 399] width 42 height 42
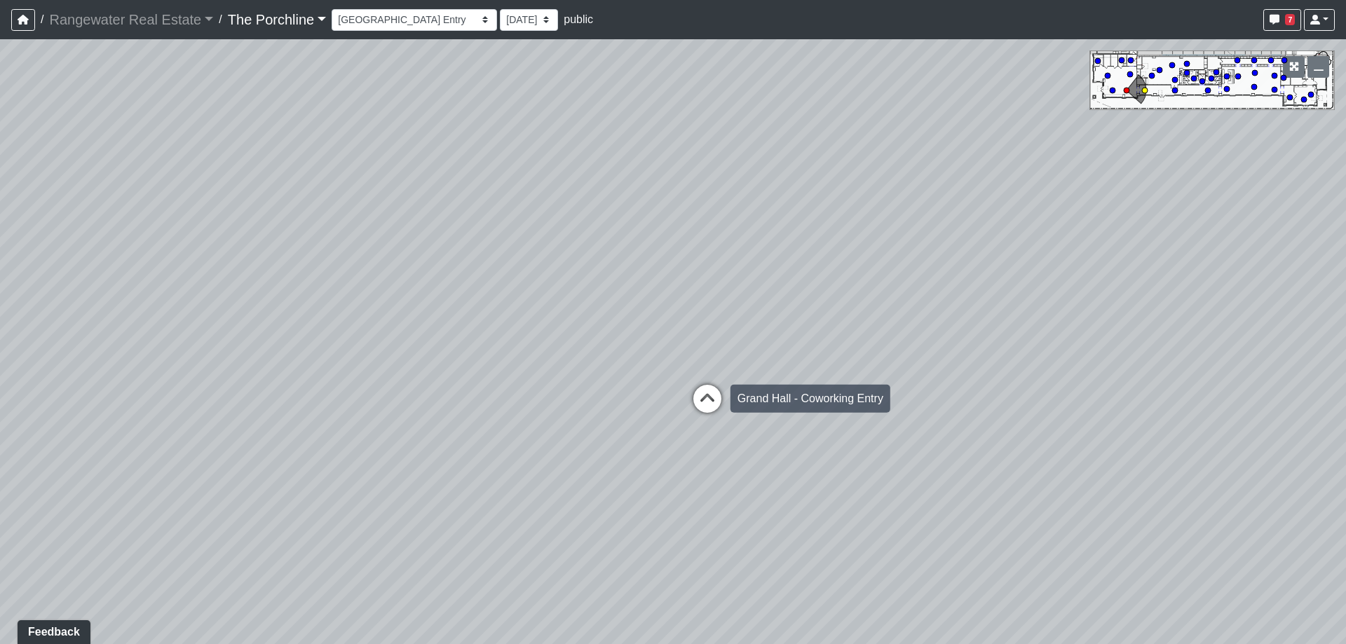
click at [697, 395] on icon at bounding box center [707, 406] width 42 height 42
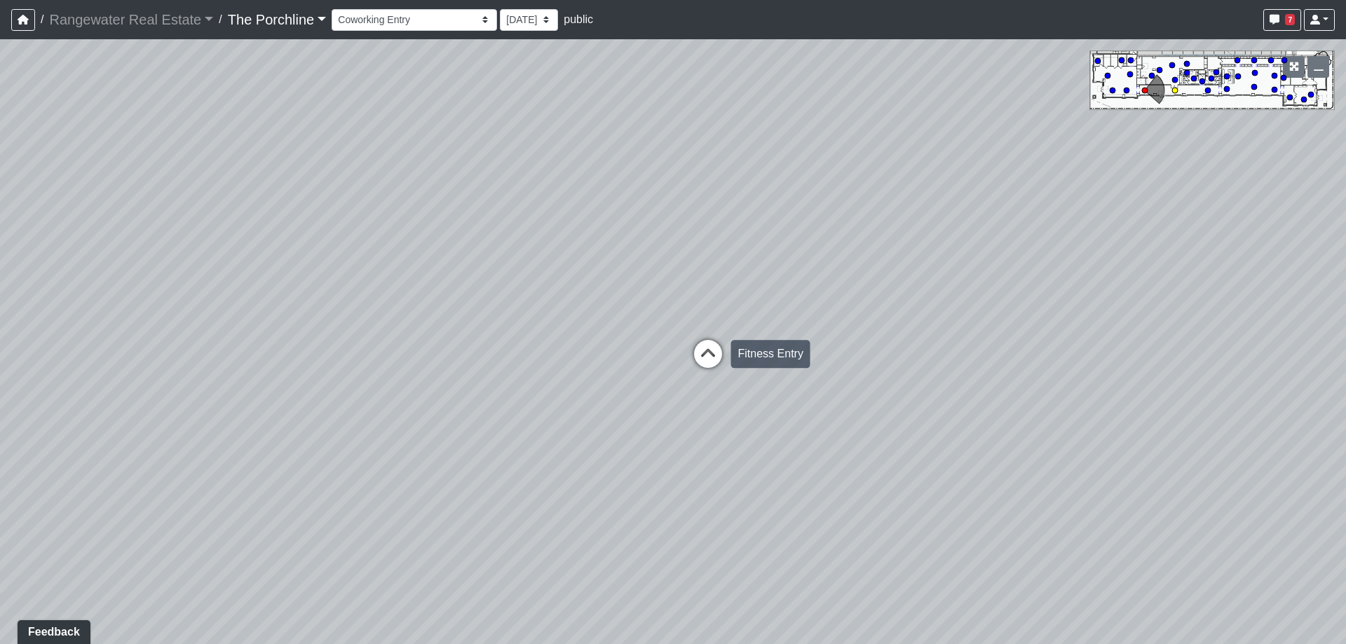
click at [705, 361] on icon at bounding box center [708, 361] width 42 height 42
click at [705, 361] on icon at bounding box center [708, 355] width 42 height 42
drag, startPoint x: 669, startPoint y: 318, endPoint x: 1081, endPoint y: 238, distance: 419.1
click at [1073, 238] on div "Loading... Seating Loading... Mailroom Entry Loading... Lounge Entry Loading...…" at bounding box center [673, 341] width 1346 height 605
drag, startPoint x: 517, startPoint y: 418, endPoint x: 961, endPoint y: 471, distance: 447.0
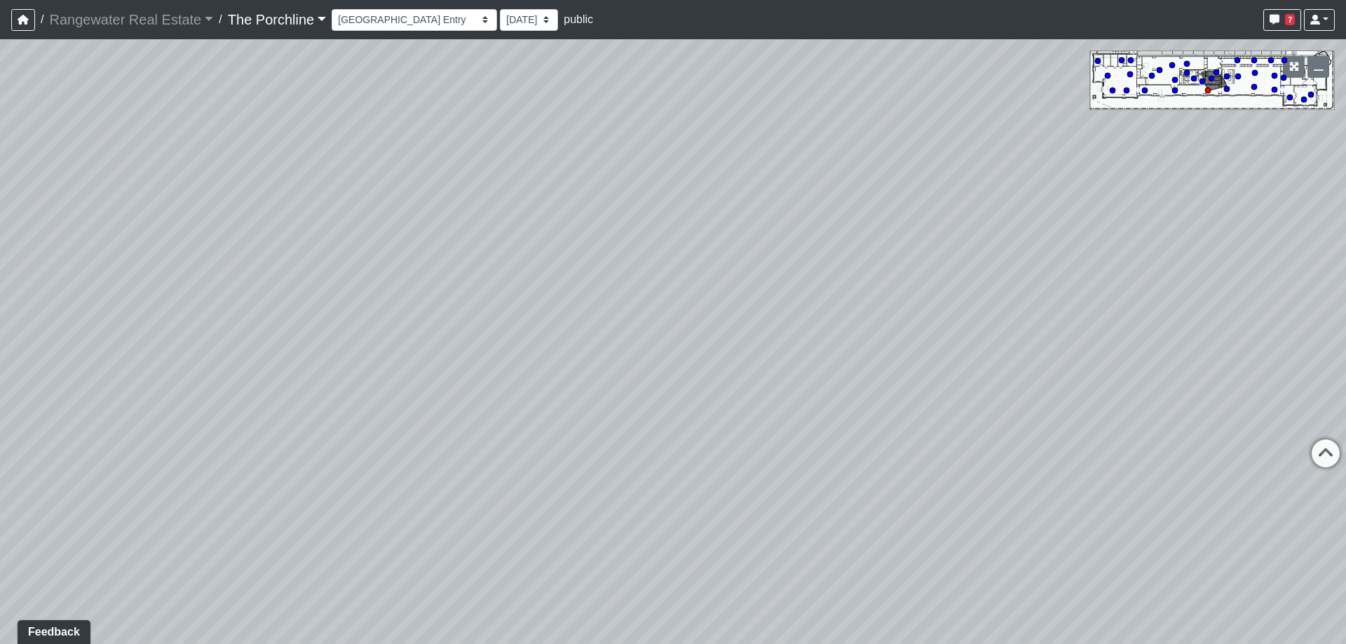
click at [961, 471] on div "Loading... Seating Loading... Mailroom Entry Loading... Lounge Entry Loading...…" at bounding box center [673, 341] width 1346 height 605
drag, startPoint x: 481, startPoint y: 313, endPoint x: 477, endPoint y: 326, distance: 14.0
click at [477, 323] on div "Loading... Seating Loading... Mailroom Entry Loading... Lounge Entry Loading...…" at bounding box center [673, 341] width 1346 height 605
click at [466, 502] on icon at bounding box center [466, 515] width 42 height 42
drag, startPoint x: 443, startPoint y: 386, endPoint x: 860, endPoint y: 348, distance: 418.9
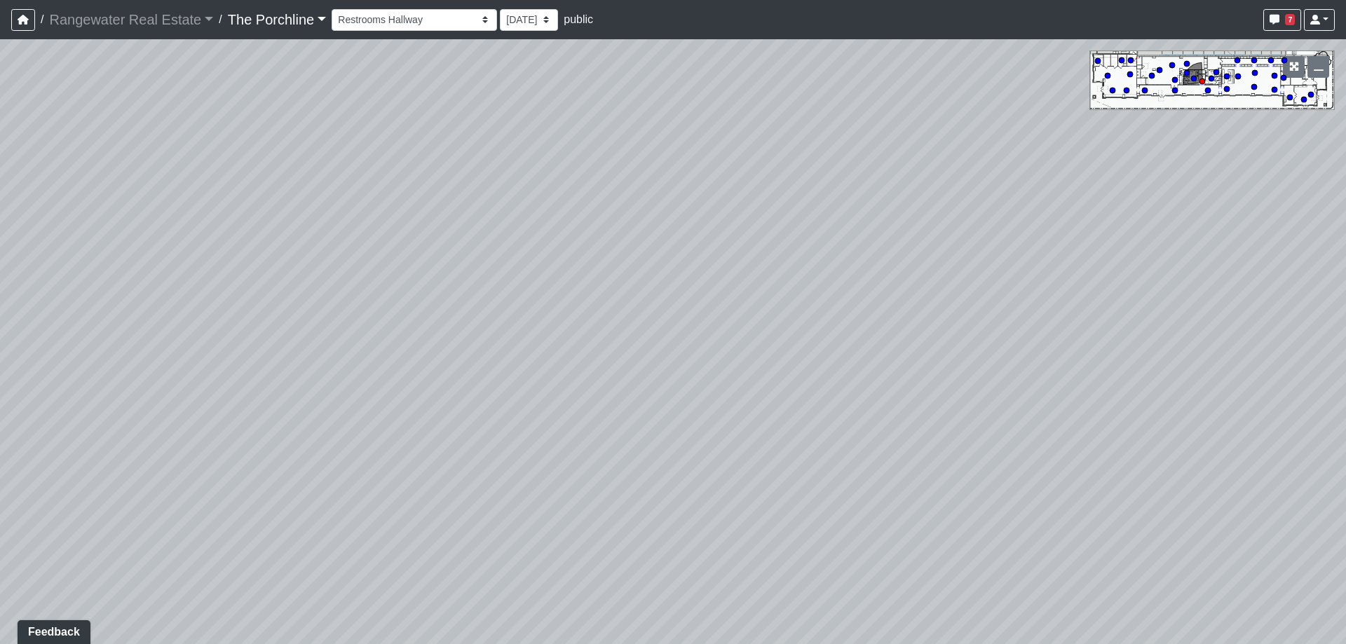
click at [860, 348] on div "Loading... Seating Loading... Mailroom Entry Loading... Lounge Entry Loading...…" at bounding box center [673, 341] width 1346 height 605
drag, startPoint x: 457, startPoint y: 320, endPoint x: 666, endPoint y: 485, distance: 266.1
click at [670, 492] on div "Loading... Seating Loading... Mailroom Entry Loading... Lounge Entry Loading...…" at bounding box center [673, 341] width 1346 height 605
click at [360, 353] on icon at bounding box center [374, 358] width 42 height 42
drag, startPoint x: 950, startPoint y: 471, endPoint x: 208, endPoint y: 322, distance: 756.7
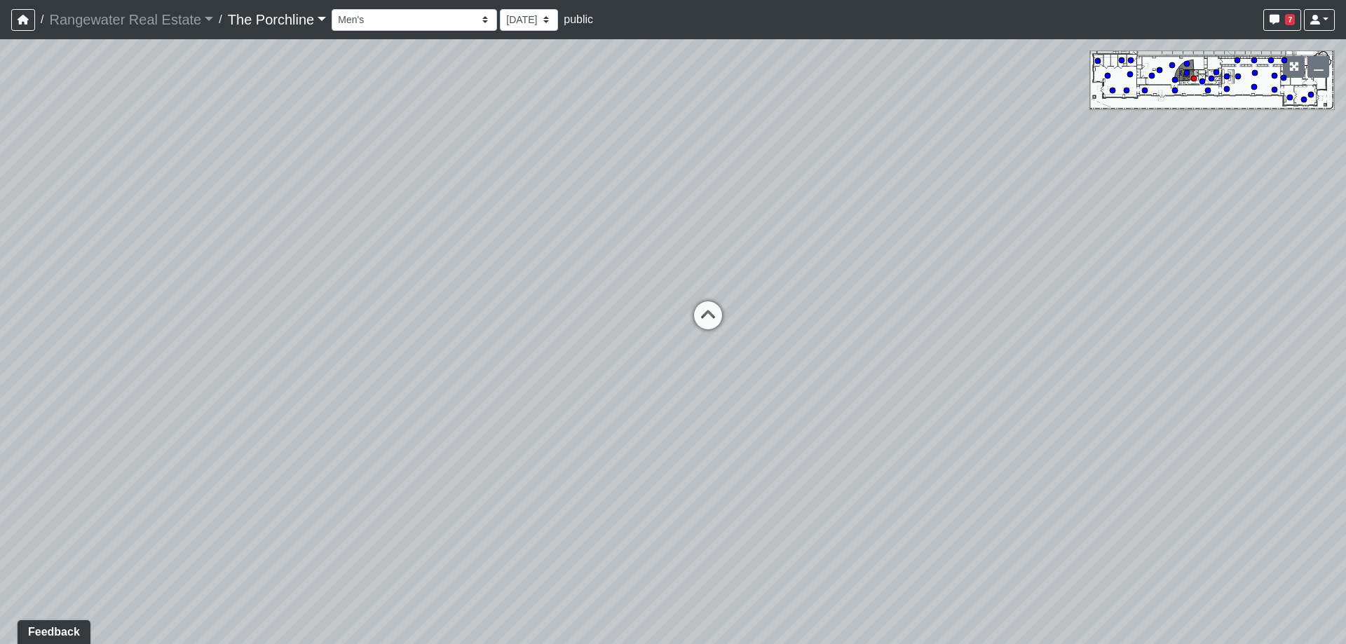
click at [208, 322] on div "Loading... Seating Loading... Mailroom Entry Loading... Lounge Entry Loading...…" at bounding box center [673, 341] width 1346 height 605
click at [1208, 81] on icon at bounding box center [1211, 78] width 7 height 7
drag, startPoint x: 810, startPoint y: 269, endPoint x: 311, endPoint y: 219, distance: 501.0
click at [313, 219] on div "Loading... Seating Loading... Mailroom Entry Loading... Lounge Entry Loading...…" at bounding box center [673, 341] width 1346 height 605
drag, startPoint x: 838, startPoint y: 283, endPoint x: 585, endPoint y: 372, distance: 267.9
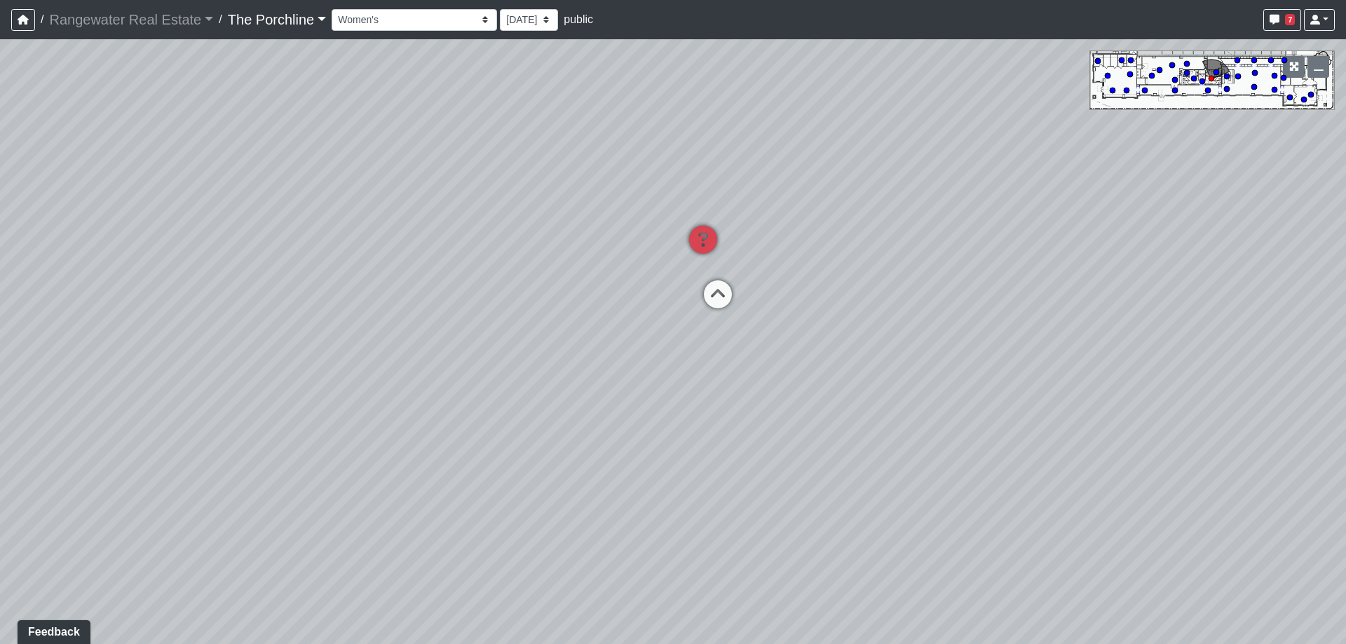
click at [585, 372] on div "Loading... Seating Loading... Mailroom Entry Loading... Lounge Entry Loading...…" at bounding box center [673, 341] width 1346 height 605
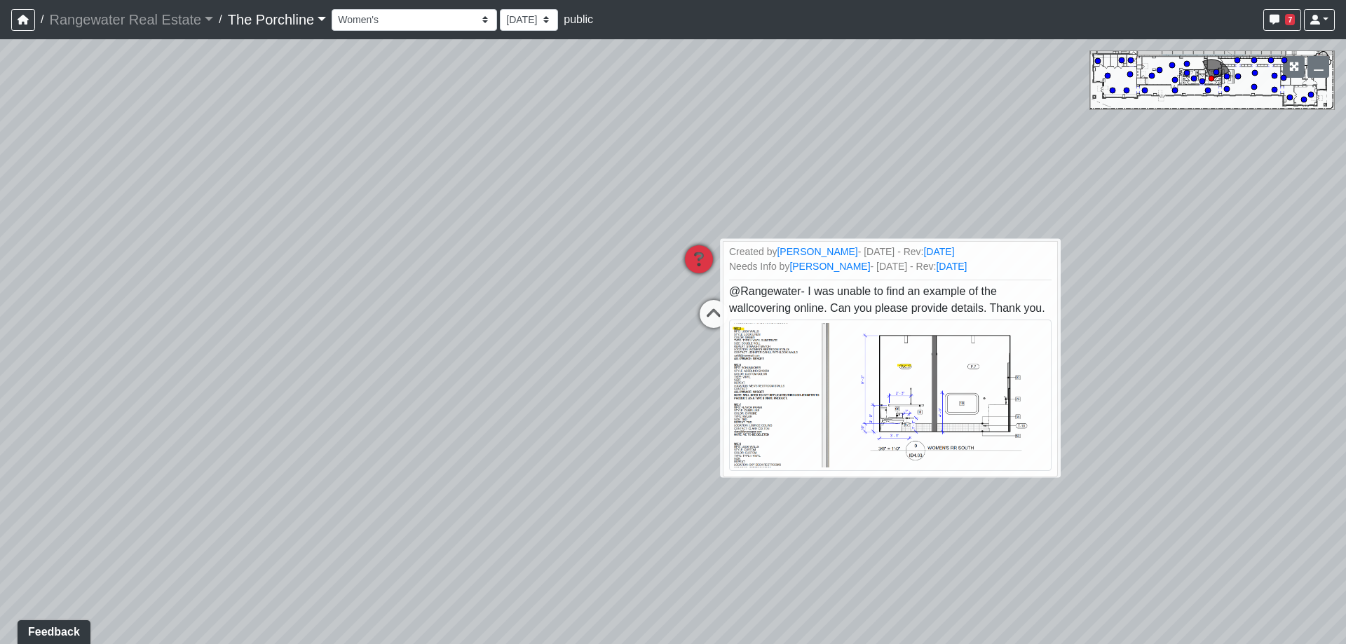
click at [690, 258] on icon at bounding box center [699, 266] width 42 height 42
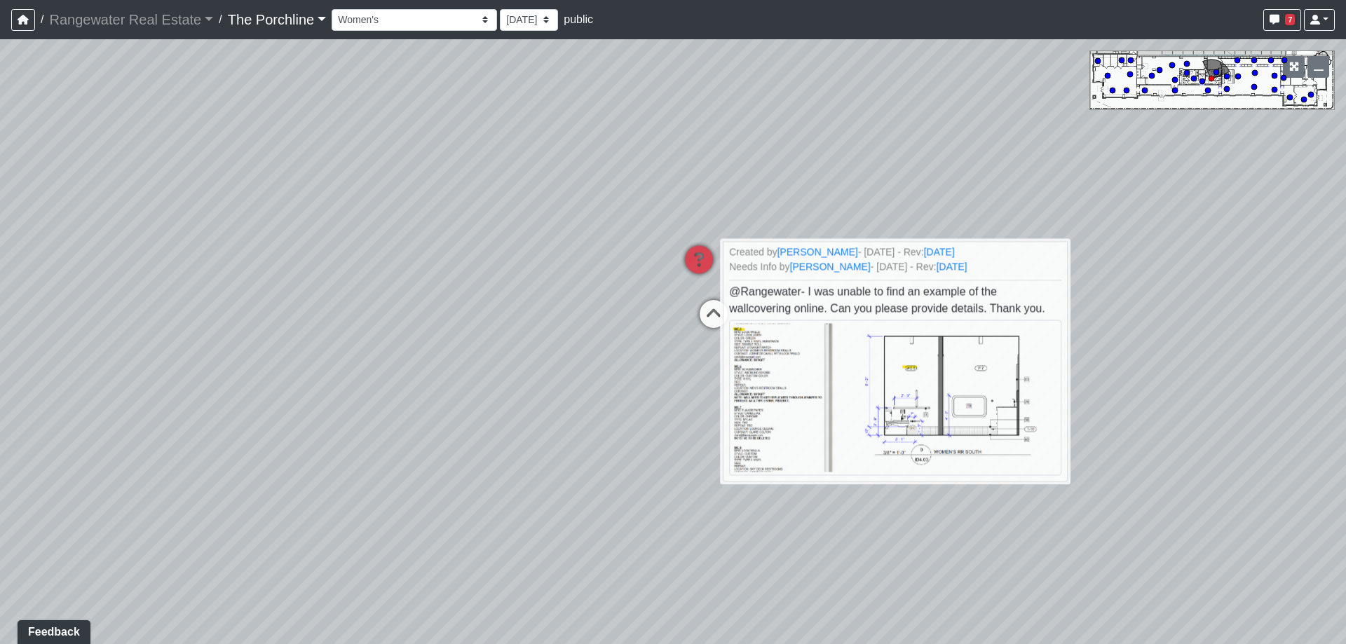
click at [478, 330] on div "Loading... Seating Loading... Mailroom Entry Loading... Lounge Entry Loading...…" at bounding box center [673, 341] width 1346 height 605
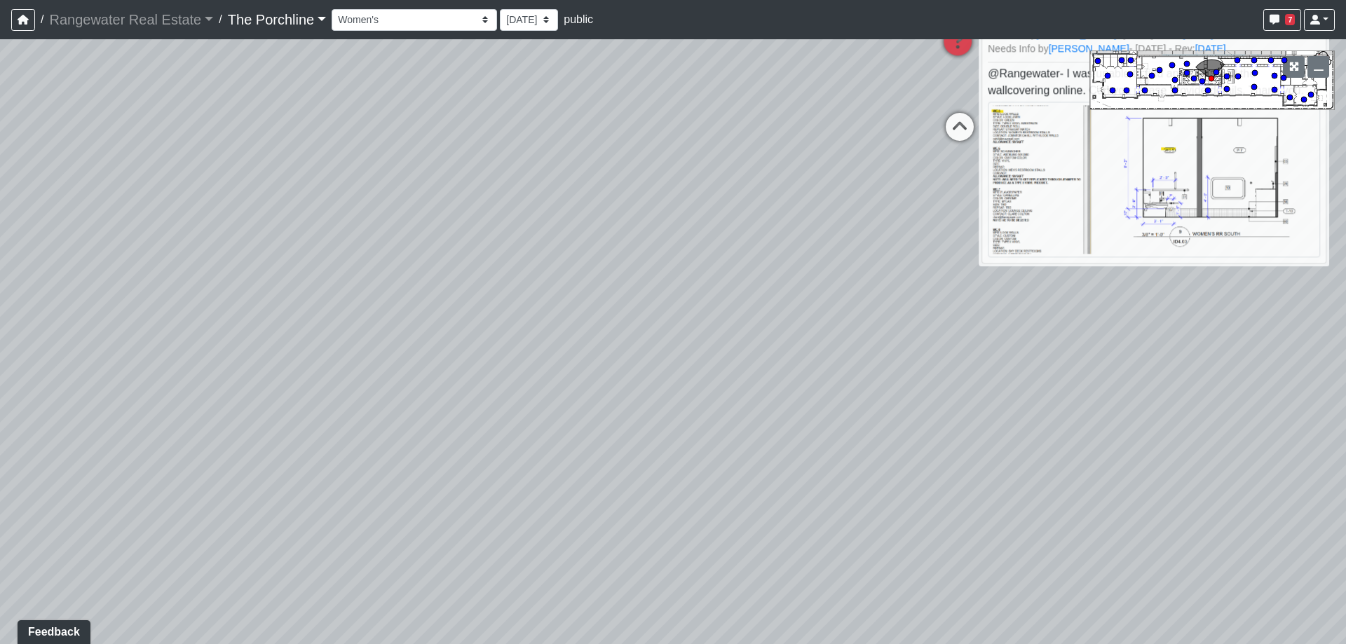
drag, startPoint x: 434, startPoint y: 440, endPoint x: 738, endPoint y: 243, distance: 361.9
click at [738, 243] on div "Loading... Seating Loading... Mailroom Entry Loading... Lounge Entry Loading...…" at bounding box center [673, 341] width 1346 height 605
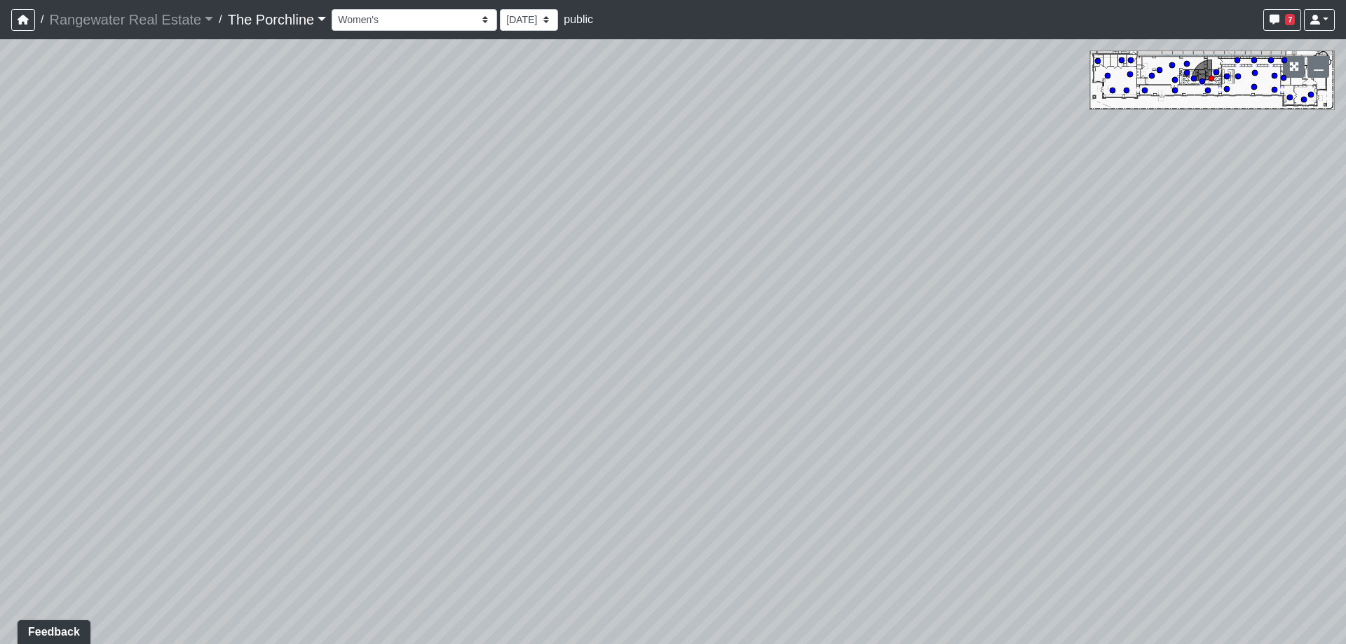
drag, startPoint x: 487, startPoint y: 205, endPoint x: 972, endPoint y: 351, distance: 505.8
click at [972, 351] on div "Loading... Seating Loading... Mailroom Entry Loading... Lounge Entry Loading...…" at bounding box center [673, 341] width 1346 height 605
drag, startPoint x: 196, startPoint y: 350, endPoint x: 558, endPoint y: 320, distance: 363.8
click at [558, 320] on div "Loading... Seating Loading... Mailroom Entry Loading... Lounge Entry Loading...…" at bounding box center [673, 341] width 1346 height 605
drag, startPoint x: 882, startPoint y: 281, endPoint x: 677, endPoint y: 252, distance: 207.5
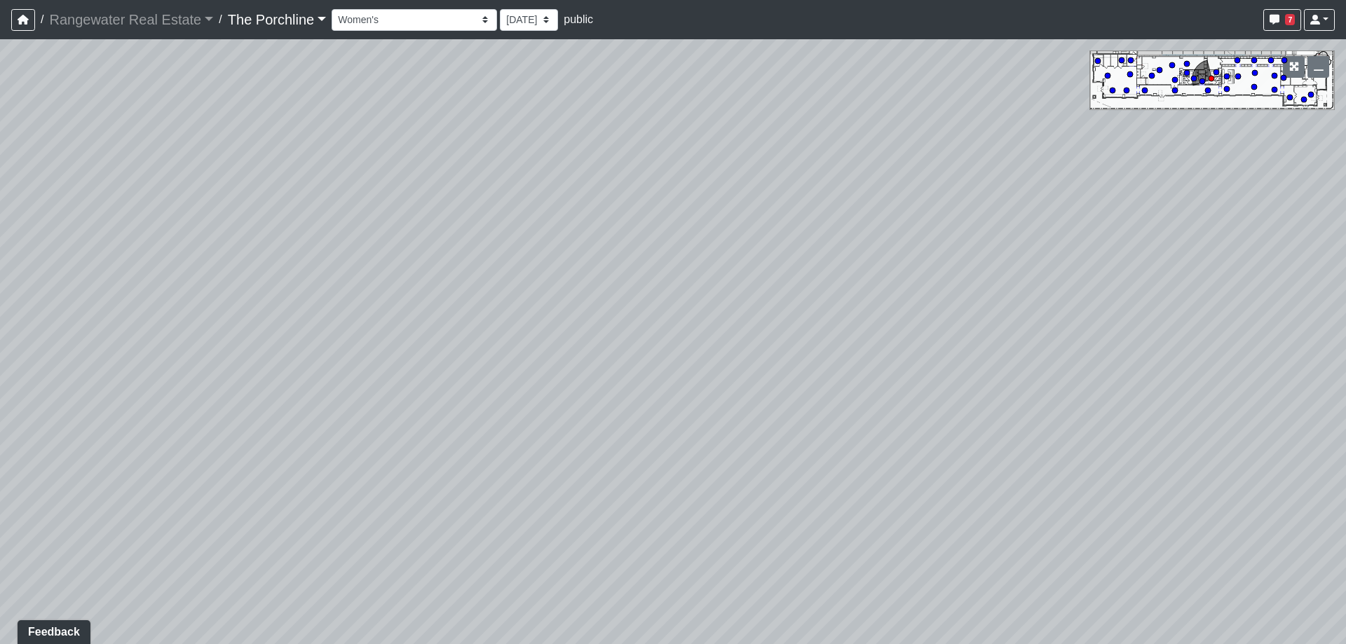
click at [677, 252] on div "Loading... Seating Loading... Mailroom Entry Loading... Lounge Entry Loading...…" at bounding box center [673, 341] width 1346 height 605
click at [1157, 70] on circle at bounding box center [1160, 70] width 6 height 6
drag, startPoint x: 554, startPoint y: 297, endPoint x: 987, endPoint y: 259, distance: 435.0
click at [987, 259] on div "Loading... Seating Loading... Mailroom Entry Loading... Lounge Entry Loading...…" at bounding box center [673, 341] width 1346 height 605
drag, startPoint x: 440, startPoint y: 277, endPoint x: 696, endPoint y: 280, distance: 256.6
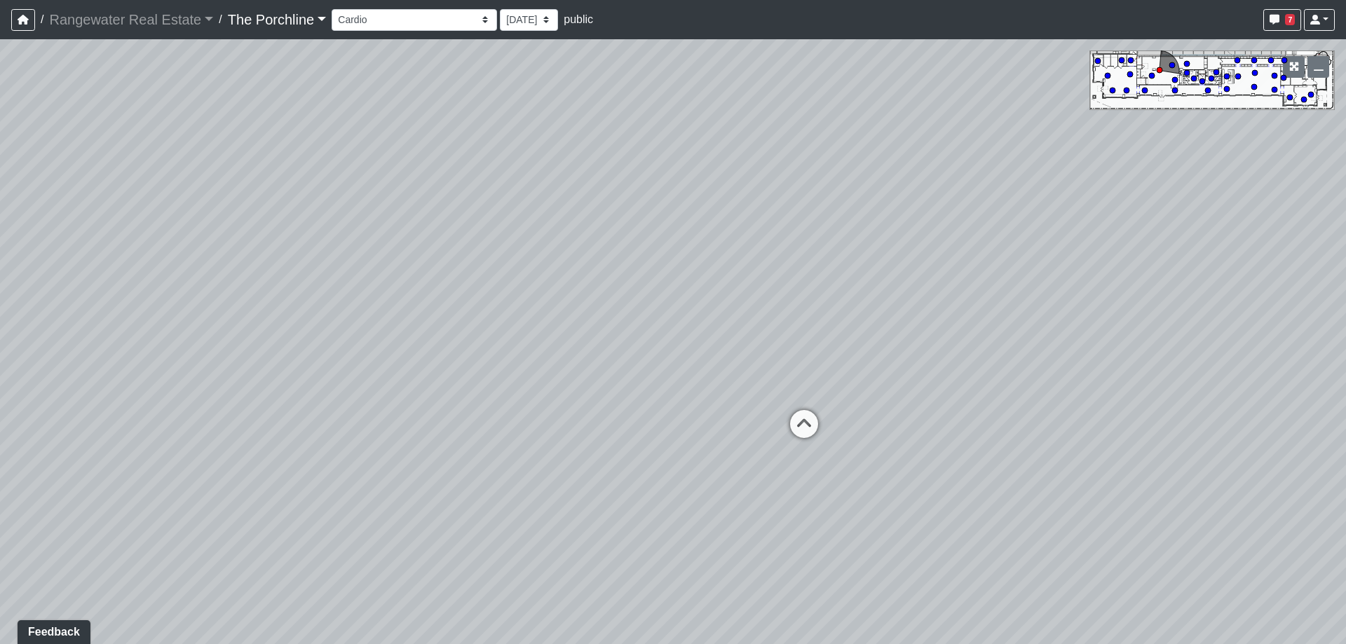
click at [696, 280] on div "Loading... Seating Loading... Mailroom Entry Loading... Lounge Entry Loading...…" at bounding box center [673, 341] width 1346 height 605
click at [799, 422] on icon at bounding box center [804, 431] width 42 height 42
drag, startPoint x: 940, startPoint y: 262, endPoint x: 804, endPoint y: 252, distance: 137.1
click at [804, 252] on div "Loading... Seating Loading... Mailroom Entry Loading... Lounge Entry Loading...…" at bounding box center [673, 341] width 1346 height 605
click at [803, 435] on icon at bounding box center [805, 440] width 42 height 42
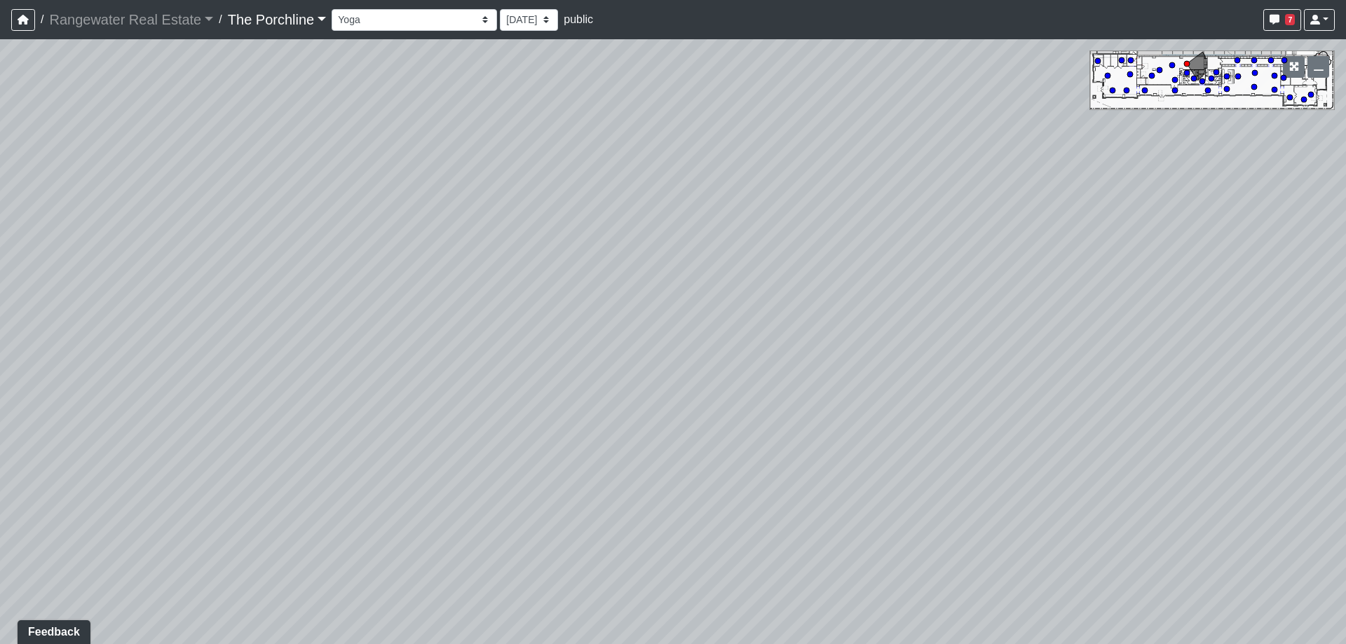
drag, startPoint x: 903, startPoint y: 263, endPoint x: 496, endPoint y: 310, distance: 410.1
click at [496, 310] on div "Loading... Seating Loading... Mailroom Entry Loading... Lounge Entry Loading...…" at bounding box center [673, 341] width 1346 height 605
drag, startPoint x: 1015, startPoint y: 339, endPoint x: 366, endPoint y: 277, distance: 651.5
click at [351, 280] on div "Loading... Seating Loading... Mailroom Entry Loading... Lounge Entry Loading...…" at bounding box center [673, 341] width 1346 height 605
drag, startPoint x: 975, startPoint y: 274, endPoint x: 320, endPoint y: 273, distance: 654.2
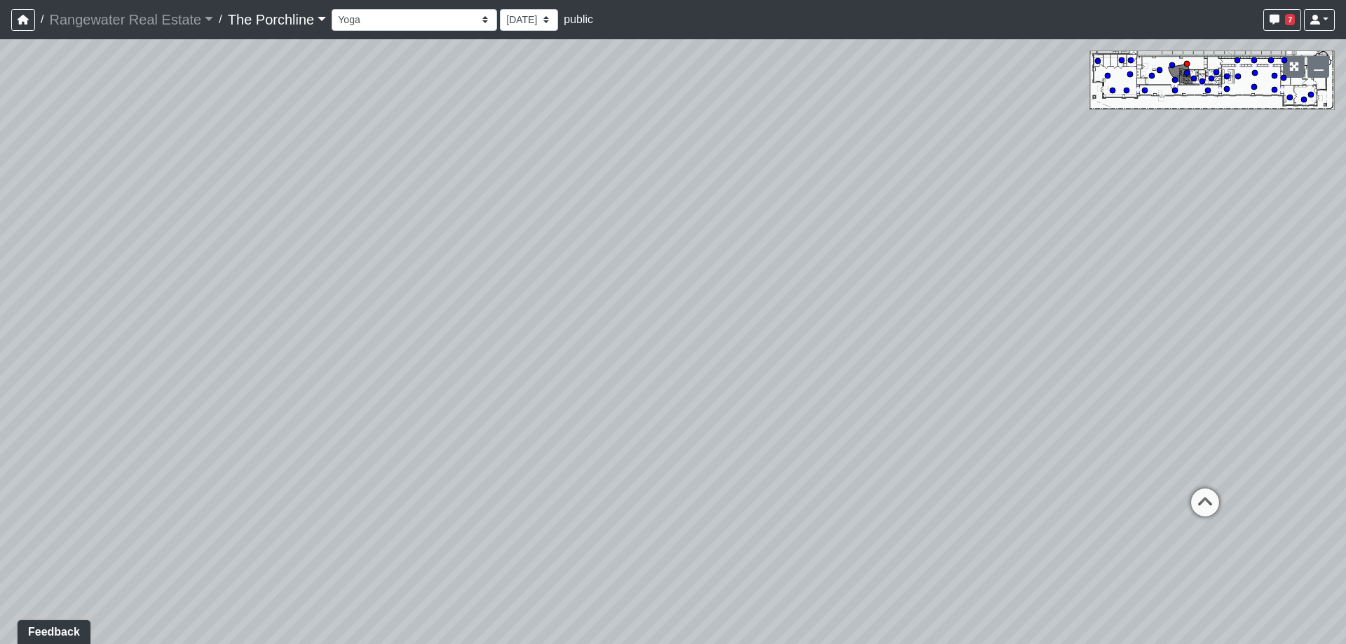
click at [320, 273] on div "Loading... Seating Loading... Mailroom Entry Loading... Lounge Entry Loading...…" at bounding box center [673, 341] width 1346 height 605
drag, startPoint x: 884, startPoint y: 243, endPoint x: 489, endPoint y: 250, distance: 394.8
click at [489, 250] on div "Loading... Seating Loading... Mailroom Entry Loading... Lounge Entry Loading...…" at bounding box center [673, 341] width 1346 height 605
click at [795, 428] on icon at bounding box center [794, 433] width 42 height 42
drag, startPoint x: 707, startPoint y: 318, endPoint x: 1114, endPoint y: 290, distance: 408.3
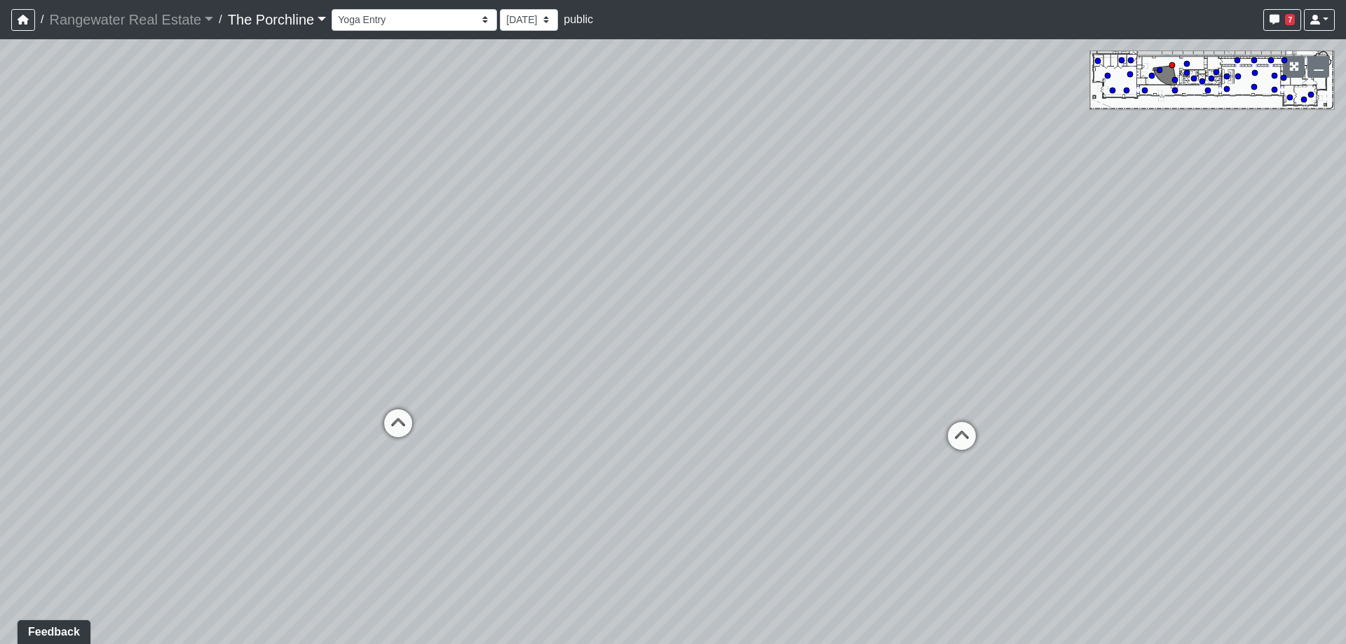
click at [1114, 290] on div "Loading... Seating Loading... Mailroom Entry Loading... Lounge Entry Loading...…" at bounding box center [673, 341] width 1346 height 605
drag, startPoint x: 577, startPoint y: 226, endPoint x: 720, endPoint y: 224, distance: 143.1
click at [720, 224] on div "Loading... Seating Loading... Mailroom Entry Loading... Lounge Entry Loading...…" at bounding box center [673, 341] width 1346 height 605
click at [515, 408] on icon at bounding box center [513, 409] width 42 height 42
click at [586, 306] on icon at bounding box center [594, 302] width 42 height 42
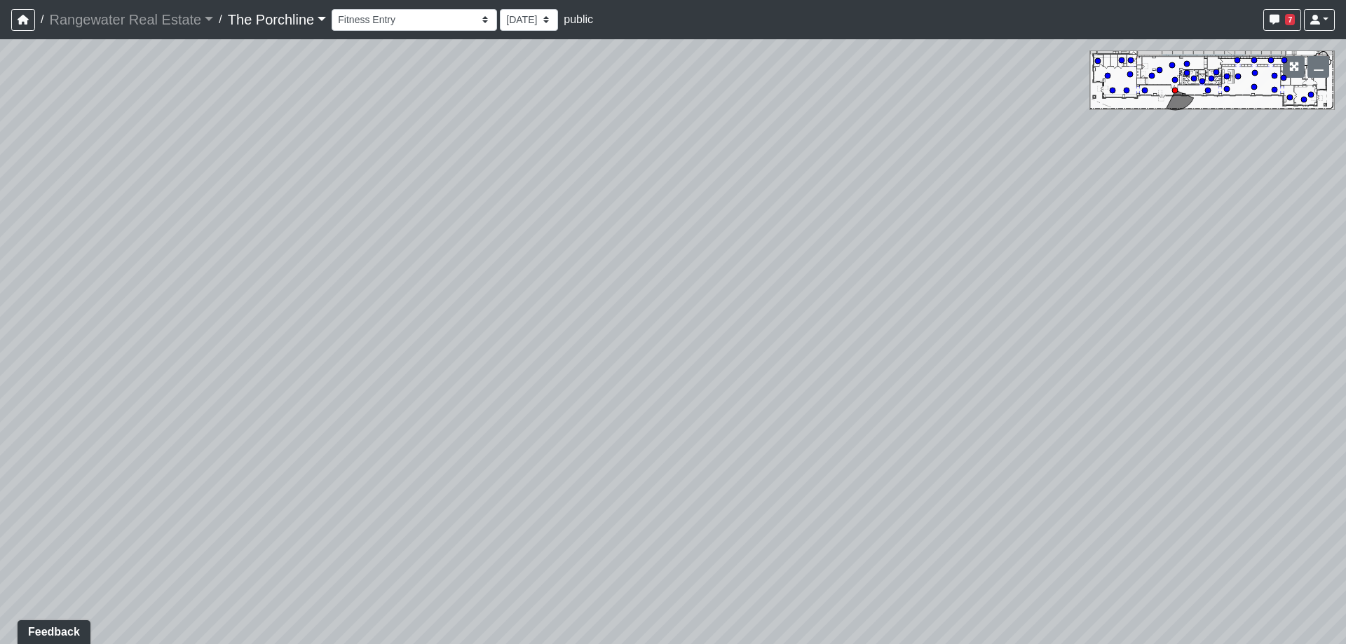
drag, startPoint x: 493, startPoint y: 279, endPoint x: 588, endPoint y: 292, distance: 95.6
click at [1008, 304] on div "Loading... Seating Loading... Mailroom Entry Loading... Lounge Entry Loading...…" at bounding box center [673, 341] width 1346 height 605
drag, startPoint x: 508, startPoint y: 291, endPoint x: 861, endPoint y: 304, distance: 353.6
click at [861, 304] on div "Loading... Seating Loading... Mailroom Entry Loading... Lounge Entry Loading...…" at bounding box center [673, 341] width 1346 height 605
click at [380, 374] on icon at bounding box center [380, 379] width 42 height 42
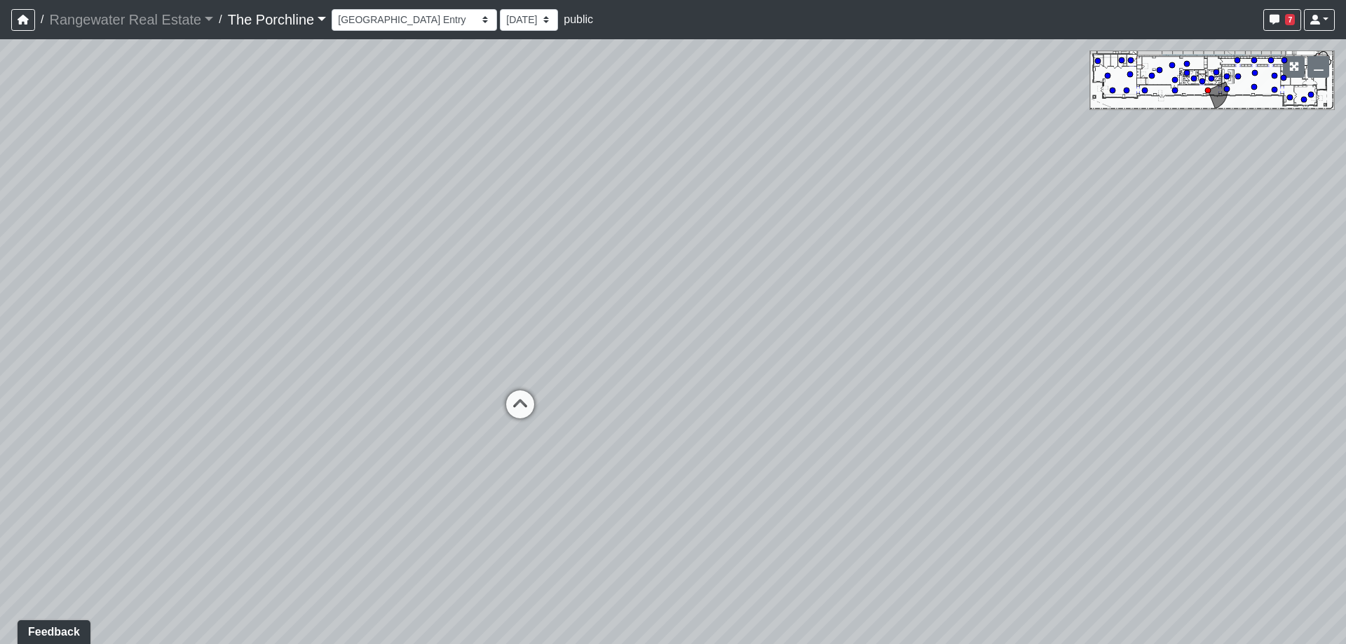
drag, startPoint x: 357, startPoint y: 273, endPoint x: 529, endPoint y: 313, distance: 176.5
click at [520, 248] on div "Loading... Seating Loading... Mailroom Entry Loading... Lounge Entry Loading...…" at bounding box center [673, 341] width 1346 height 605
click at [539, 406] on icon at bounding box center [536, 406] width 42 height 42
drag, startPoint x: 367, startPoint y: 287, endPoint x: 574, endPoint y: 239, distance: 212.3
click at [574, 239] on div "Loading... Seating Loading... Mailroom Entry Loading... Lounge Entry Loading...…" at bounding box center [673, 341] width 1346 height 605
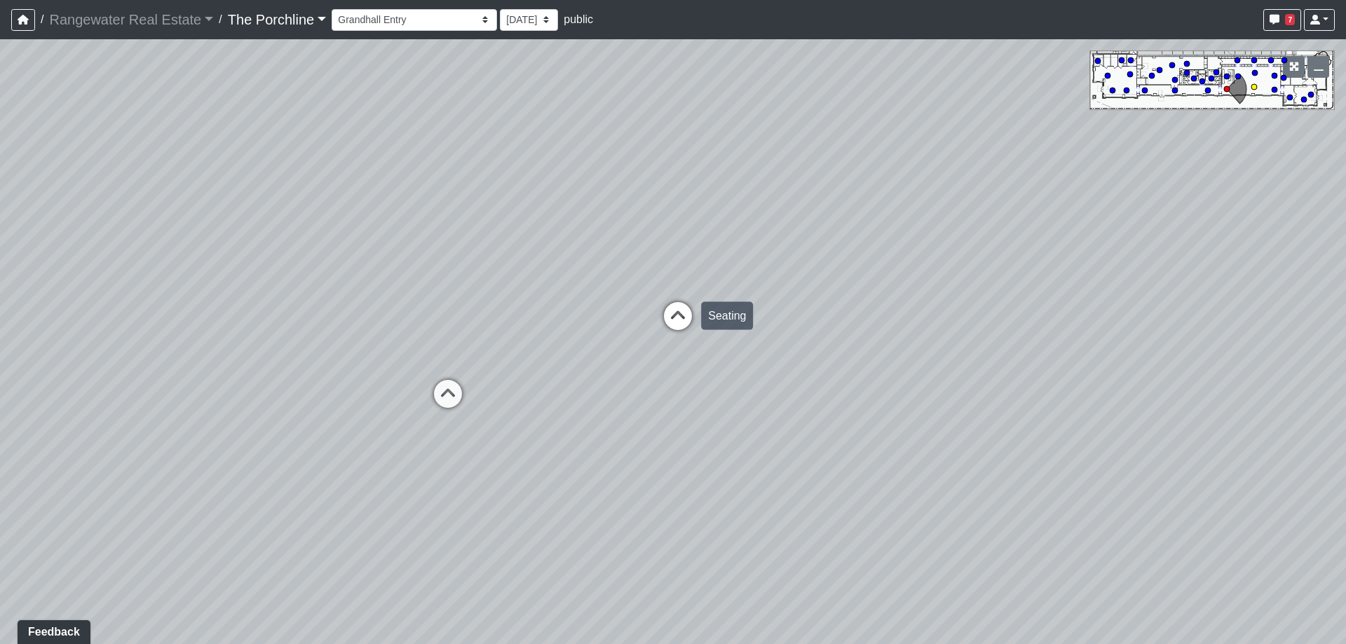
click at [671, 325] on icon at bounding box center [678, 323] width 42 height 42
drag, startPoint x: 550, startPoint y: 276, endPoint x: 815, endPoint y: 299, distance: 265.4
click at [815, 299] on div "Loading... Seating Loading... Mailroom Entry Loading... Lounge Entry Loading...…" at bounding box center [673, 341] width 1346 height 605
drag, startPoint x: 494, startPoint y: 407, endPoint x: 1008, endPoint y: 475, distance: 517.7
click at [1012, 486] on div "Loading... Seating Loading... Mailroom Entry Loading... Lounge Entry Loading...…" at bounding box center [673, 341] width 1346 height 605
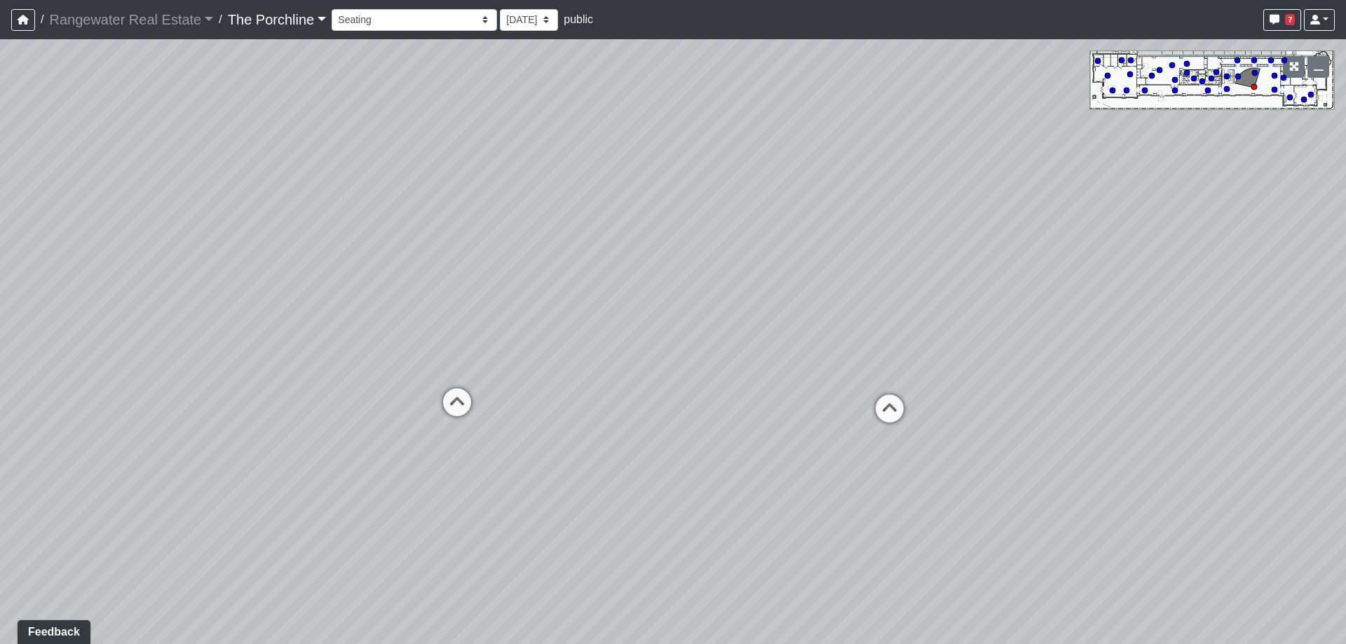
drag, startPoint x: 243, startPoint y: 517, endPoint x: 929, endPoint y: 468, distance: 687.5
click at [929, 470] on div "Loading... Seating Loading... Mailroom Entry Loading... Lounge Entry Loading...…" at bounding box center [673, 341] width 1346 height 605
drag, startPoint x: 628, startPoint y: 402, endPoint x: 768, endPoint y: 468, distance: 155.6
click at [768, 467] on div "Loading... Seating Loading... Mailroom Entry Loading... Lounge Entry Loading...…" at bounding box center [673, 341] width 1346 height 605
drag, startPoint x: 621, startPoint y: 514, endPoint x: 755, endPoint y: 501, distance: 134.5
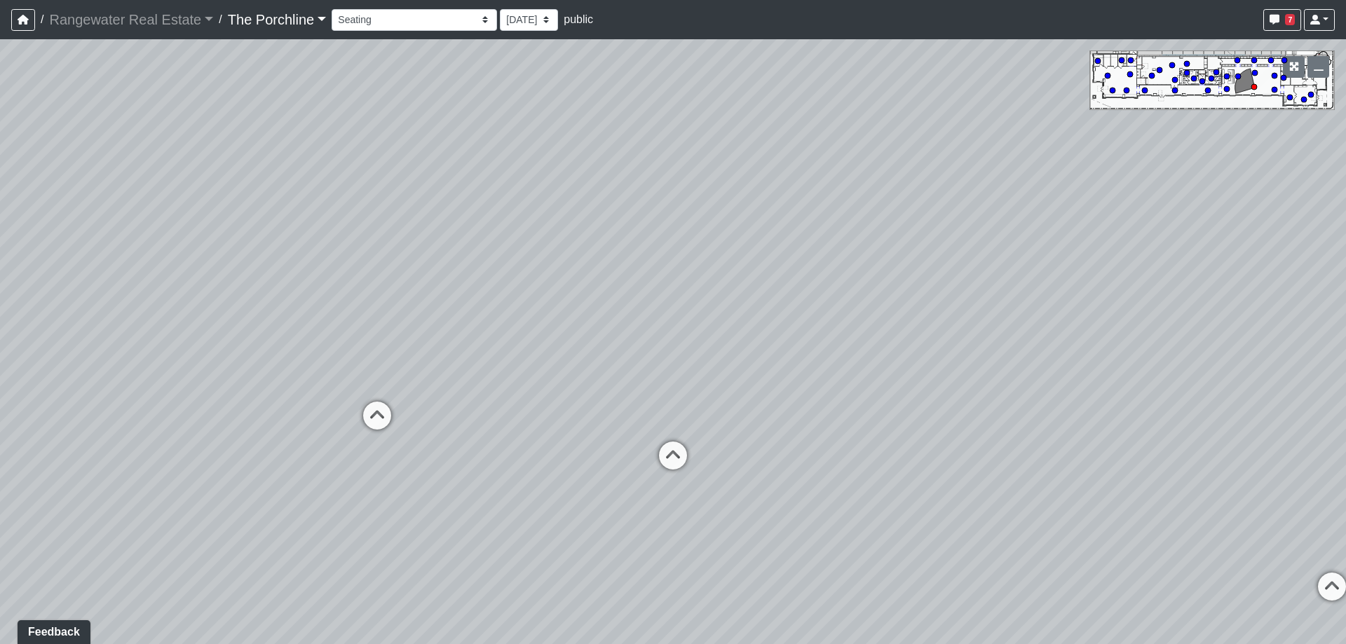
click at [755, 501] on div "Loading... Seating Loading... Mailroom Entry Loading... Lounge Entry Loading...…" at bounding box center [673, 341] width 1346 height 605
drag, startPoint x: 533, startPoint y: 507, endPoint x: 767, endPoint y: 541, distance: 236.7
click at [767, 541] on div "Loading... Seating Loading... Mailroom Entry Loading... Lounge Entry Loading...…" at bounding box center [673, 341] width 1346 height 605
click at [639, 312] on div "Loading... Seating Loading... Mailroom Entry Loading... Lounge Entry Loading...…" at bounding box center [673, 341] width 1346 height 605
drag, startPoint x: 590, startPoint y: 512, endPoint x: 501, endPoint y: 499, distance: 89.9
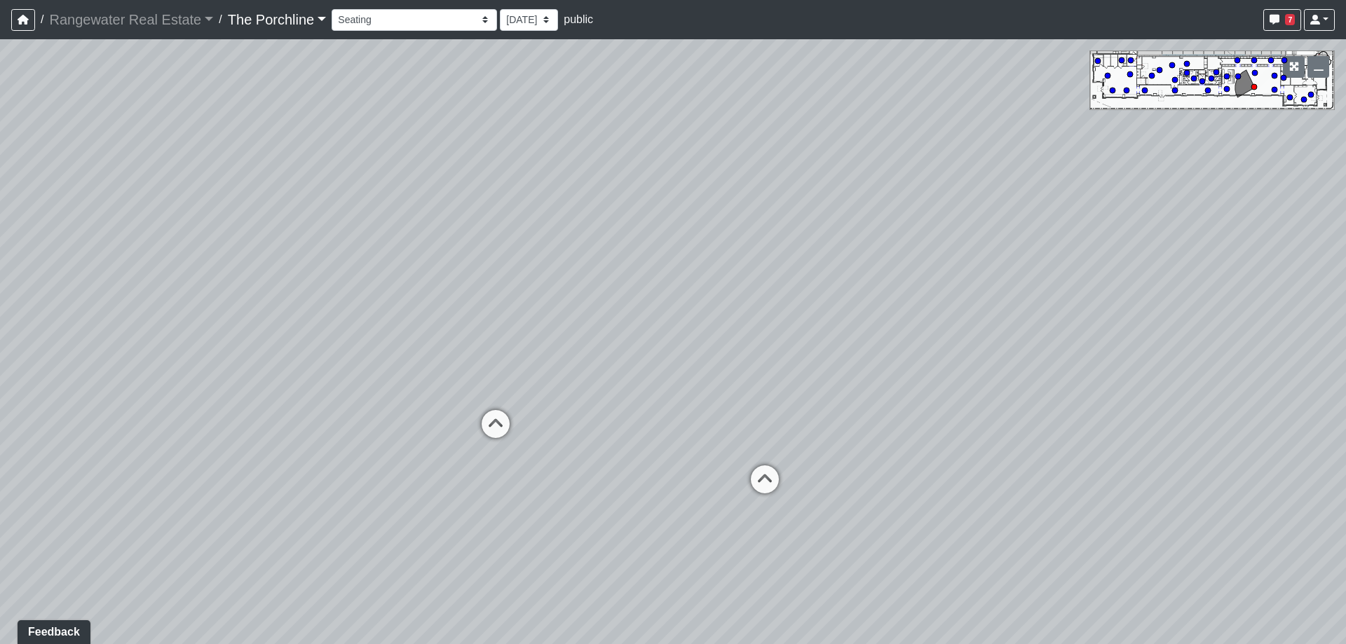
click at [501, 499] on div "Loading... Seating Loading... Mailroom Entry Loading... Lounge Entry Loading...…" at bounding box center [673, 341] width 1346 height 605
drag, startPoint x: 621, startPoint y: 427, endPoint x: 597, endPoint y: 419, distance: 25.3
click at [597, 419] on div "Loading... Seating Loading... Mailroom Entry Loading... Lounge Entry Loading...…" at bounding box center [673, 341] width 1346 height 605
drag, startPoint x: 612, startPoint y: 453, endPoint x: 593, endPoint y: 424, distance: 34.4
click at [593, 424] on div "Loading... Seating Loading... Mailroom Entry Loading... Lounge Entry Loading...…" at bounding box center [673, 341] width 1346 height 605
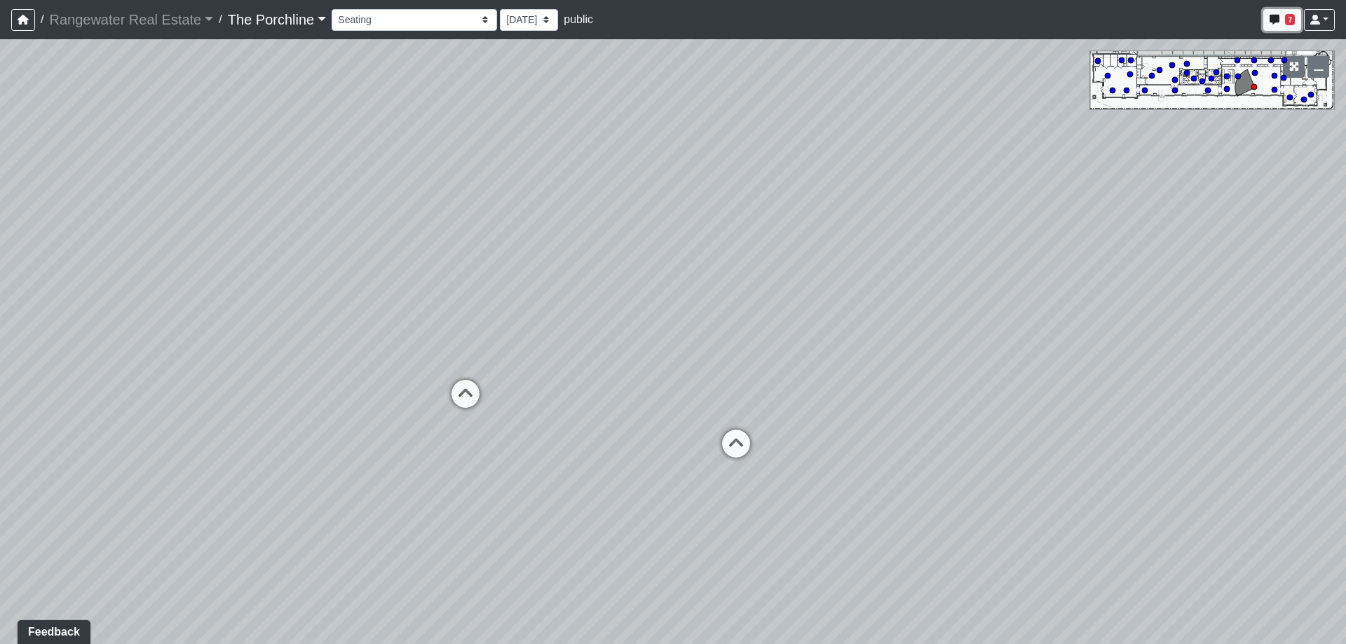
click at [1275, 27] on button "7" at bounding box center [1283, 20] width 38 height 22
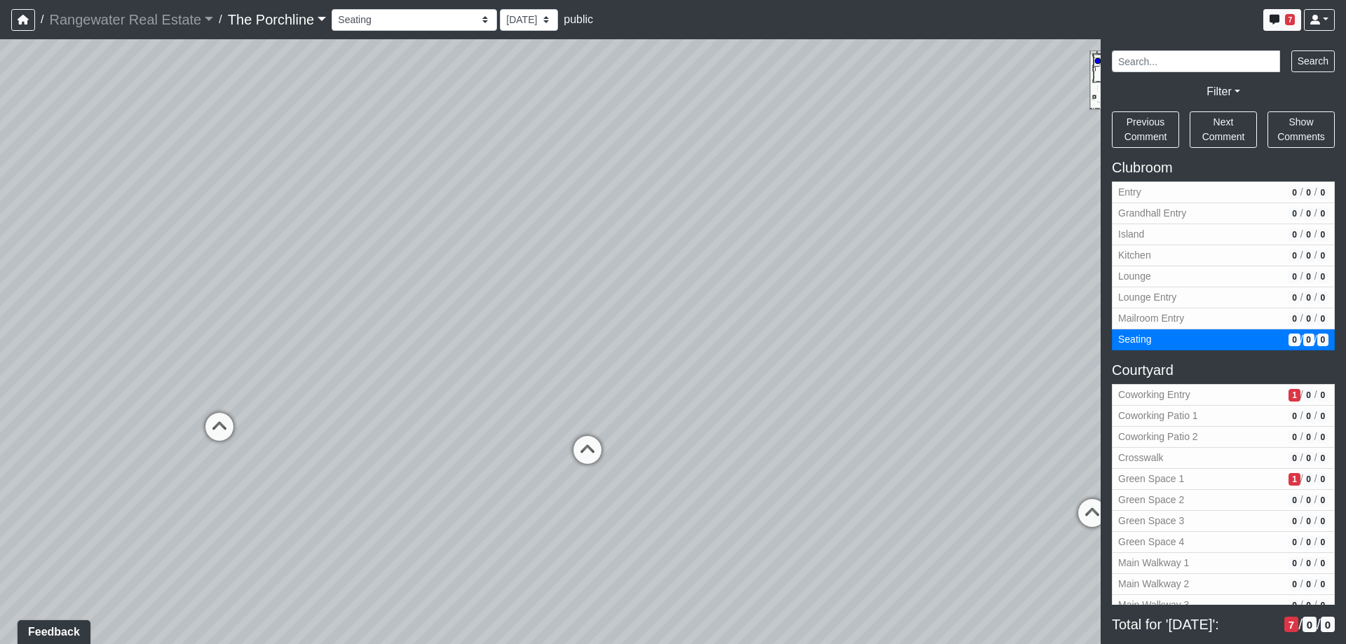
drag, startPoint x: 513, startPoint y: 494, endPoint x: 273, endPoint y: 500, distance: 239.9
click at [273, 500] on div "Loading... Seating Loading... Mailroom Entry Loading... Lounge Entry Loading...…" at bounding box center [673, 341] width 1346 height 605
drag, startPoint x: 259, startPoint y: 543, endPoint x: 411, endPoint y: 531, distance: 152.6
click at [411, 531] on div "Loading... Seating Loading... Mailroom Entry Loading... Lounge Entry Loading...…" at bounding box center [673, 341] width 1346 height 605
drag, startPoint x: 404, startPoint y: 548, endPoint x: 328, endPoint y: 583, distance: 83.4
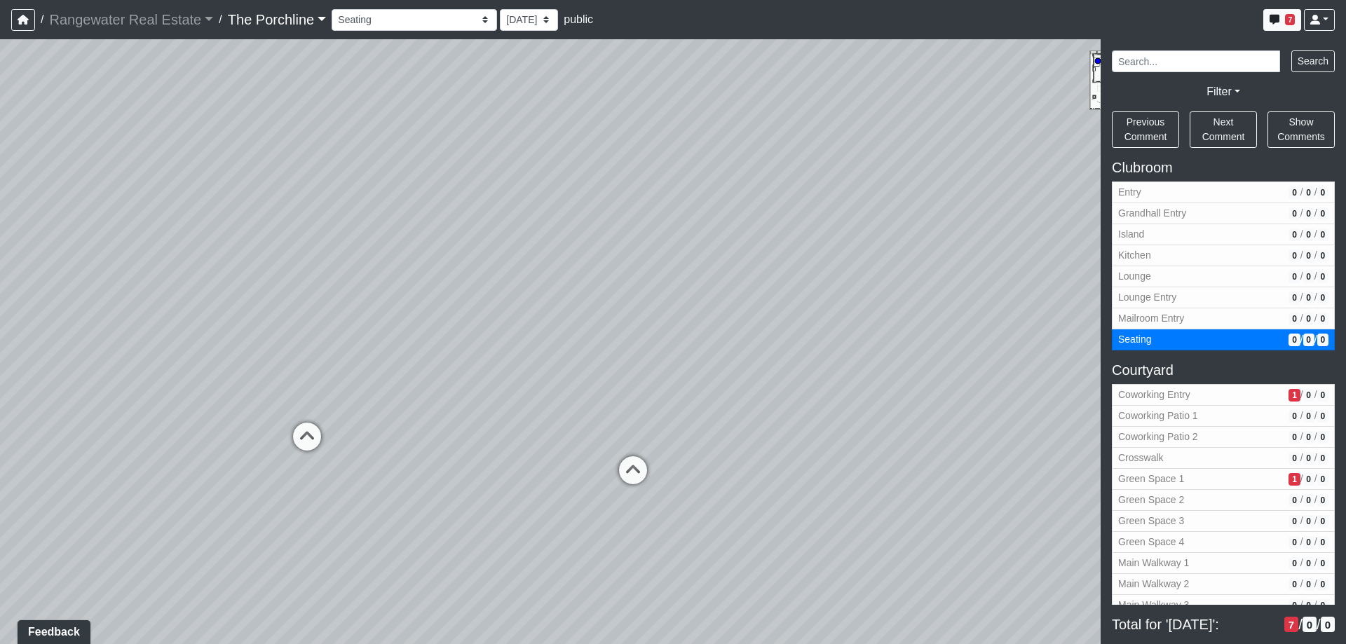
click at [328, 583] on div "Loading... Seating Loading... Mailroom Entry Loading... Lounge Entry Loading...…" at bounding box center [673, 341] width 1346 height 605
drag, startPoint x: 496, startPoint y: 473, endPoint x: 266, endPoint y: 443, distance: 232.0
click at [266, 443] on div "Loading... Seating Loading... Mailroom Entry Loading... Lounge Entry Loading...…" at bounding box center [673, 341] width 1346 height 605
drag, startPoint x: 717, startPoint y: 407, endPoint x: 528, endPoint y: 478, distance: 202.1
click at [531, 398] on div "Loading... Seating Loading... Mailroom Entry Loading... Lounge Entry Loading...…" at bounding box center [673, 341] width 1346 height 605
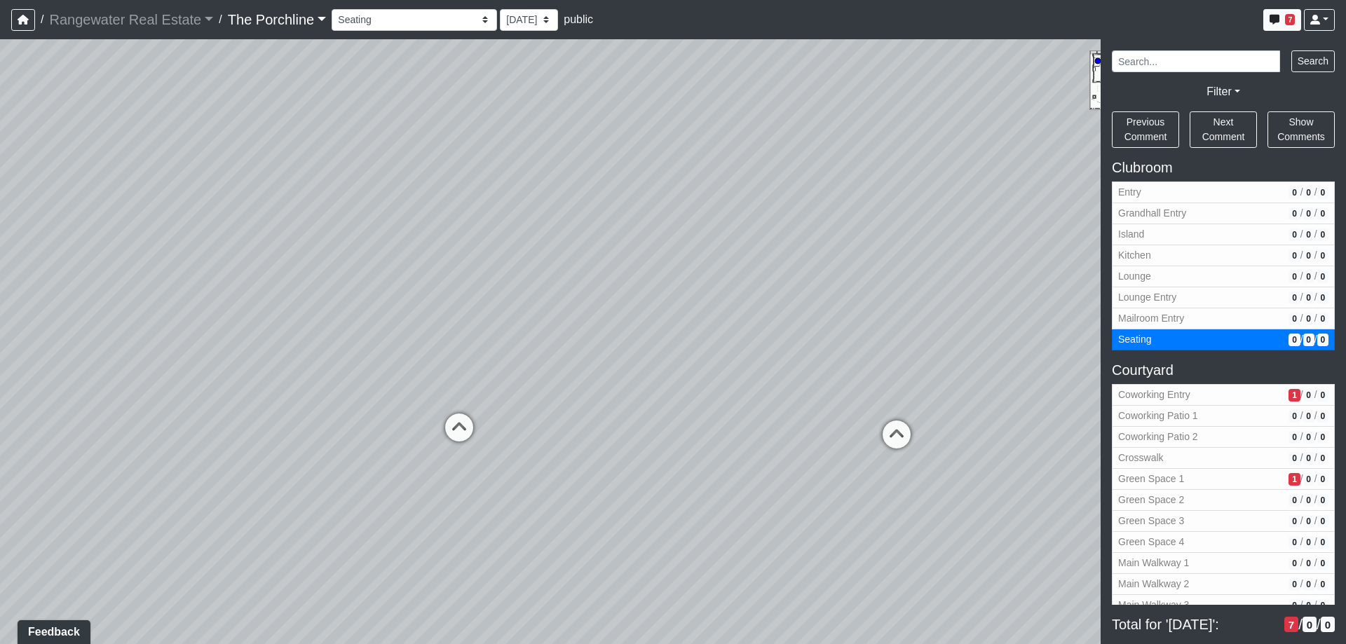
drag, startPoint x: 403, startPoint y: 257, endPoint x: 655, endPoint y: 282, distance: 253.0
click at [655, 282] on div "Loading... Seating Loading... Mailroom Entry Loading... Lounge Entry Loading...…" at bounding box center [673, 341] width 1346 height 605
drag, startPoint x: 369, startPoint y: 237, endPoint x: 354, endPoint y: 143, distance: 95.1
click at [354, 141] on div "Loading... Seating Loading... Mailroom Entry Loading... Lounge Entry Loading...…" at bounding box center [673, 341] width 1346 height 605
drag, startPoint x: 705, startPoint y: 406, endPoint x: 712, endPoint y: 473, distance: 67.7
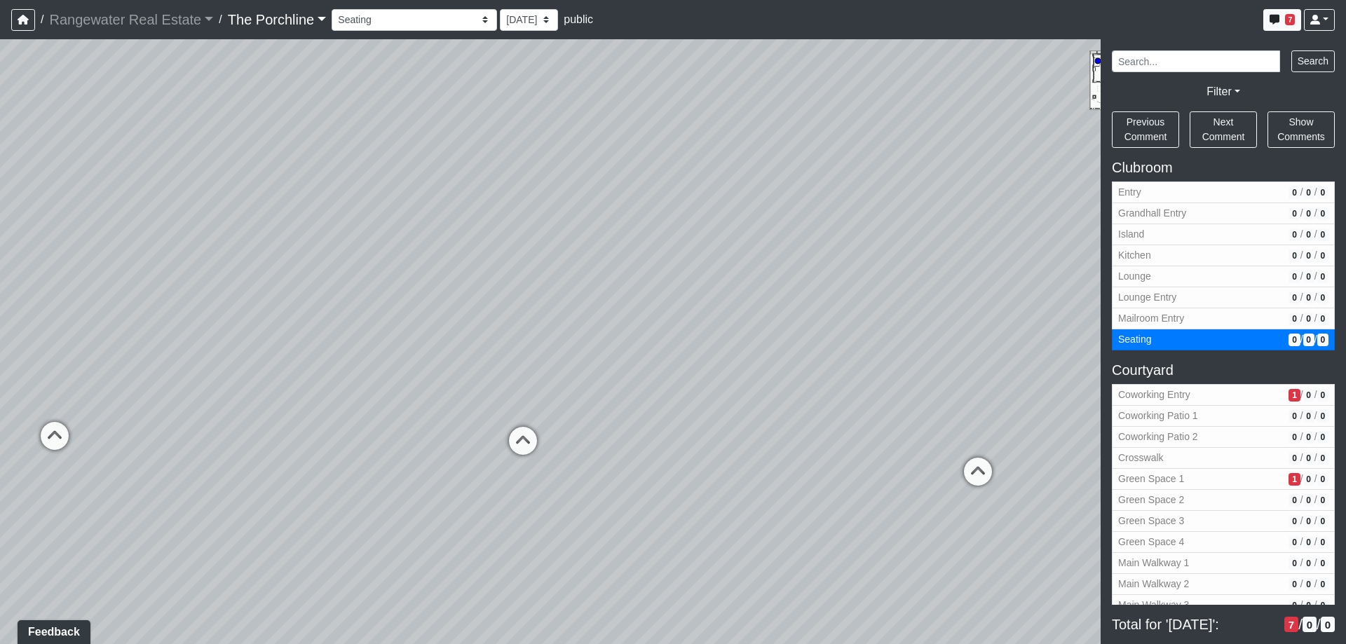
click at [712, 473] on div "Loading... Seating Loading... Mailroom Entry Loading... Lounge Entry Loading...…" at bounding box center [673, 341] width 1346 height 605
drag, startPoint x: 717, startPoint y: 380, endPoint x: 483, endPoint y: 302, distance: 247.0
click at [330, 323] on div "Loading... Seating Loading... Mailroom Entry Loading... Lounge Entry Loading...…" at bounding box center [673, 341] width 1346 height 605
drag, startPoint x: 780, startPoint y: 289, endPoint x: 289, endPoint y: 319, distance: 491.7
click at [289, 319] on div "Loading... Seating Loading... Mailroom Entry Loading... Lounge Entry Loading...…" at bounding box center [673, 341] width 1346 height 605
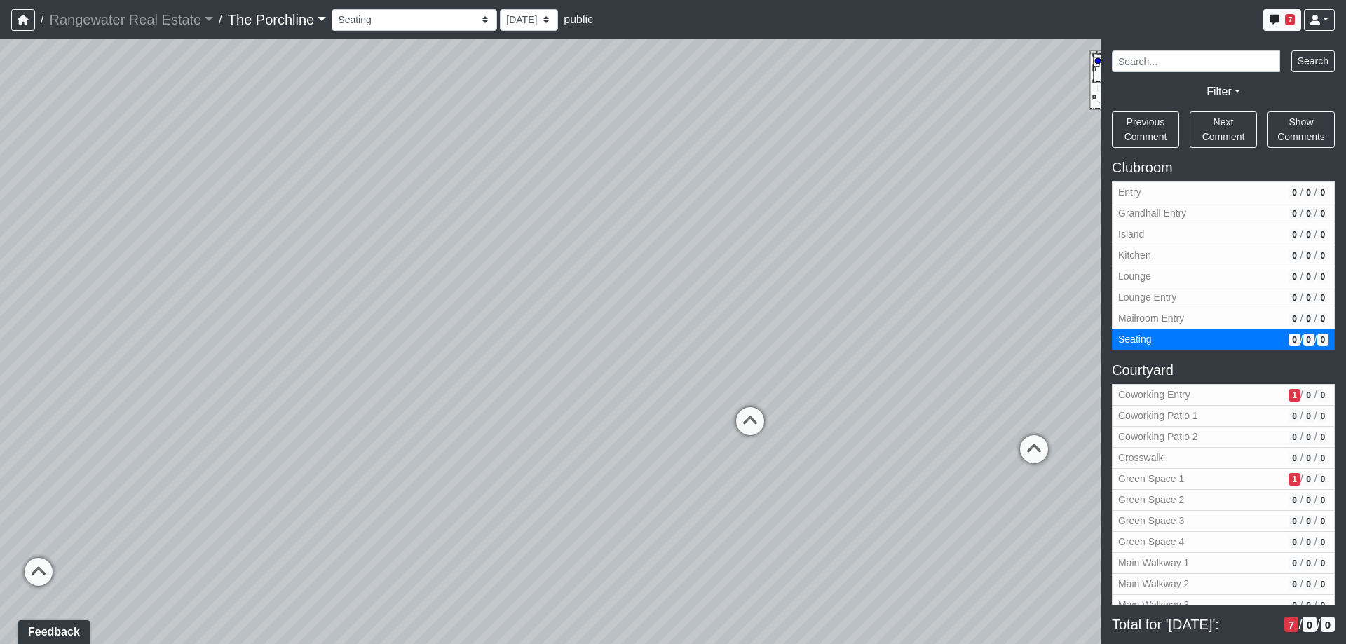
drag, startPoint x: 664, startPoint y: 339, endPoint x: 445, endPoint y: 386, distance: 223.9
click at [445, 386] on div "Loading... Seating Loading... Mailroom Entry Loading... Lounge Entry Loading...…" at bounding box center [673, 341] width 1346 height 605
click at [412, 17] on select "Entry Grandhall Entry Island Kitchen Lounge Lounge Entry Mailroom Entry Seating…" at bounding box center [414, 20] width 165 height 22
click at [1289, 399] on span "1" at bounding box center [1294, 395] width 11 height 13
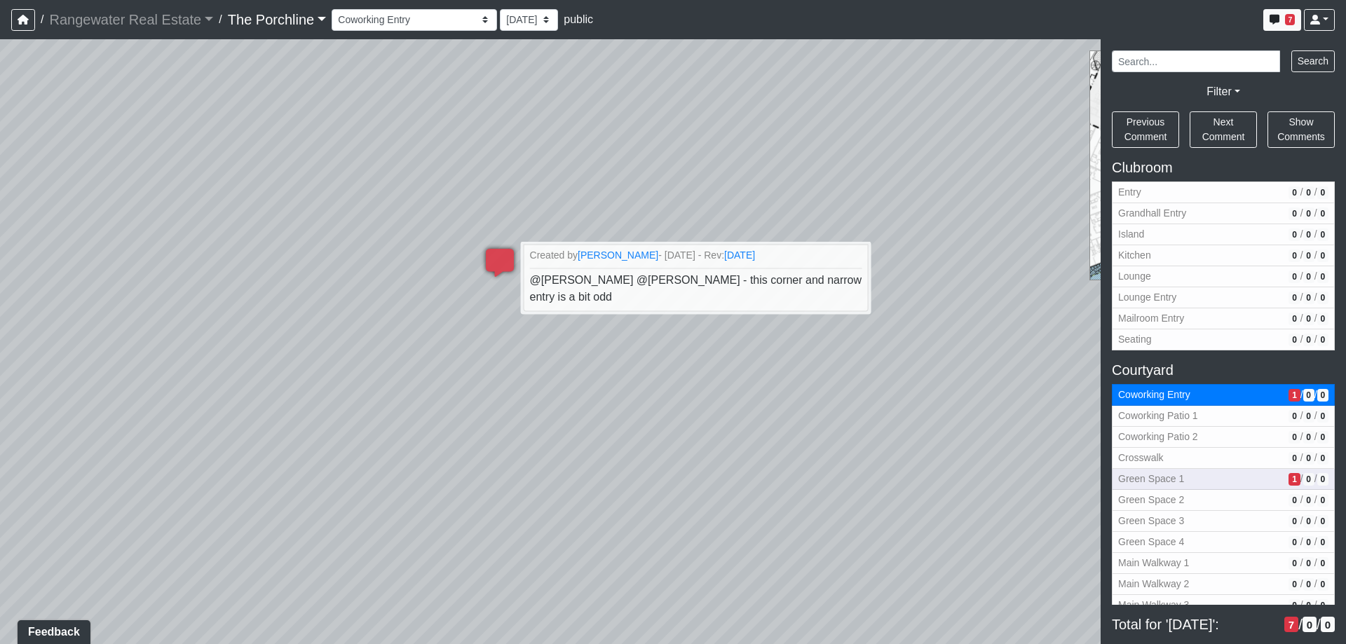
click at [1289, 475] on span "1" at bounding box center [1294, 479] width 11 height 13
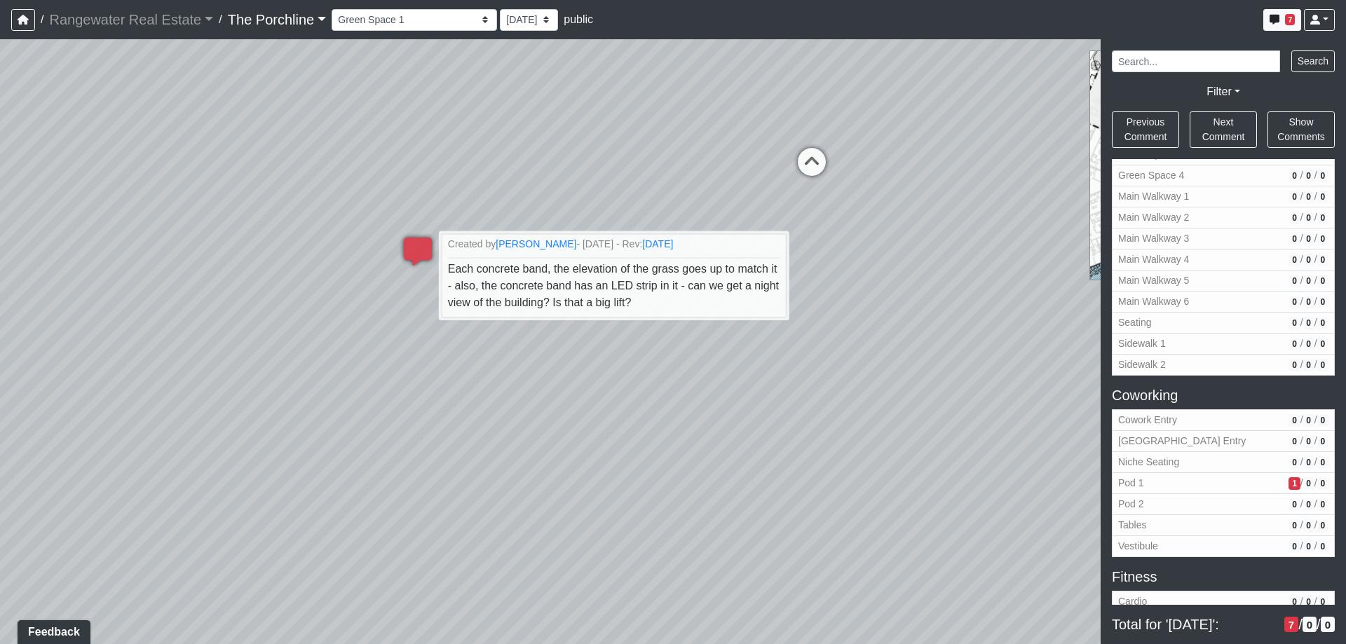
scroll to position [421, 0]
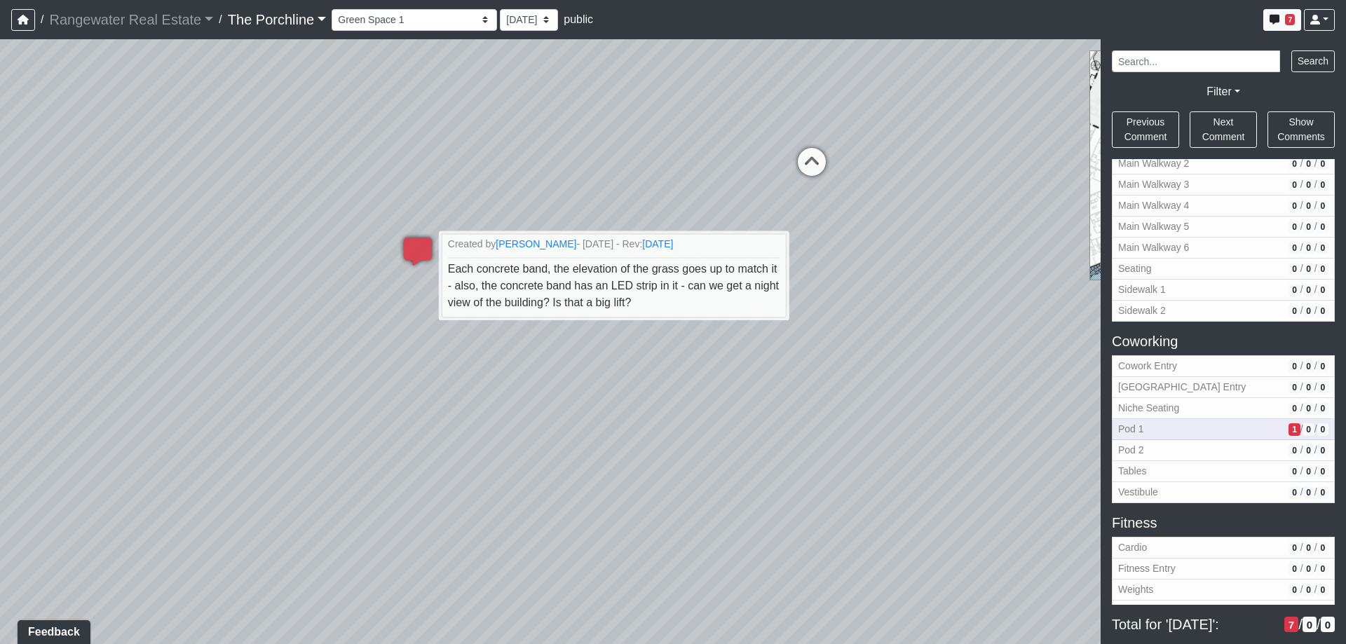
click at [1289, 431] on span "1" at bounding box center [1294, 430] width 11 height 13
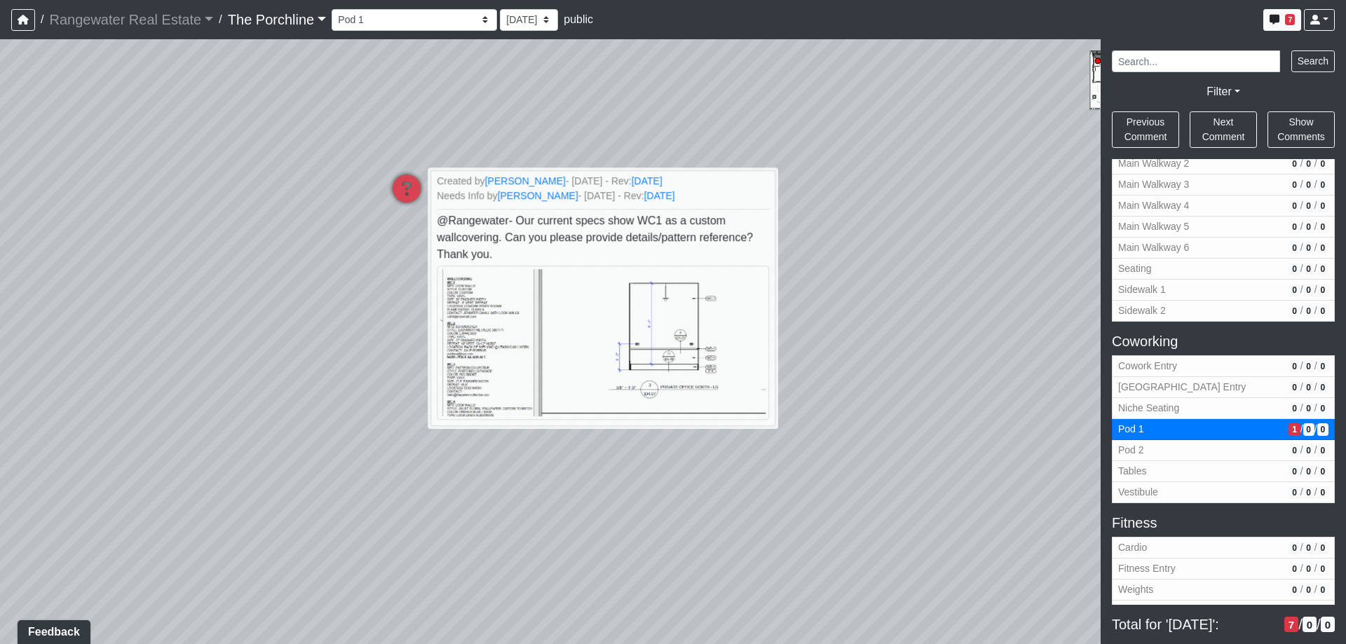
click at [914, 235] on div "Loading... Seating Loading... Mailroom Entry Loading... Lounge Entry Loading...…" at bounding box center [673, 341] width 1346 height 605
click at [1165, 491] on span "Vestibule" at bounding box center [1200, 492] width 165 height 15
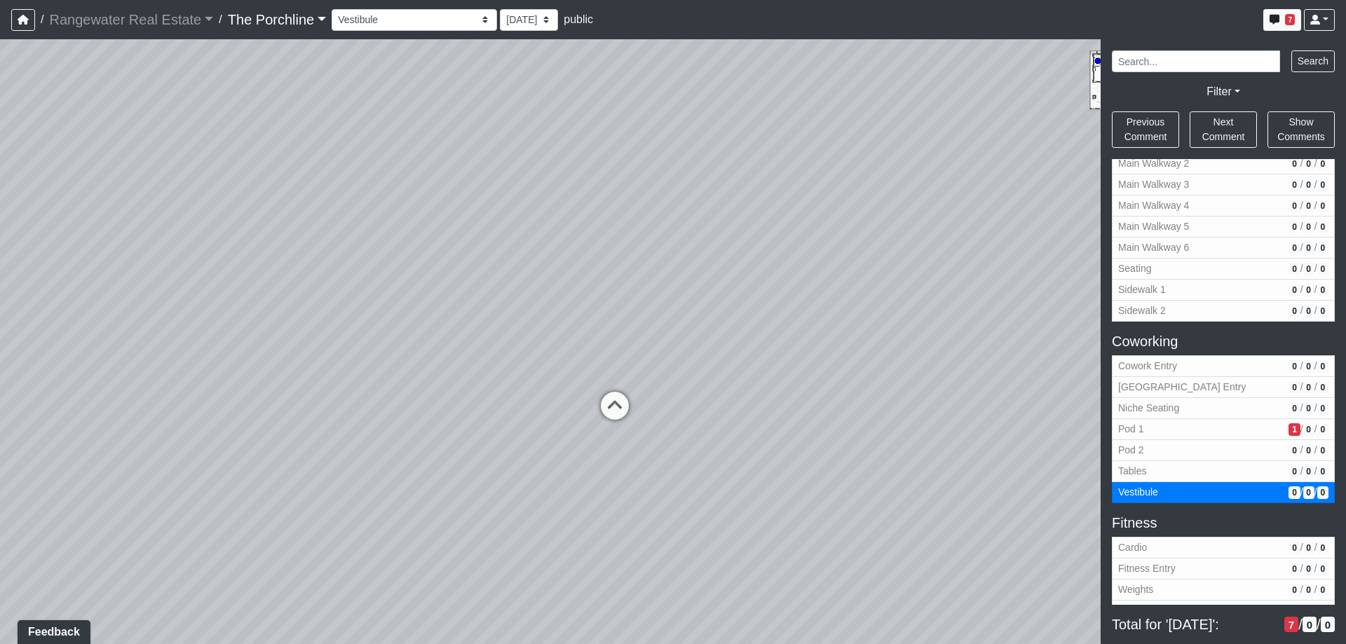
drag, startPoint x: 656, startPoint y: 294, endPoint x: 1027, endPoint y: 205, distance: 381.3
click at [1027, 205] on div "Loading... Seating Loading... Mailroom Entry Loading... Lounge Entry Loading...…" at bounding box center [673, 341] width 1346 height 605
drag, startPoint x: 846, startPoint y: 144, endPoint x: 984, endPoint y: 231, distance: 162.3
click at [984, 231] on div "Loading... Seating Loading... Mailroom Entry Loading... Lounge Entry Loading...…" at bounding box center [673, 341] width 1346 height 605
drag, startPoint x: 590, startPoint y: 275, endPoint x: 579, endPoint y: 241, distance: 36.1
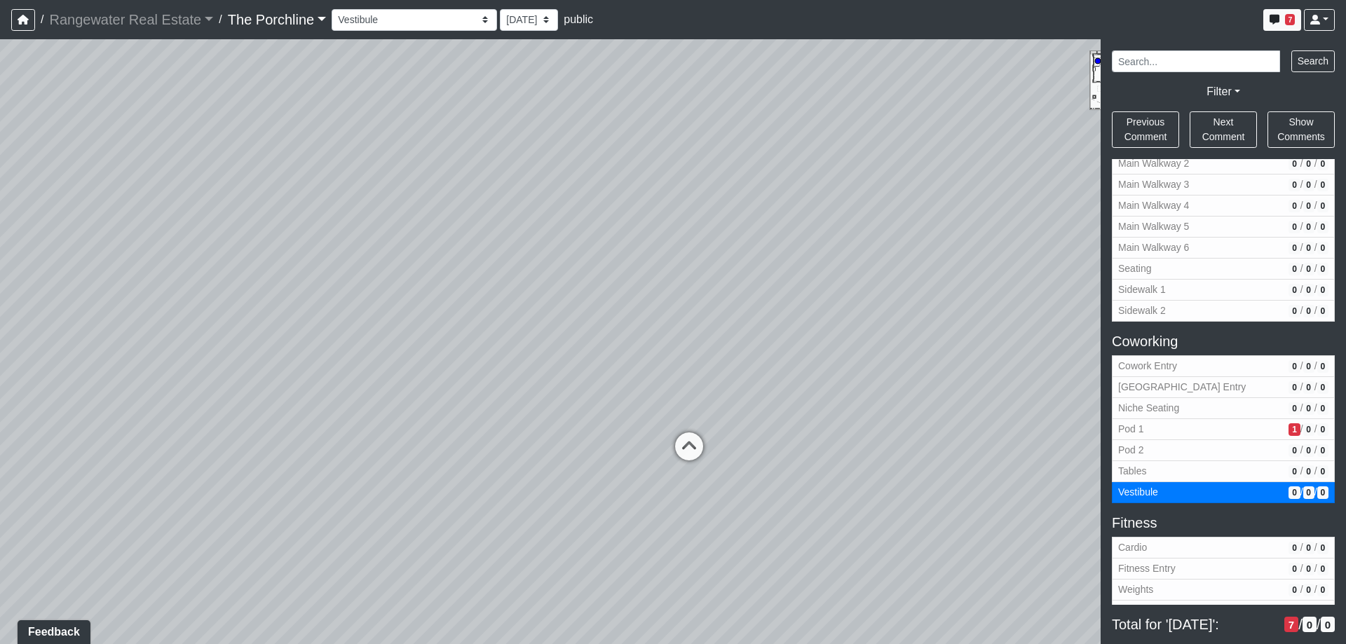
click at [579, 241] on div "Loading... Seating Loading... Mailroom Entry Loading... Lounge Entry Loading...…" at bounding box center [673, 341] width 1346 height 605
click at [695, 449] on icon at bounding box center [689, 454] width 42 height 42
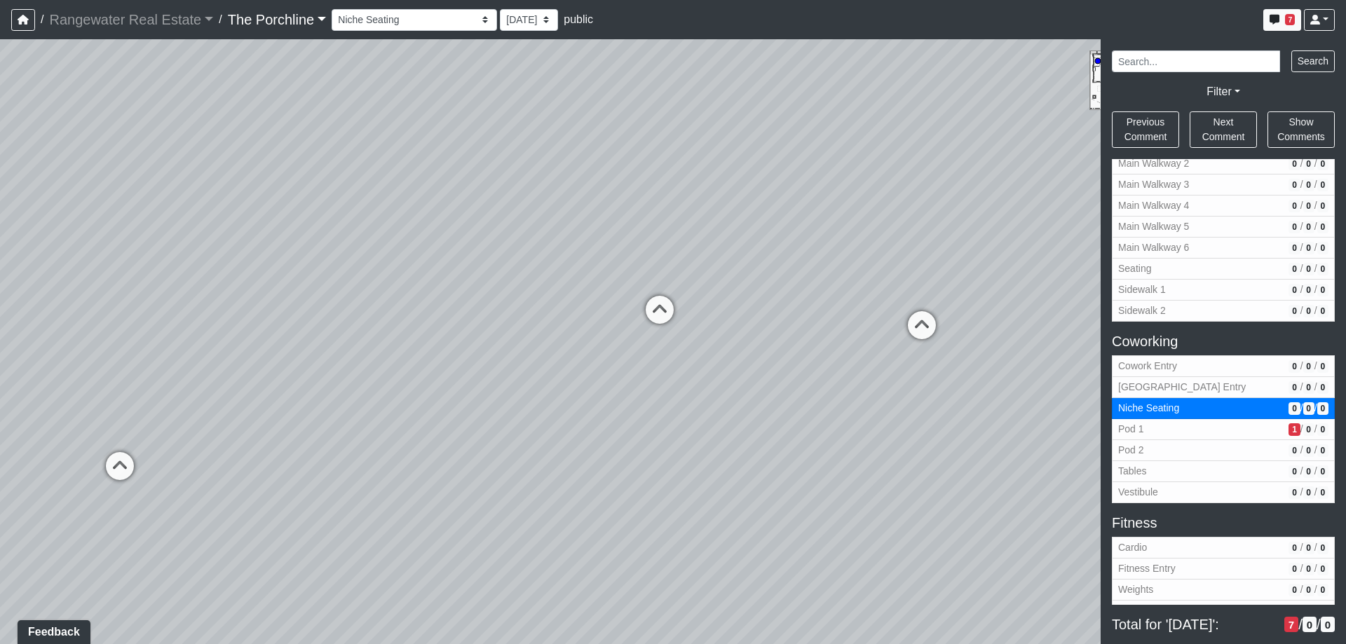
drag, startPoint x: 846, startPoint y: 238, endPoint x: 510, endPoint y: 149, distance: 348.1
click at [510, 149] on div "Loading... Seating Loading... Mailroom Entry Loading... Lounge Entry Loading...…" at bounding box center [673, 341] width 1346 height 605
drag, startPoint x: 828, startPoint y: 193, endPoint x: 357, endPoint y: 237, distance: 473.3
click at [357, 237] on div "Loading... Seating Loading... Mailroom Entry Loading... Lounge Entry Loading...…" at bounding box center [673, 341] width 1346 height 605
drag, startPoint x: 551, startPoint y: 226, endPoint x: 345, endPoint y: 252, distance: 207.8
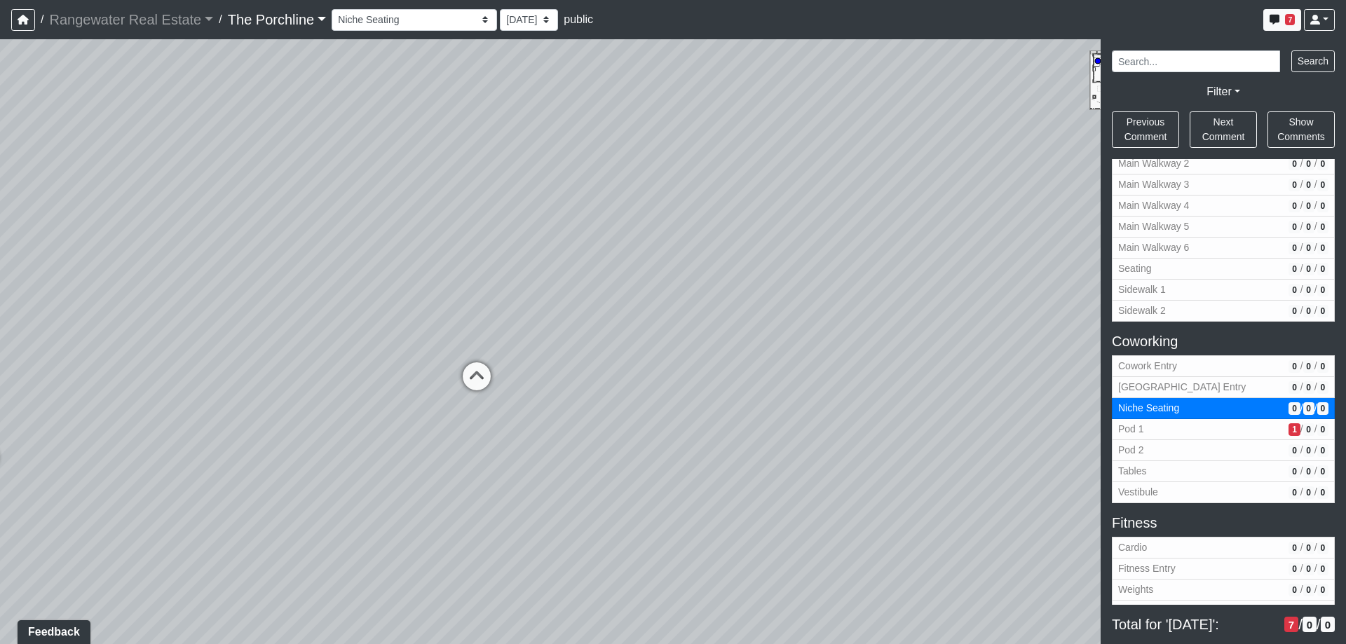
click at [345, 252] on div "Loading... Seating Loading... Mailroom Entry Loading... Lounge Entry Loading...…" at bounding box center [673, 341] width 1346 height 605
drag, startPoint x: 520, startPoint y: 251, endPoint x: 286, endPoint y: 256, distance: 234.2
click at [286, 256] on div "Loading... Seating Loading... Mailroom Entry Loading... Lounge Entry Loading...…" at bounding box center [673, 341] width 1346 height 605
drag, startPoint x: 417, startPoint y: 359, endPoint x: 714, endPoint y: 360, distance: 296.6
click at [714, 360] on div "Loading... Seating Loading... Mailroom Entry Loading... Lounge Entry Loading...…" at bounding box center [673, 341] width 1346 height 605
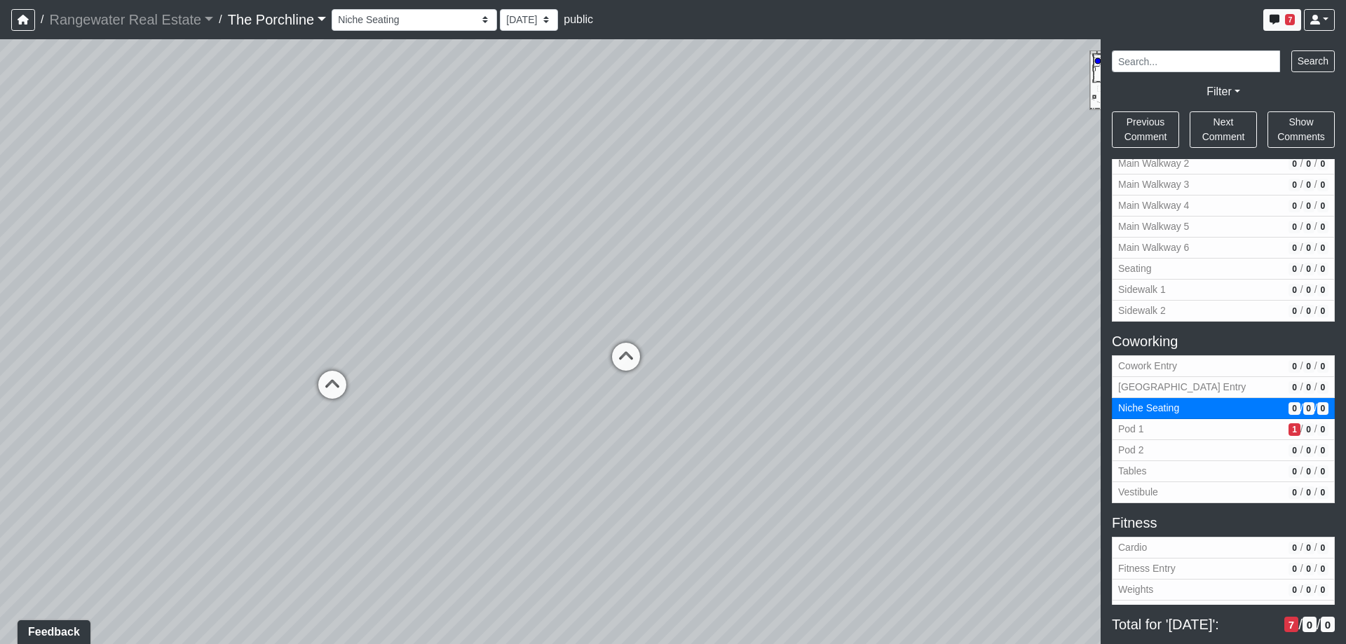
drag, startPoint x: 251, startPoint y: 288, endPoint x: 431, endPoint y: 342, distance: 187.4
click at [431, 342] on div "Loading... Seating Loading... Mailroom Entry Loading... Lounge Entry Loading...…" at bounding box center [673, 341] width 1346 height 605
drag, startPoint x: 446, startPoint y: 248, endPoint x: 783, endPoint y: 215, distance: 338.2
click at [783, 215] on div "Loading... Seating Loading... Mailroom Entry Loading... Lounge Entry Loading...…" at bounding box center [673, 341] width 1346 height 605
drag, startPoint x: 461, startPoint y: 231, endPoint x: 820, endPoint y: 244, distance: 359.2
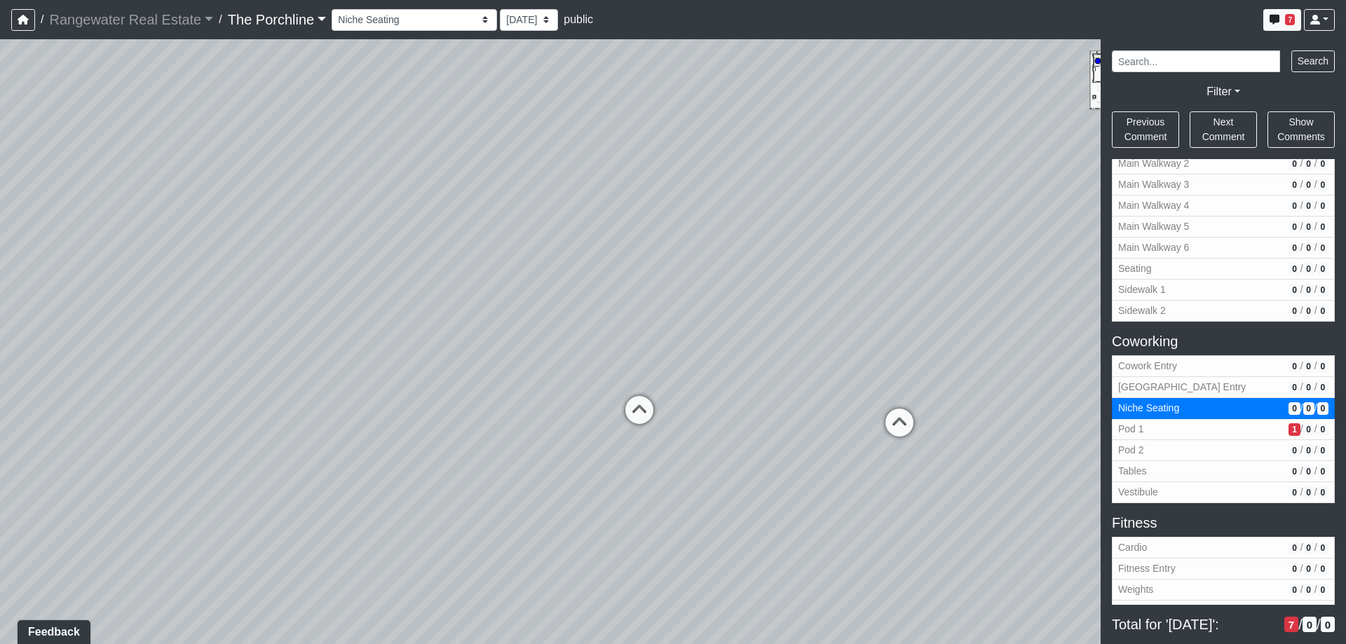
click at [867, 241] on div "Loading... Seating Loading... Mailroom Entry Loading... Lounge Entry Loading...…" at bounding box center [673, 341] width 1346 height 605
drag, startPoint x: 513, startPoint y: 260, endPoint x: 628, endPoint y: 245, distance: 115.9
click at [628, 245] on div "Loading... Seating Loading... Mailroom Entry Loading... Lounge Entry Loading...…" at bounding box center [673, 341] width 1346 height 605
click at [512, 453] on icon at bounding box center [516, 454] width 42 height 42
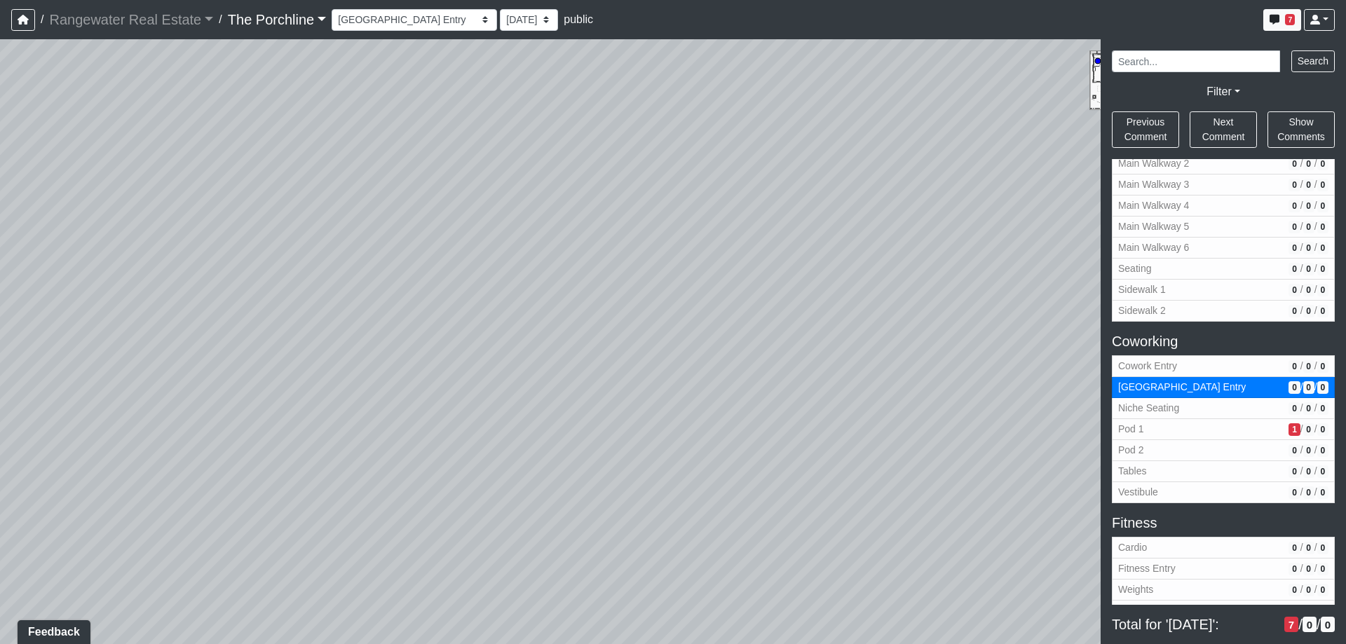
drag, startPoint x: 499, startPoint y: 250, endPoint x: 722, endPoint y: 278, distance: 224.7
click at [794, 262] on div "Loading... Seating Loading... Mailroom Entry Loading... Lounge Entry Loading...…" at bounding box center [673, 341] width 1346 height 605
drag, startPoint x: 478, startPoint y: 313, endPoint x: 866, endPoint y: 298, distance: 388.7
click at [866, 298] on div "Loading... Seating Loading... Mailroom Entry Loading... Lounge Entry Loading...…" at bounding box center [673, 341] width 1346 height 605
drag, startPoint x: 501, startPoint y: 249, endPoint x: 644, endPoint y: 219, distance: 146.2
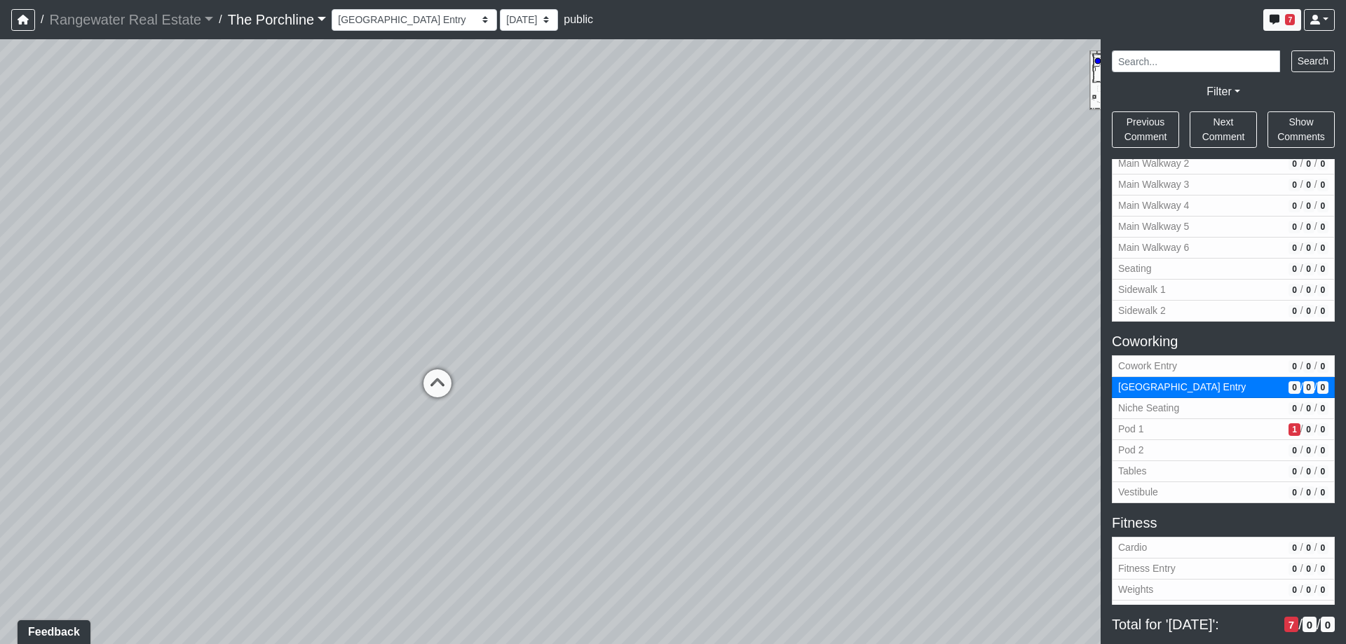
click at [644, 219] on div "Loading... Seating Loading... Mailroom Entry Loading... Lounge Entry Loading...…" at bounding box center [673, 341] width 1346 height 605
click at [440, 391] on icon at bounding box center [437, 391] width 42 height 42
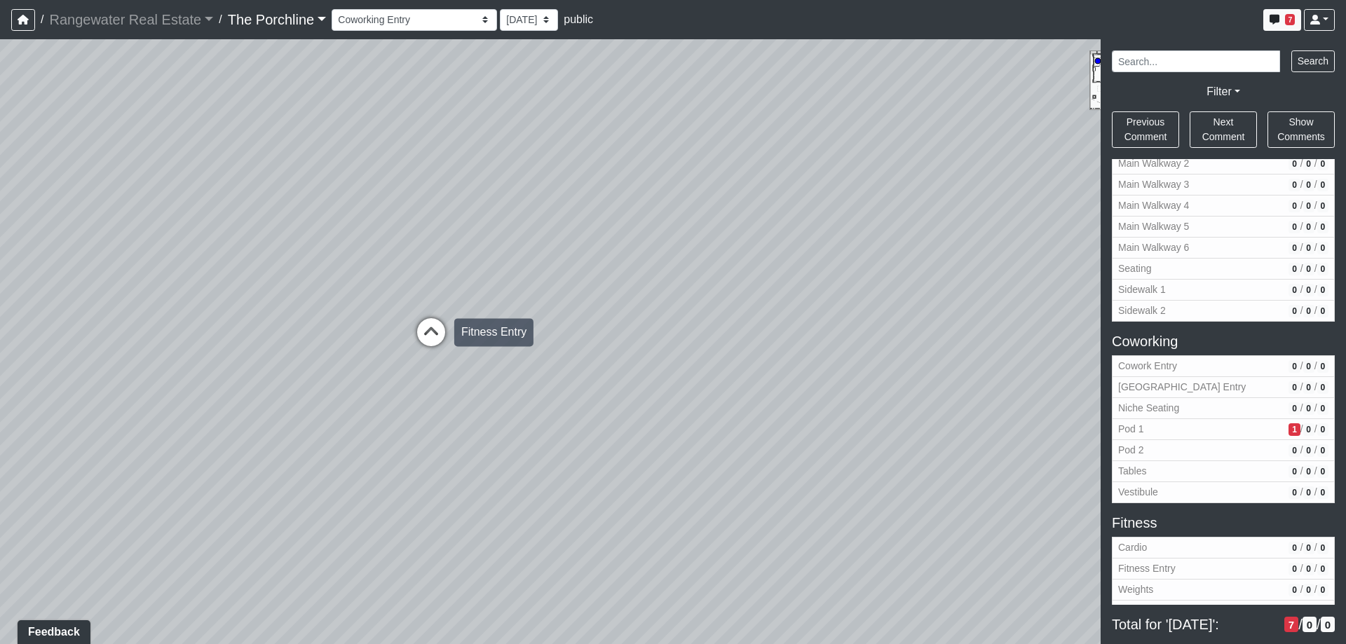
click at [430, 338] on icon at bounding box center [431, 339] width 42 height 42
drag, startPoint x: 411, startPoint y: 201, endPoint x: 514, endPoint y: 252, distance: 115.4
click at [514, 252] on div "Loading... Seating Loading... Mailroom Entry Loading... Lounge Entry Loading...…" at bounding box center [673, 341] width 1346 height 605
click at [512, 361] on icon at bounding box center [508, 371] width 42 height 42
drag, startPoint x: 431, startPoint y: 294, endPoint x: 905, endPoint y: 200, distance: 482.5
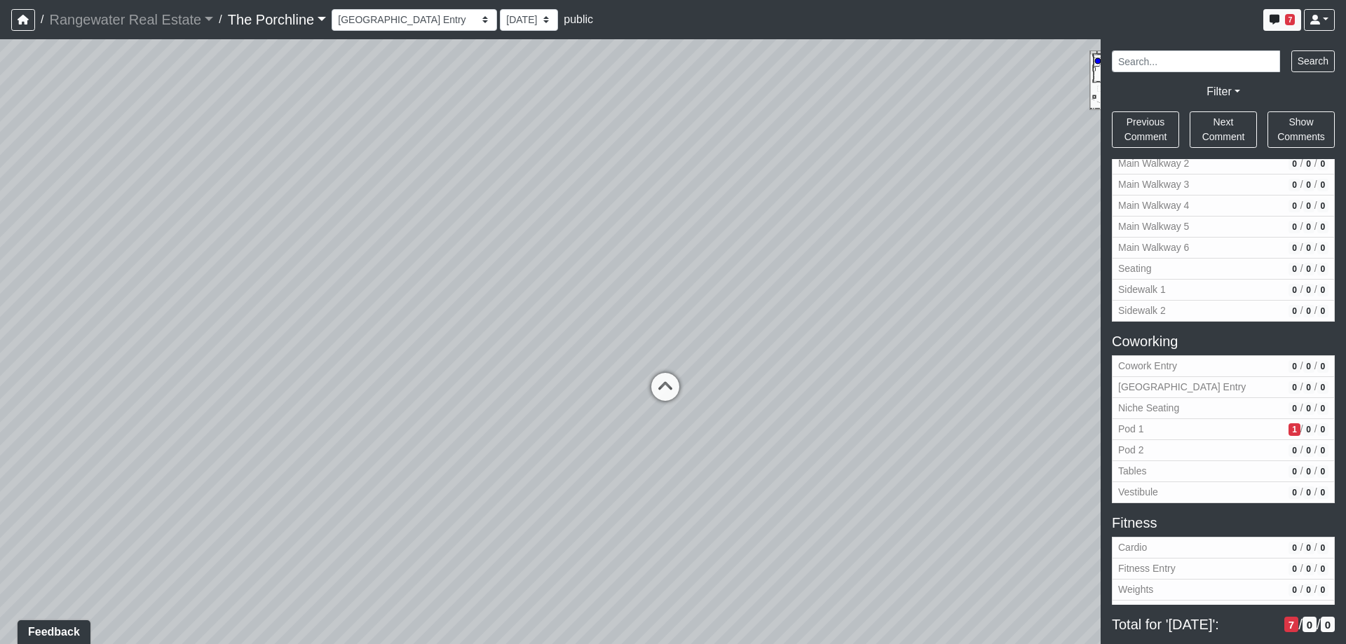
click at [905, 200] on div "Loading... Seating Loading... Mailroom Entry Loading... Lounge Entry Loading...…" at bounding box center [673, 341] width 1346 height 605
drag, startPoint x: 768, startPoint y: 320, endPoint x: 776, endPoint y: 308, distance: 14.6
click at [886, 308] on div "Loading... Seating Loading... Mailroom Entry Loading... Lounge Entry Loading...…" at bounding box center [673, 341] width 1346 height 605
click at [878, 342] on div "Loading... Seating Loading... Mailroom Entry Loading... Lounge Entry Loading...…" at bounding box center [673, 341] width 1346 height 605
drag, startPoint x: 515, startPoint y: 222, endPoint x: 915, endPoint y: 392, distance: 434.5
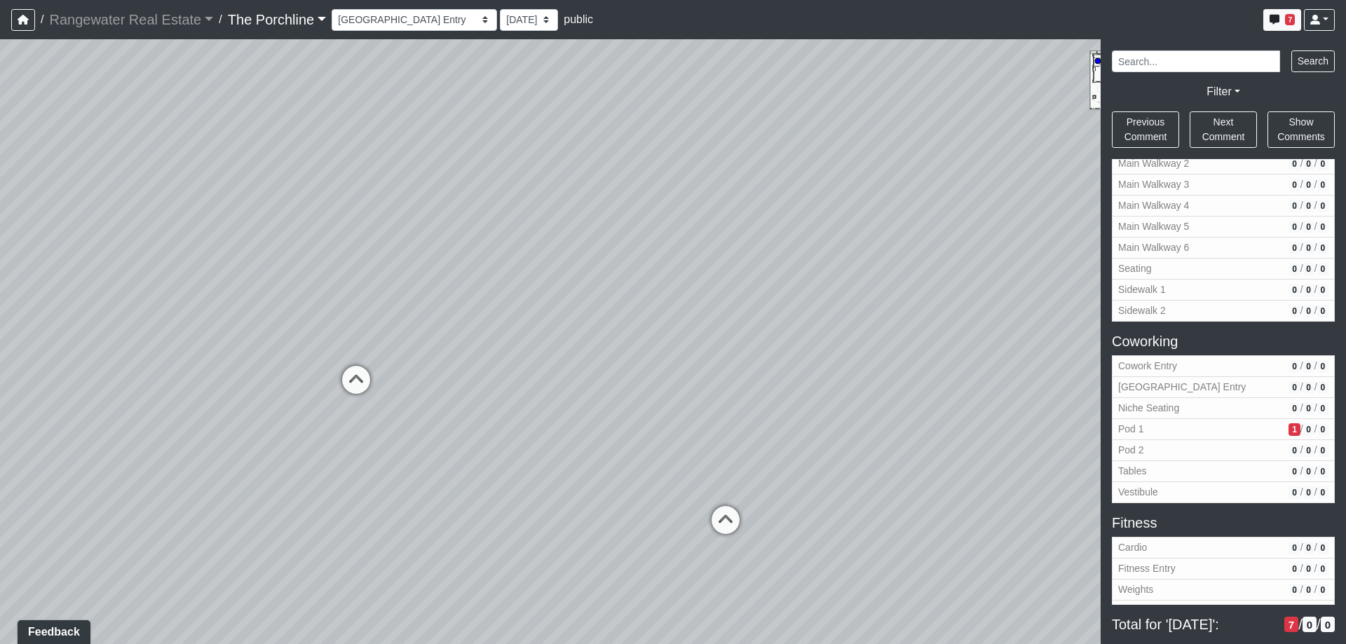
click at [915, 392] on div "Loading... Seating Loading... Mailroom Entry Loading... Lounge Entry Loading...…" at bounding box center [673, 341] width 1346 height 605
click at [356, 381] on icon at bounding box center [356, 387] width 42 height 42
drag, startPoint x: 812, startPoint y: 258, endPoint x: 689, endPoint y: 416, distance: 200.9
click at [233, 257] on div "Loading... Seating Loading... Mailroom Entry Loading... Lounge Entry Loading...…" at bounding box center [673, 341] width 1346 height 605
click at [652, 416] on icon at bounding box center [639, 420] width 42 height 42
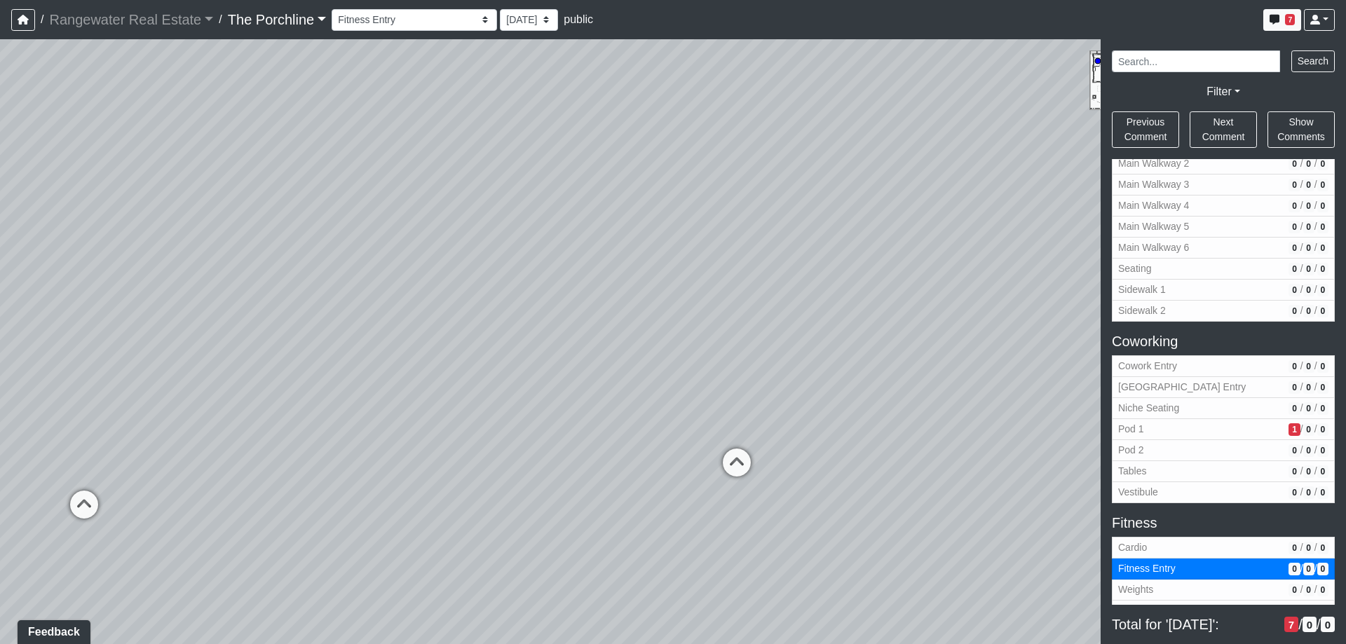
drag, startPoint x: 618, startPoint y: 218, endPoint x: 792, endPoint y: 223, distance: 174.7
click at [792, 223] on div "Loading... Seating Loading... Mailroom Entry Loading... Lounge Entry Loading...…" at bounding box center [673, 341] width 1346 height 605
drag, startPoint x: 499, startPoint y: 306, endPoint x: 850, endPoint y: 344, distance: 353.3
click at [850, 344] on div "Loading... Seating Loading... Mailroom Entry Loading... Lounge Entry Loading...…" at bounding box center [673, 341] width 1346 height 605
click at [485, 464] on icon at bounding box center [479, 471] width 42 height 42
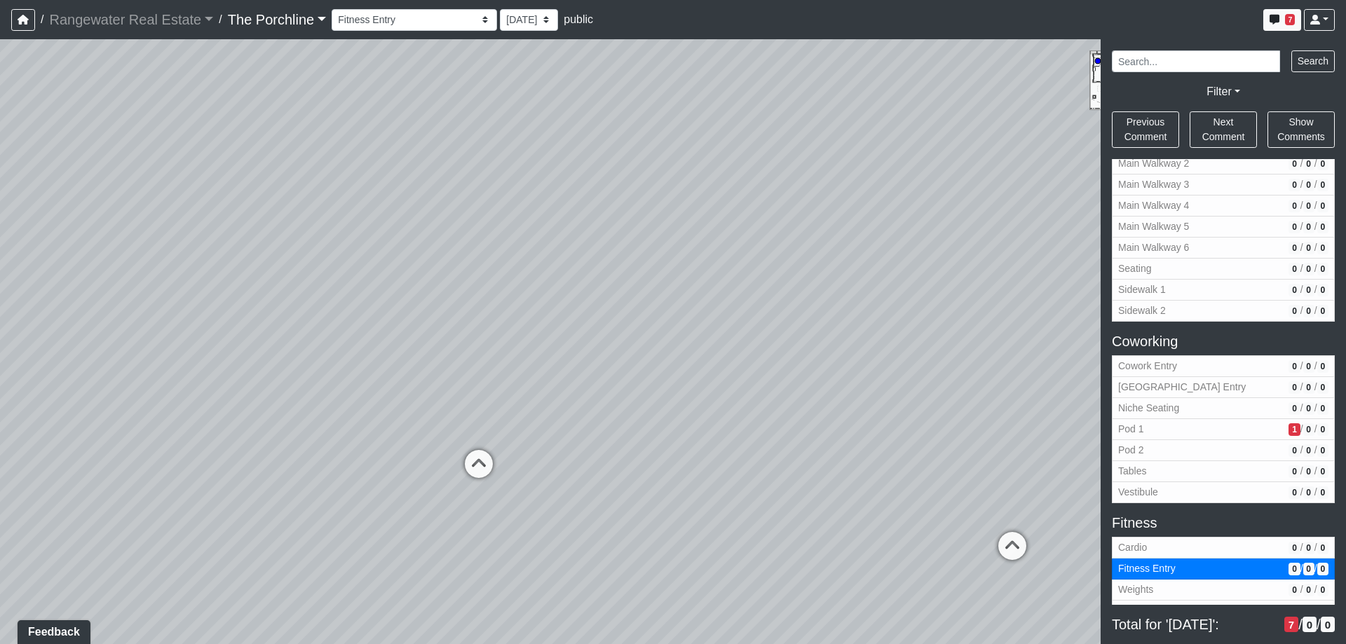
select select "rq1NRsEVgxfi6KwpeE7LmX"
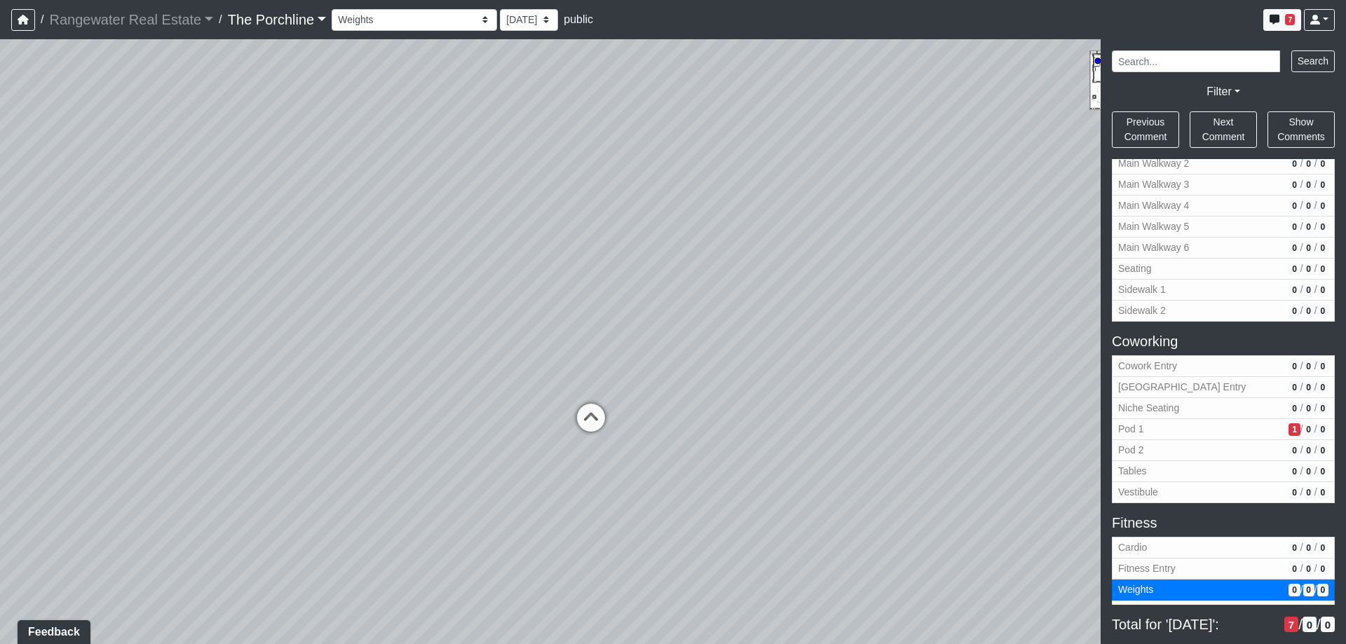
drag, startPoint x: 756, startPoint y: 290, endPoint x: 334, endPoint y: 245, distance: 423.8
click at [334, 245] on div "Loading... Seating Loading... Mailroom Entry Loading... Lounge Entry Loading...…" at bounding box center [673, 341] width 1346 height 605
drag, startPoint x: 827, startPoint y: 318, endPoint x: 488, endPoint y: 318, distance: 338.7
click at [488, 318] on div "Loading... Seating Loading... Mailroom Entry Loading... Lounge Entry Loading...…" at bounding box center [673, 341] width 1346 height 605
drag, startPoint x: 844, startPoint y: 314, endPoint x: 445, endPoint y: 313, distance: 398.3
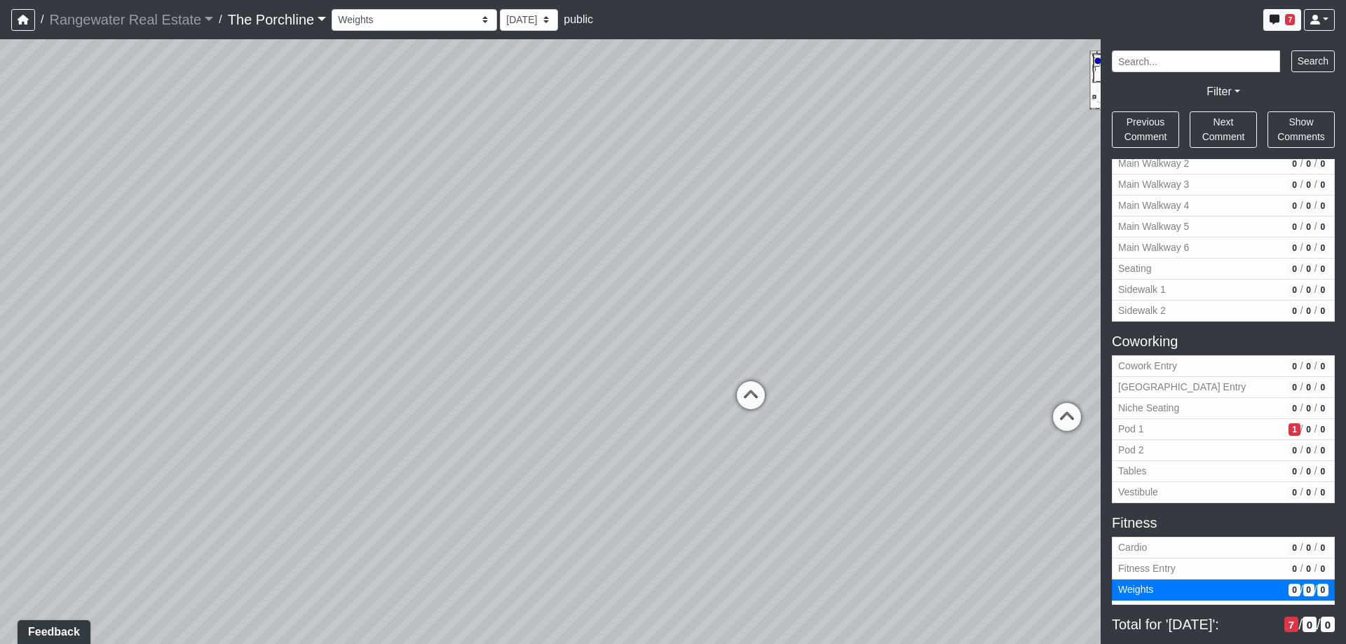
click at [445, 313] on div "Loading... Seating Loading... Mailroom Entry Loading... Lounge Entry Loading...…" at bounding box center [673, 341] width 1346 height 605
drag, startPoint x: 646, startPoint y: 280, endPoint x: 336, endPoint y: 292, distance: 310.9
click at [336, 292] on div "Loading... Seating Loading... Mailroom Entry Loading... Lounge Entry Loading...…" at bounding box center [673, 341] width 1346 height 605
drag, startPoint x: 517, startPoint y: 246, endPoint x: 349, endPoint y: 241, distance: 167.7
click at [349, 241] on div "Loading... Seating Loading... Mailroom Entry Loading... Lounge Entry Loading...…" at bounding box center [673, 341] width 1346 height 605
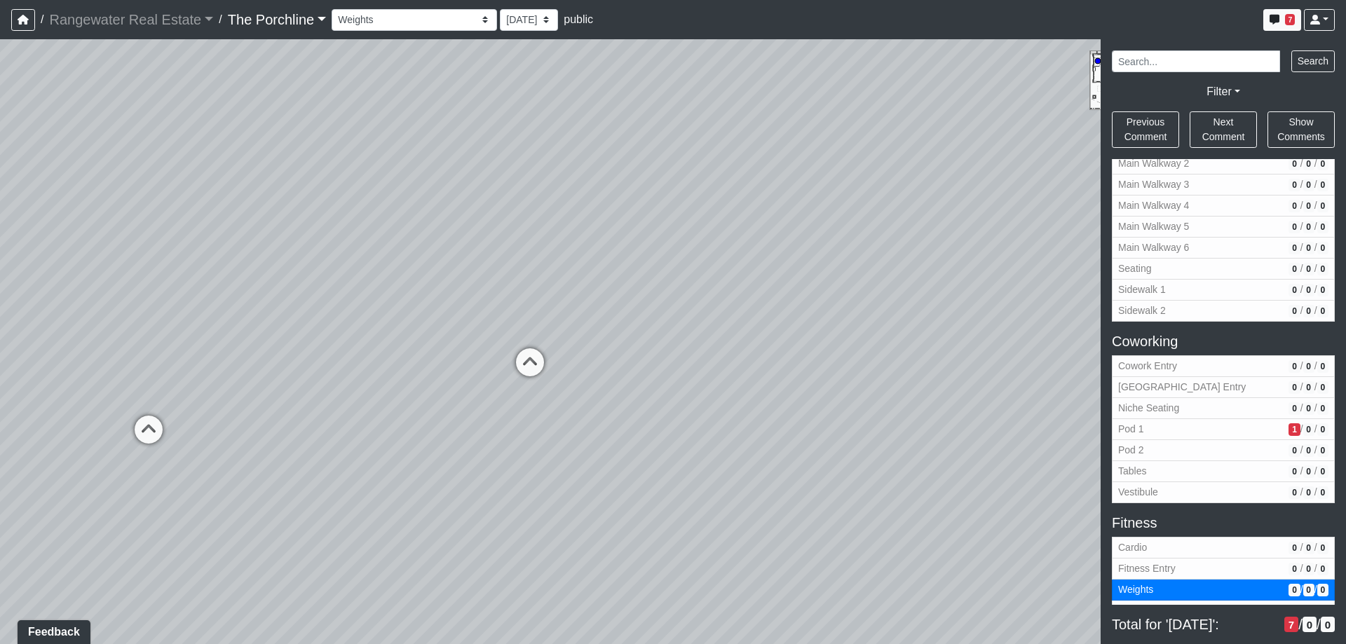
drag, startPoint x: 575, startPoint y: 283, endPoint x: 309, endPoint y: 252, distance: 268.3
click at [309, 252] on div "Loading... Seating Loading... Mailroom Entry Loading... Lounge Entry Loading...…" at bounding box center [673, 341] width 1346 height 605
drag, startPoint x: 421, startPoint y: 247, endPoint x: 270, endPoint y: 251, distance: 151.5
click at [270, 251] on div "Loading... Seating Loading... Mailroom Entry Loading... Lounge Entry Loading...…" at bounding box center [673, 341] width 1346 height 605
click at [25, 21] on icon "button" at bounding box center [23, 20] width 11 height 10
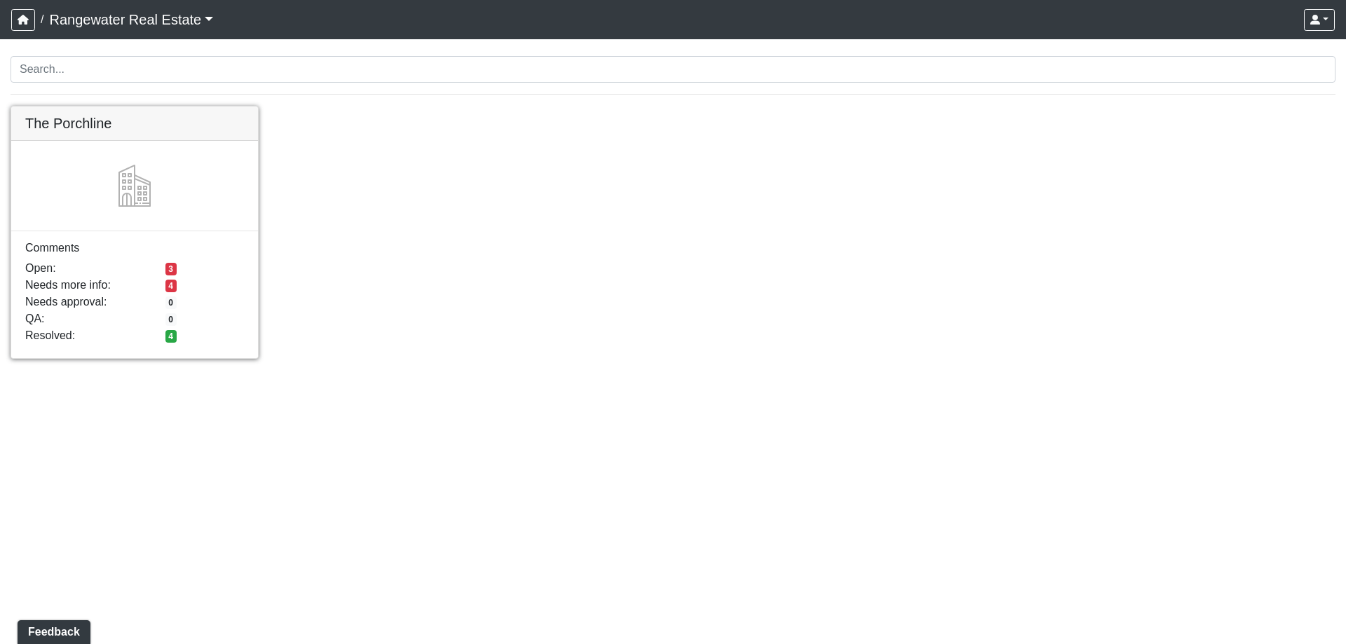
click at [135, 107] on link at bounding box center [134, 107] width 247 height 0
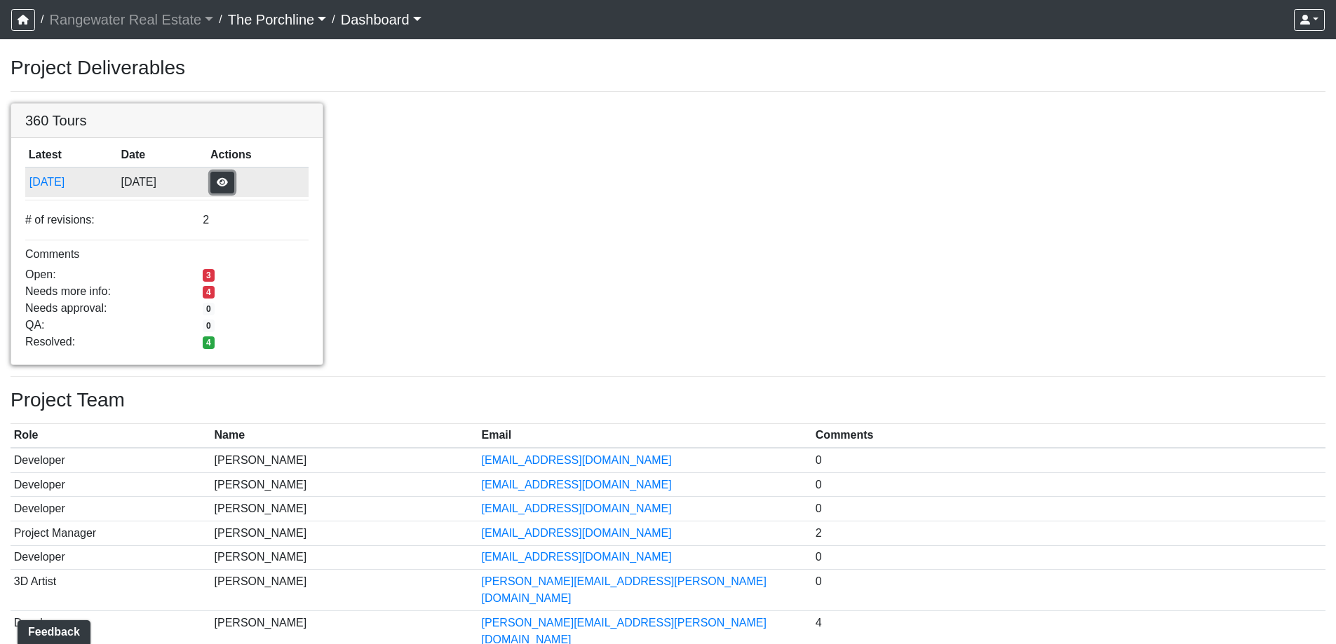
click at [234, 184] on button "button" at bounding box center [222, 183] width 24 height 22
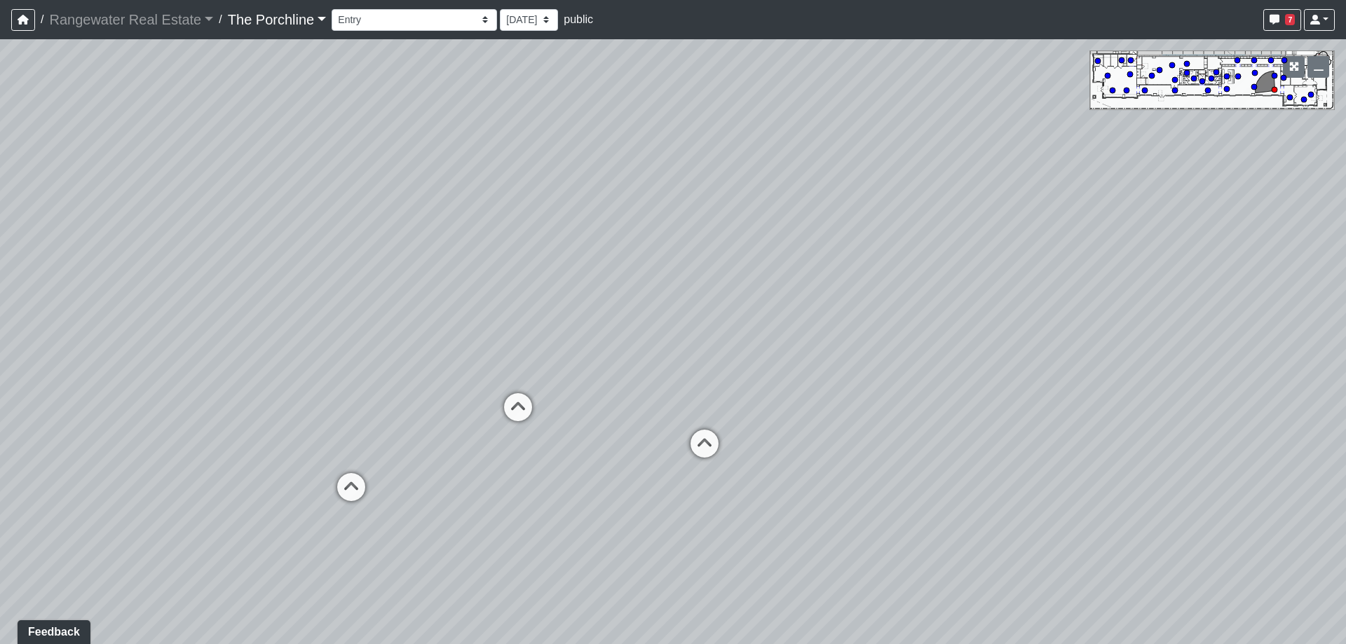
drag, startPoint x: 321, startPoint y: 356, endPoint x: 351, endPoint y: 367, distance: 31.5
click at [351, 367] on div "Loading... Seating Loading... Mailroom Entry Loading... Lounge Entry Loading...…" at bounding box center [673, 341] width 1346 height 605
drag, startPoint x: 279, startPoint y: 407, endPoint x: 298, endPoint y: 388, distance: 27.3
click at [298, 388] on div "Loading... Seating Loading... Mailroom Entry Loading... Lounge Entry Loading...…" at bounding box center [673, 341] width 1346 height 605
click at [403, 23] on select "Entry Grandhall Entry Island Kitchen Lounge Lounge Entry Mailroom Entry Seating…" at bounding box center [414, 20] width 165 height 22
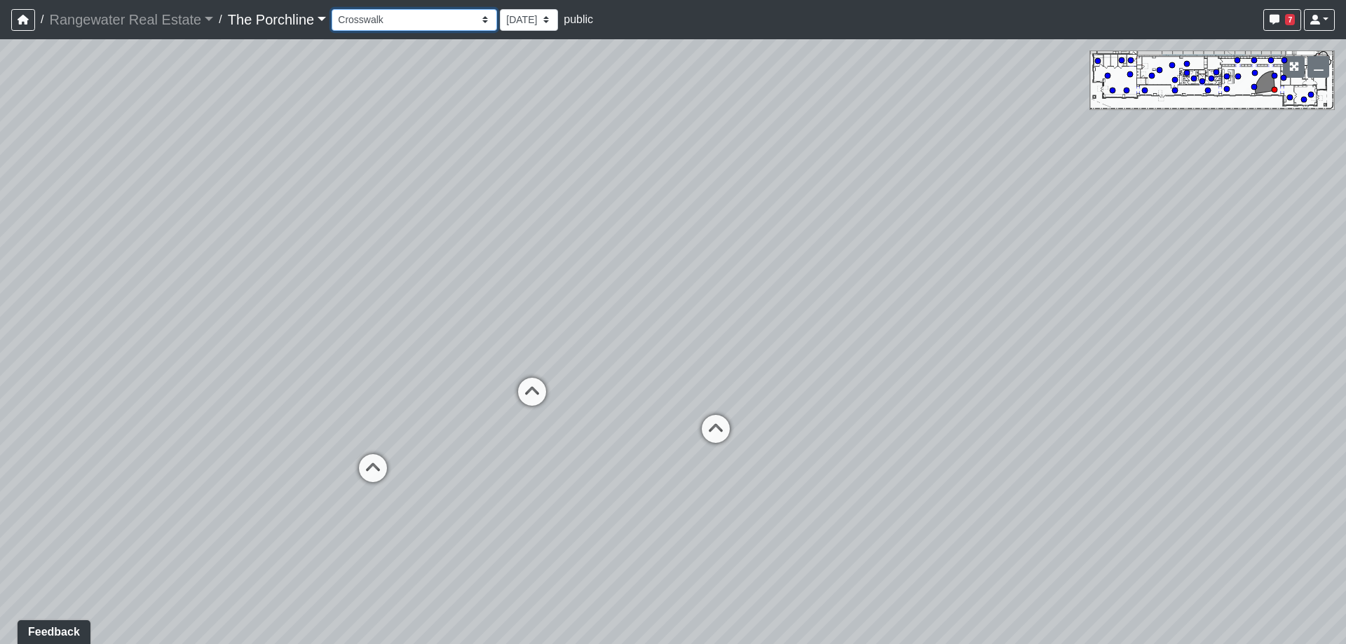
click at [332, 9] on select "Entry Grandhall Entry Island Kitchen Lounge Lounge Entry Mailroom Entry Seating…" at bounding box center [414, 20] width 165 height 22
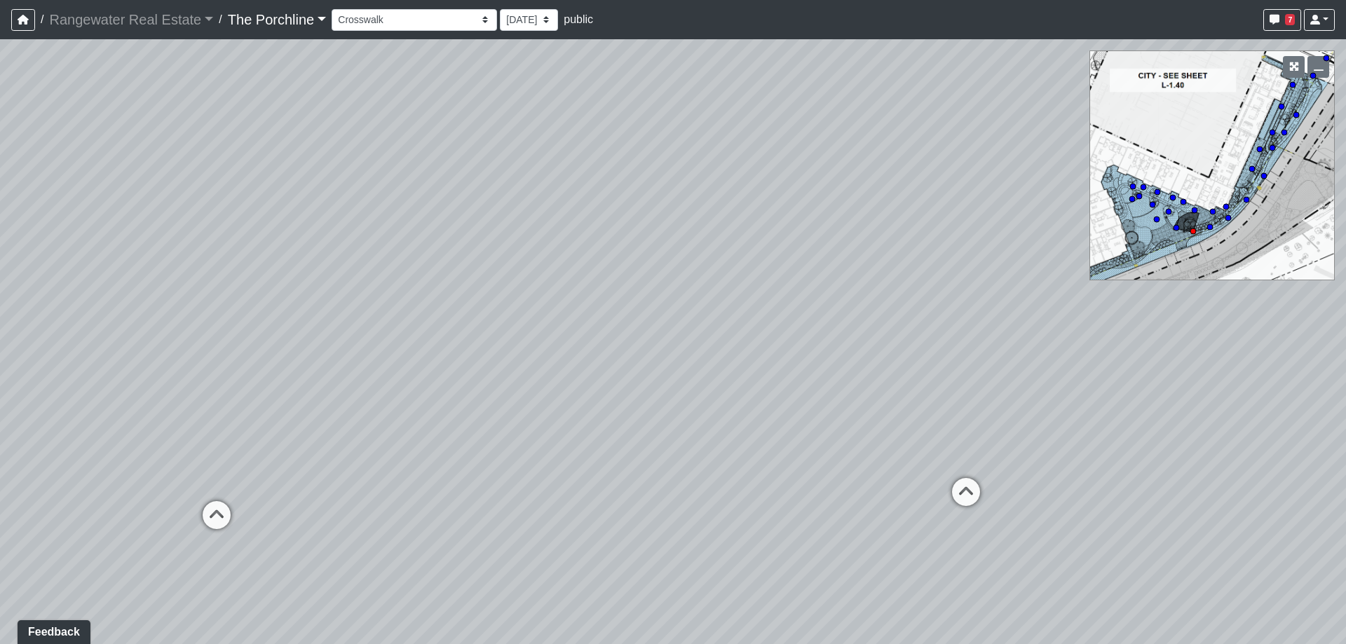
drag, startPoint x: 602, startPoint y: 194, endPoint x: 718, endPoint y: 282, distance: 145.1
click at [718, 282] on div "Loading... Seating Loading... Mailroom Entry Loading... Lounge Entry Loading...…" at bounding box center [673, 341] width 1346 height 605
drag, startPoint x: 487, startPoint y: 212, endPoint x: 569, endPoint y: 175, distance: 90.4
click at [569, 175] on div "Loading... Seating Loading... Mailroom Entry Loading... Lounge Entry Loading...…" at bounding box center [673, 341] width 1346 height 605
drag, startPoint x: 547, startPoint y: 254, endPoint x: 564, endPoint y: 248, distance: 18.0
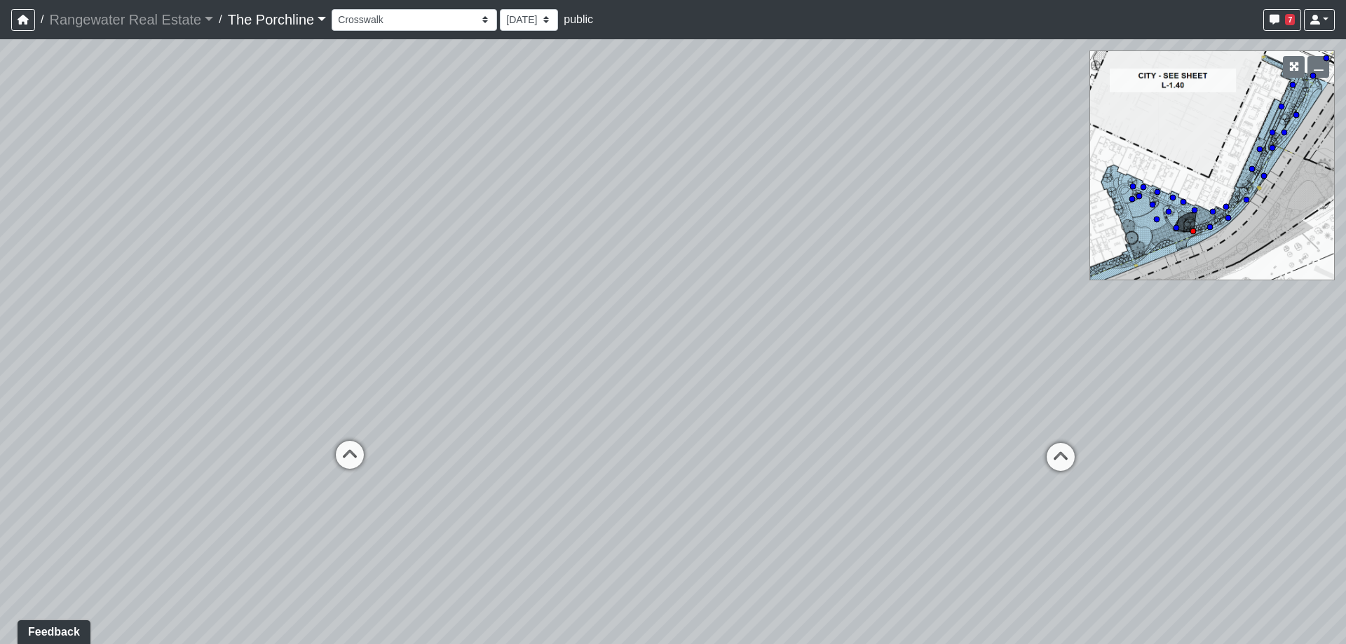
click at [564, 248] on div "Loading... Seating Loading... Mailroom Entry Loading... Lounge Entry Loading...…" at bounding box center [673, 341] width 1346 height 605
click at [1245, 203] on circle at bounding box center [1247, 200] width 6 height 6
select select "5h891G4pKKe4Ps6co1k75r"
drag, startPoint x: 923, startPoint y: 252, endPoint x: 424, endPoint y: 277, distance: 499.8
click at [424, 277] on div "Loading... Seating Loading... Mailroom Entry Loading... Lounge Entry Loading...…" at bounding box center [673, 341] width 1346 height 605
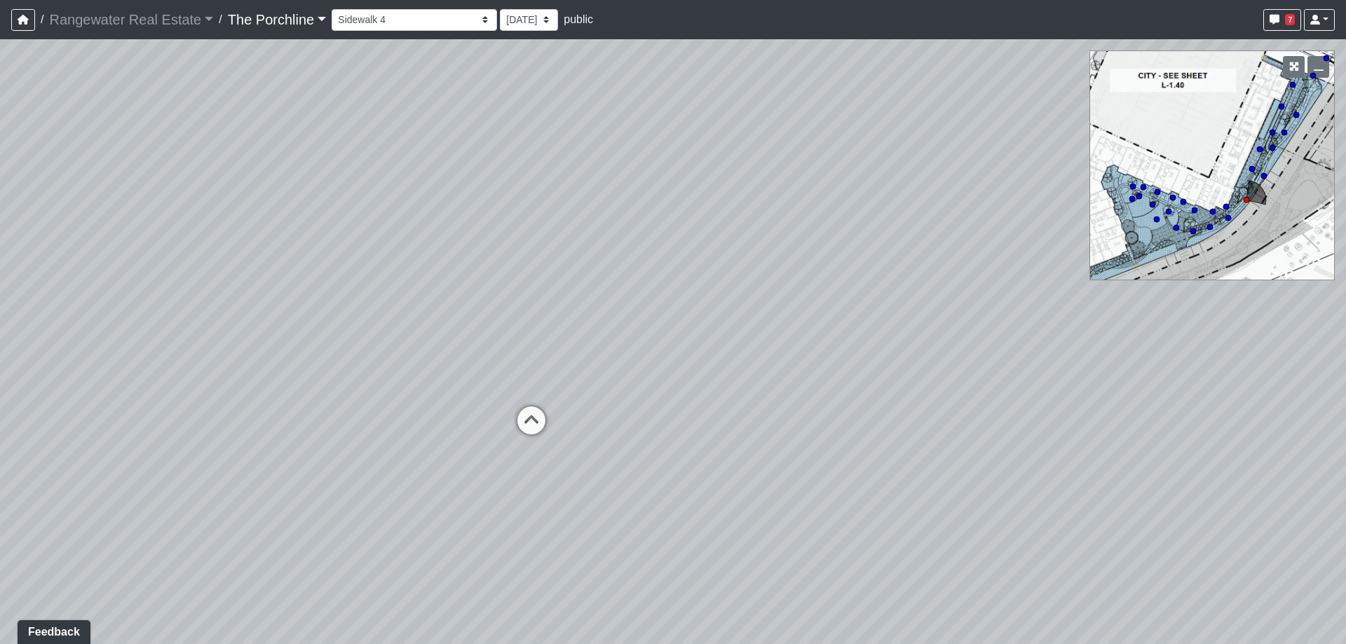
drag, startPoint x: 680, startPoint y: 268, endPoint x: 364, endPoint y: 210, distance: 321.4
click at [364, 210] on div "Loading... Seating Loading... Mailroom Entry Loading... Lounge Entry Loading...…" at bounding box center [673, 341] width 1346 height 605
drag, startPoint x: 743, startPoint y: 360, endPoint x: 680, endPoint y: 280, distance: 101.8
click at [680, 280] on div "Loading... Seating Loading... Mailroom Entry Loading... Lounge Entry Loading...…" at bounding box center [673, 341] width 1346 height 605
drag, startPoint x: 273, startPoint y: 232, endPoint x: 581, endPoint y: 198, distance: 309.7
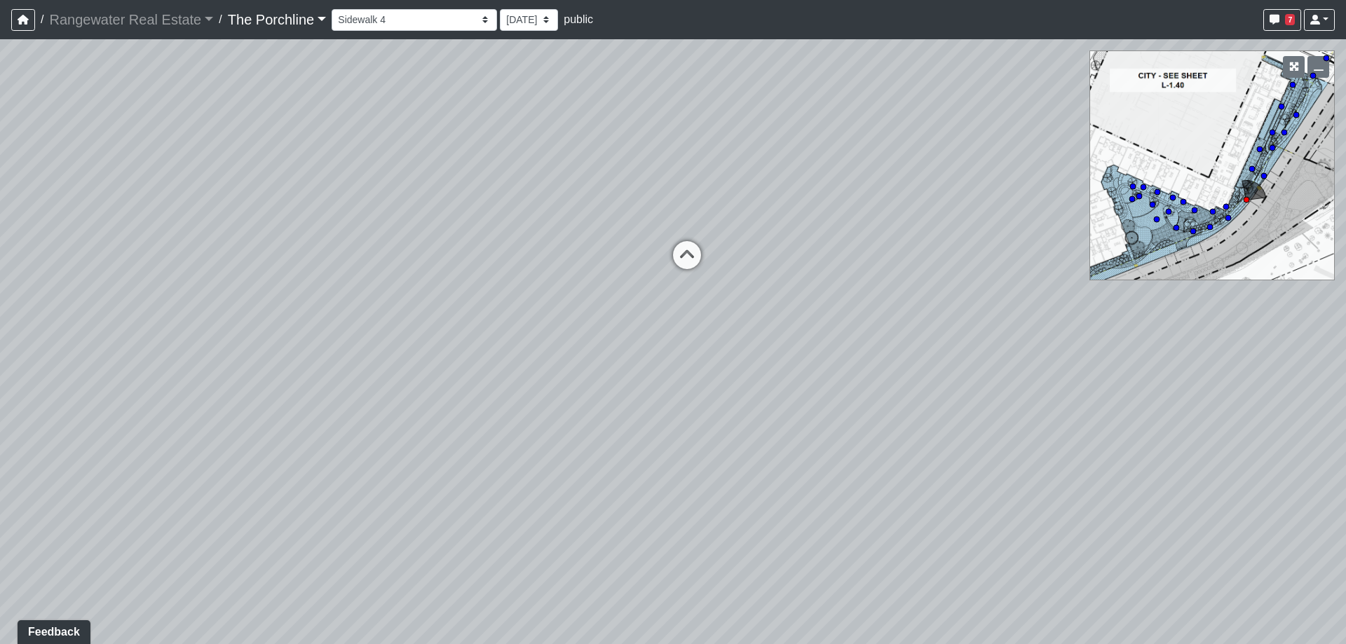
click at [581, 198] on div "Loading... Seating Loading... Mailroom Entry Loading... Lounge Entry Loading...…" at bounding box center [673, 341] width 1346 height 605
drag, startPoint x: 219, startPoint y: 210, endPoint x: 762, endPoint y: 212, distance: 542.7
click at [762, 212] on div "Loading... Seating Loading... Mailroom Entry Loading... Lounge Entry Loading...…" at bounding box center [673, 341] width 1346 height 605
drag, startPoint x: 399, startPoint y: 210, endPoint x: 969, endPoint y: 311, distance: 578.8
click at [969, 311] on div "Loading... Seating Loading... Mailroom Entry Loading... Lounge Entry Loading...…" at bounding box center [673, 341] width 1346 height 605
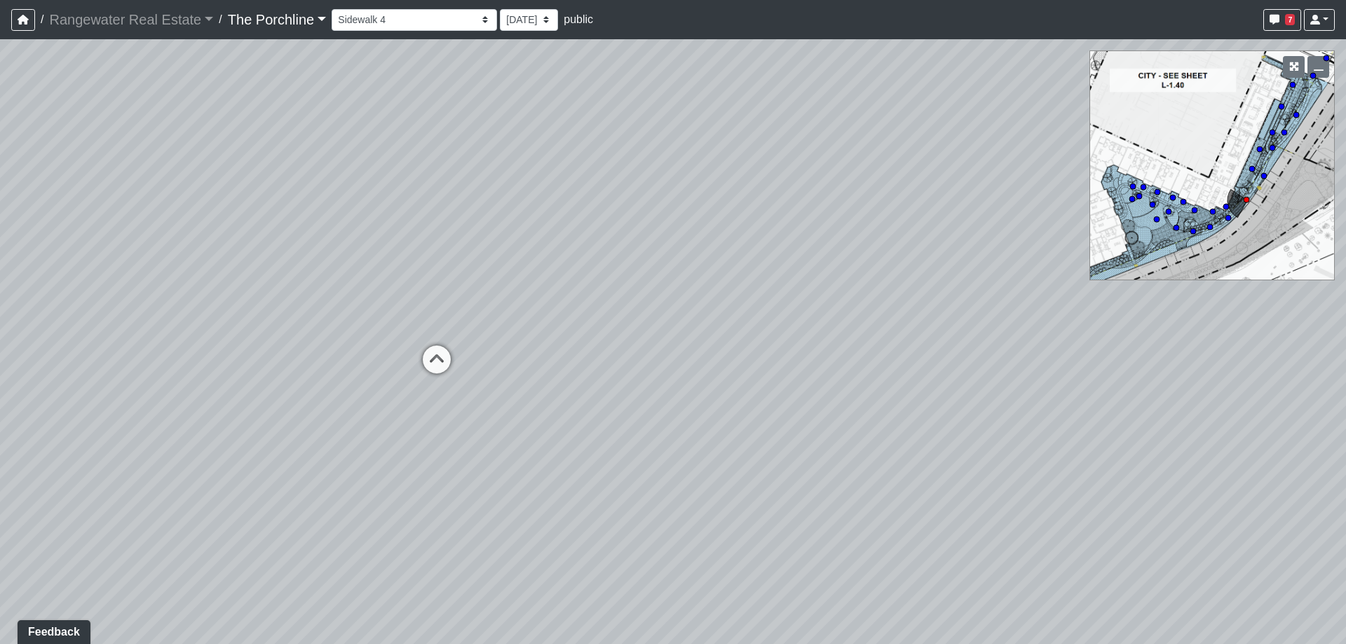
drag, startPoint x: 576, startPoint y: 306, endPoint x: 1042, endPoint y: 323, distance: 466.6
click at [1042, 323] on div "Loading... Seating Loading... Mailroom Entry Loading... Lounge Entry Loading...…" at bounding box center [673, 341] width 1346 height 605
drag, startPoint x: 525, startPoint y: 215, endPoint x: 685, endPoint y: 216, distance: 159.9
click at [685, 216] on div "Loading... Seating Loading... Mailroom Entry Loading... Lounge Entry Loading...…" at bounding box center [673, 341] width 1346 height 605
drag, startPoint x: 471, startPoint y: 452, endPoint x: 456, endPoint y: 344, distance: 109.7
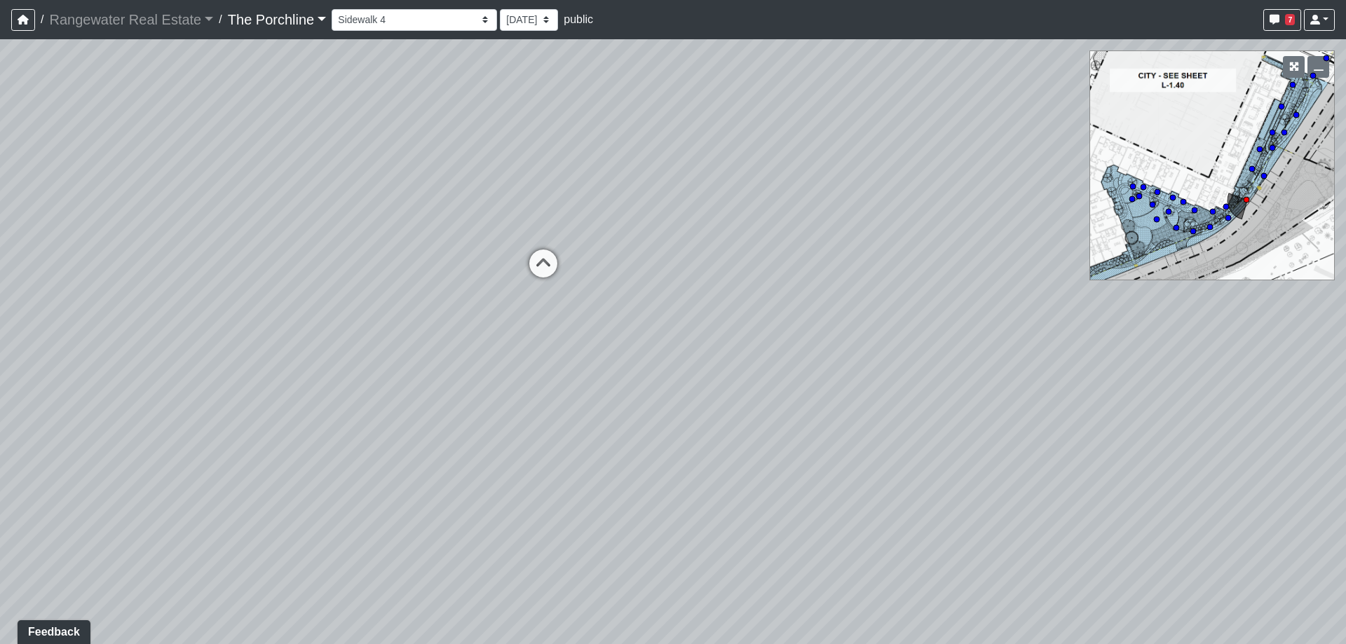
click at [456, 344] on div "Loading... Seating Loading... Mailroom Entry Loading... Lounge Entry Loading...…" at bounding box center [673, 341] width 1346 height 605
click at [18, 20] on icon "button" at bounding box center [23, 20] width 11 height 10
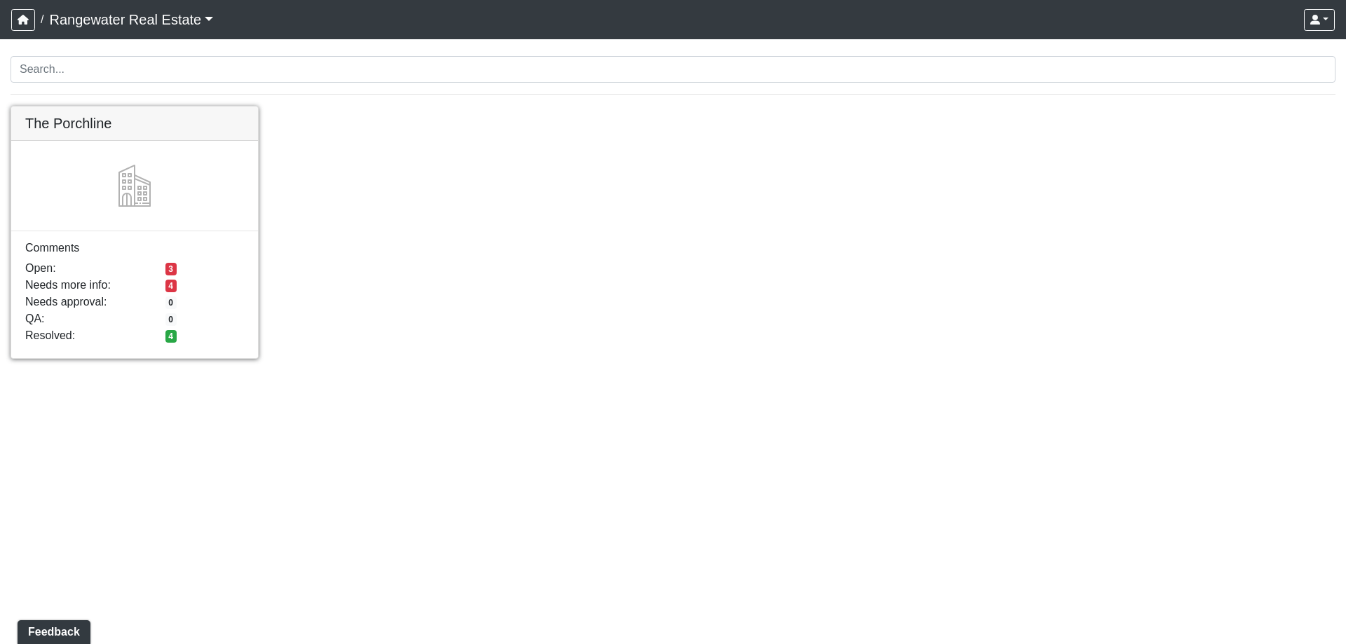
click at [79, 107] on link at bounding box center [134, 107] width 247 height 0
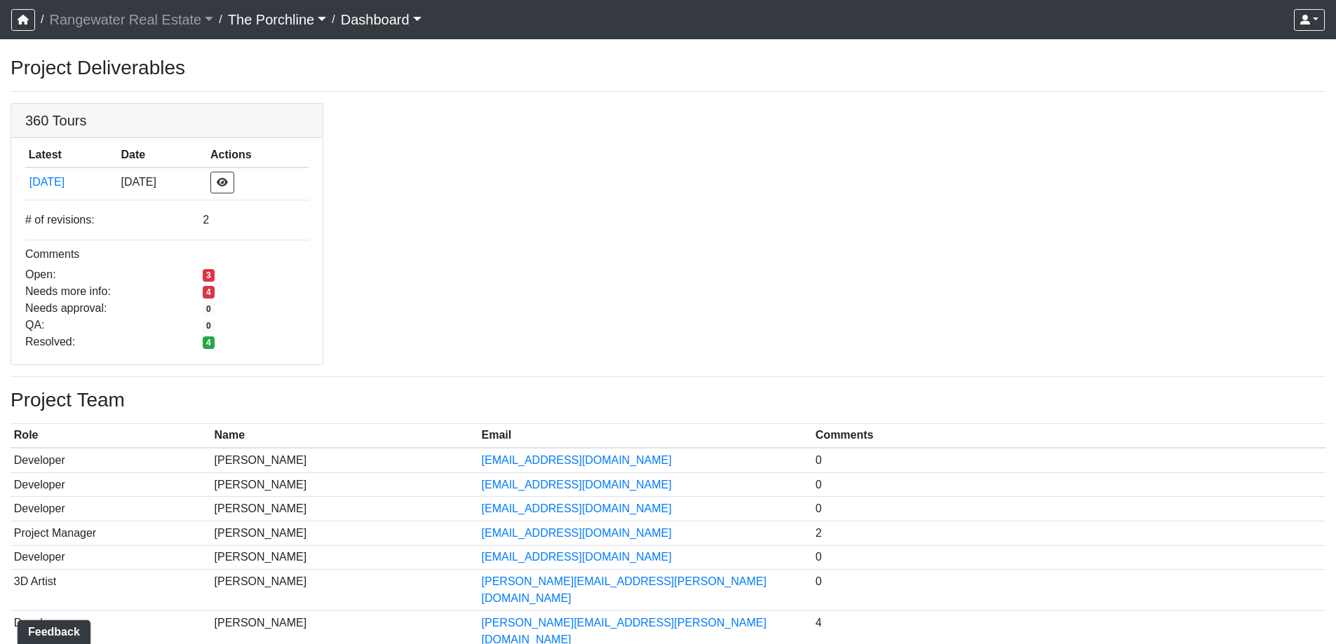
scroll to position [67, 0]
